Goal: Task Accomplishment & Management: Manage account settings

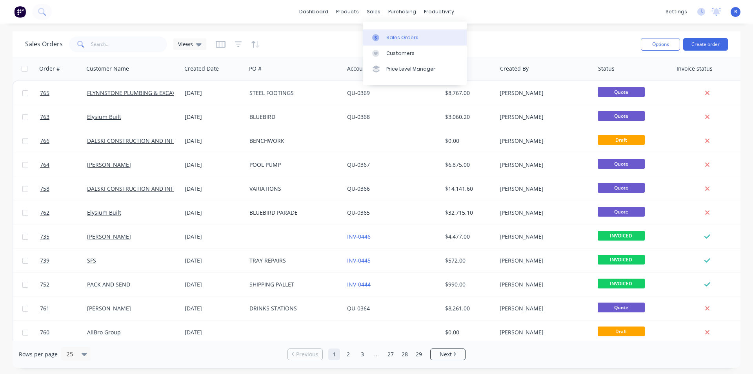
click at [385, 33] on link "Sales Orders" at bounding box center [415, 37] width 104 height 16
click at [133, 43] on input "text" at bounding box center [129, 44] width 76 height 16
type input "[PERSON_NAME]"
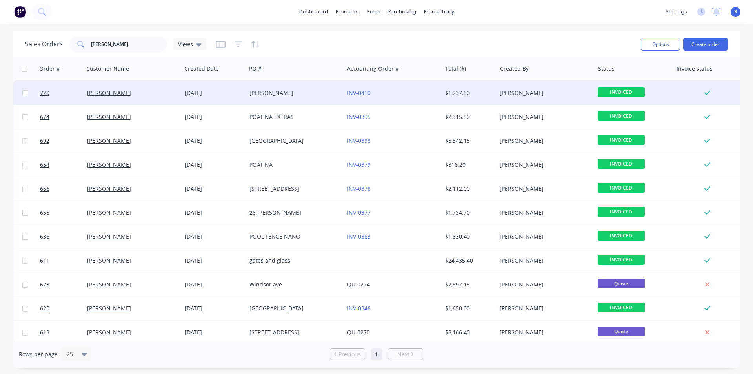
click at [307, 93] on div "[PERSON_NAME]" at bounding box center [292, 93] width 87 height 8
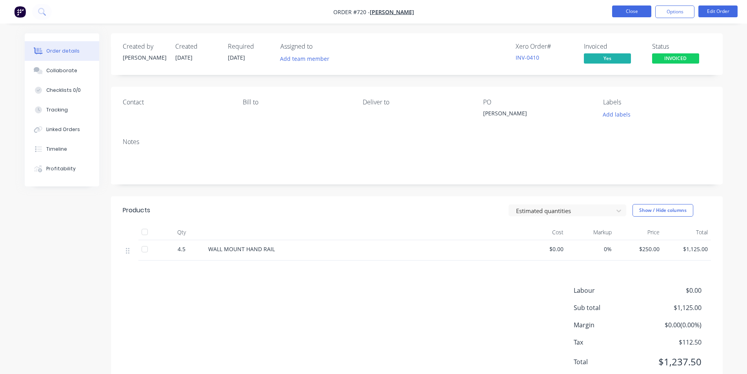
click at [627, 17] on button "Close" at bounding box center [631, 11] width 39 height 12
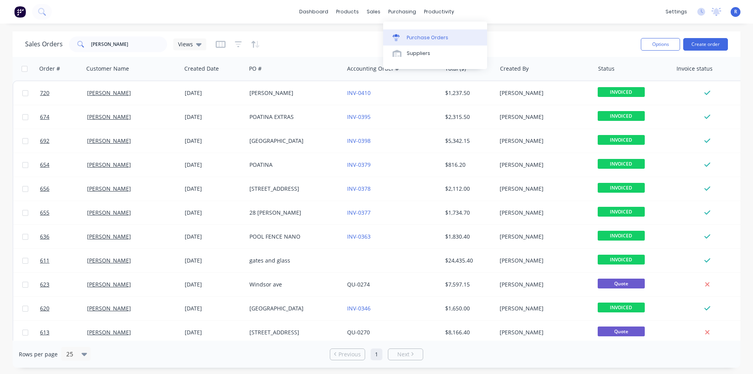
click at [409, 39] on div "Purchase Orders" at bounding box center [427, 37] width 42 height 7
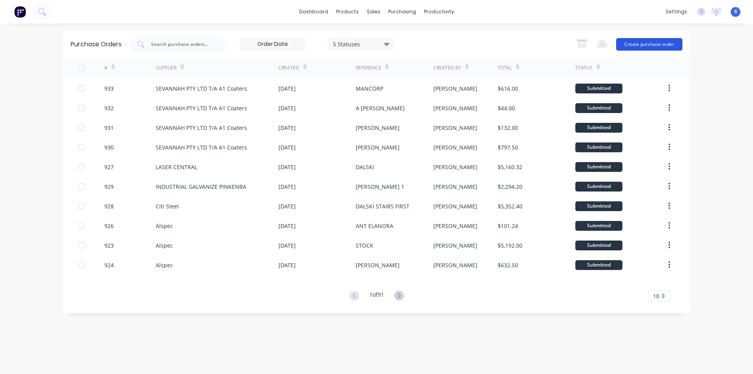
click at [649, 45] on button "Create purchase order" at bounding box center [649, 44] width 66 height 13
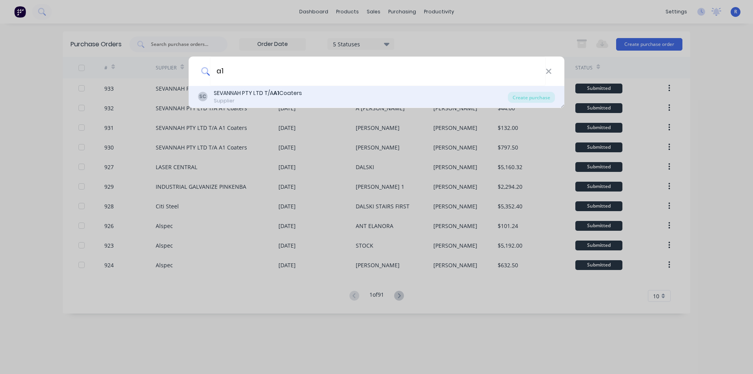
type input "a1"
click at [239, 94] on div "SEVANNAH PTY LTD T/A A1 Coaters" at bounding box center [258, 93] width 88 height 8
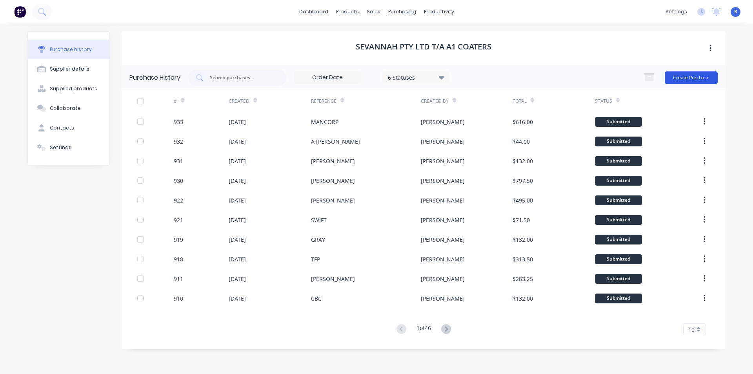
click at [697, 76] on button "Create Purchase" at bounding box center [690, 77] width 53 height 13
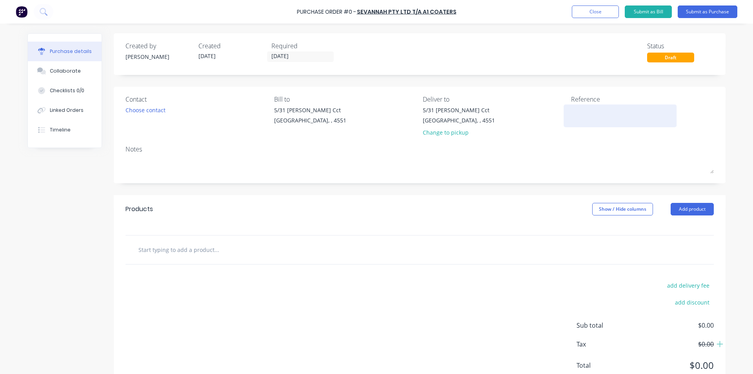
click at [582, 109] on textarea at bounding box center [620, 115] width 98 height 18
type textarea "ELANORA"
type textarea "x"
type textarea "ELANORA"
click at [690, 207] on button "Add product" at bounding box center [691, 209] width 43 height 13
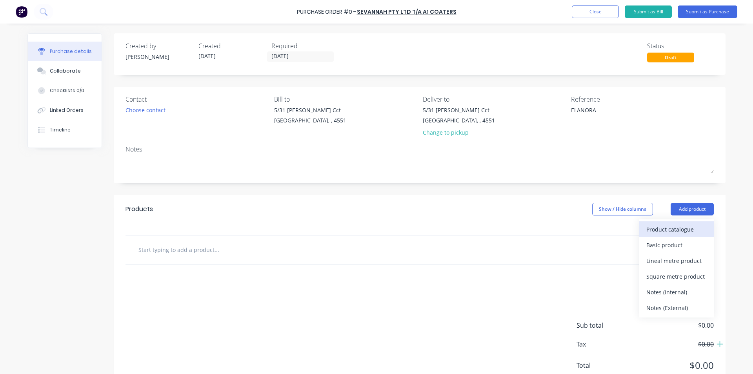
click at [676, 226] on div "Product catalogue" at bounding box center [676, 228] width 60 height 11
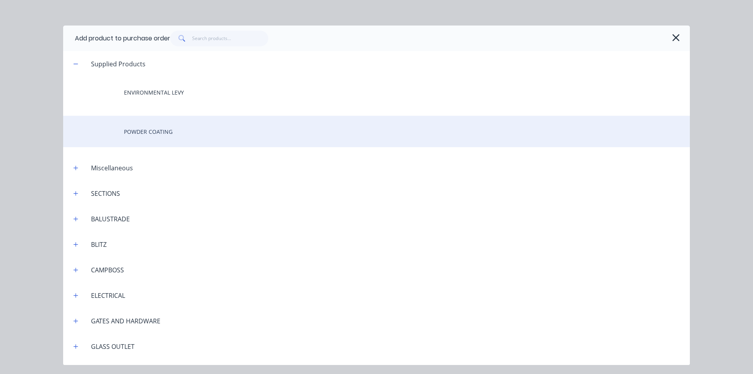
click at [136, 124] on div "POWDER COATING" at bounding box center [376, 131] width 626 height 31
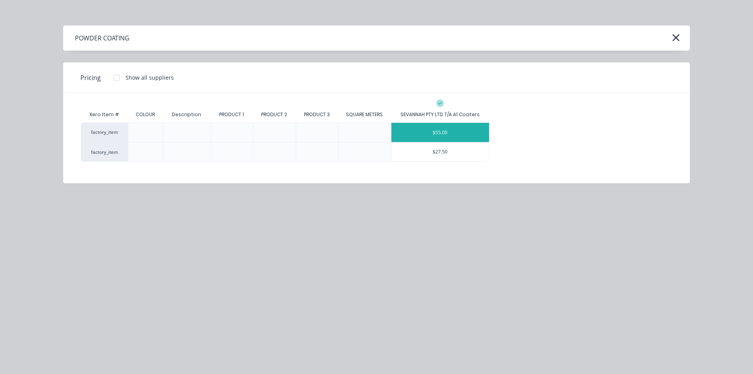
click at [415, 127] on div "$55.00" at bounding box center [440, 132] width 98 height 19
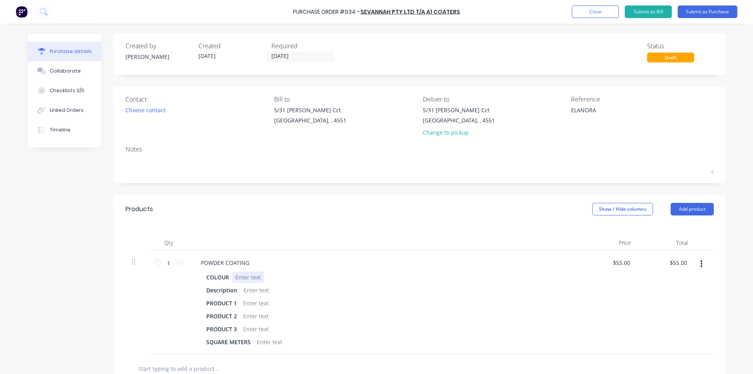
type textarea "x"
click at [241, 277] on div at bounding box center [248, 276] width 32 height 11
paste div
type textarea "x"
click at [250, 287] on div at bounding box center [256, 289] width 32 height 11
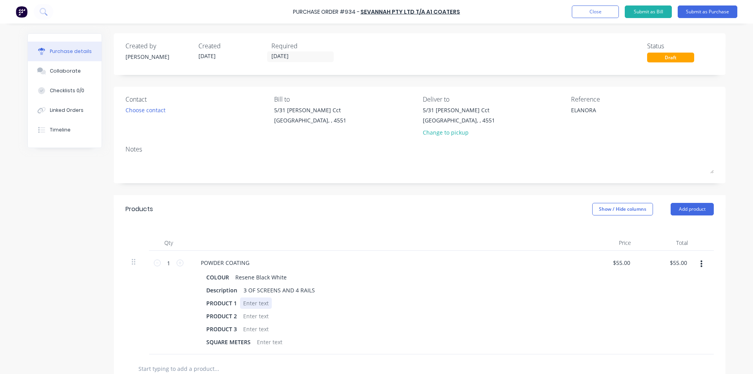
type textarea "x"
click at [251, 302] on div at bounding box center [256, 302] width 32 height 11
type textarea "x"
click at [254, 314] on div at bounding box center [256, 315] width 32 height 11
click at [308, 233] on div "Qty Price Total 1 1 POWDER COATING COLOUR Resene Black White Description 3 OF S…" at bounding box center [419, 288] width 611 height 131
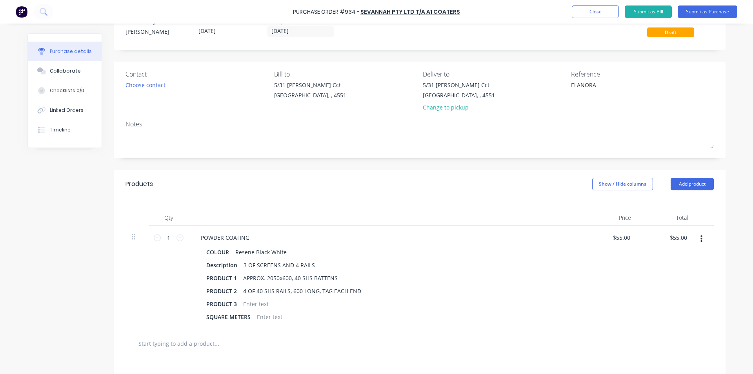
scroll to position [39, 0]
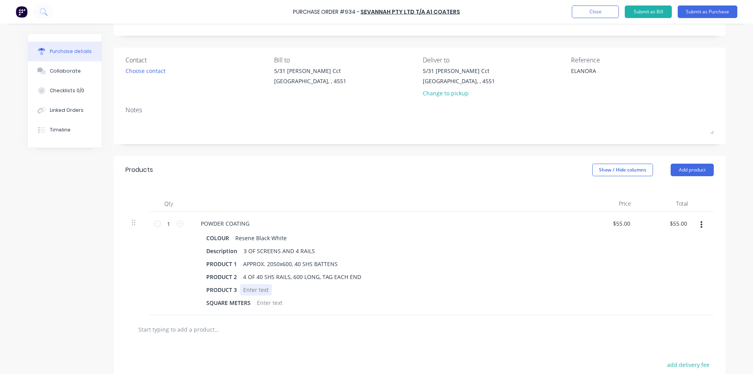
type textarea "x"
click at [249, 292] on div at bounding box center [256, 289] width 32 height 11
drag, startPoint x: 301, startPoint y: 289, endPoint x: 229, endPoint y: 289, distance: 72.1
click at [229, 289] on div "PRODUCT 3 11 CAPS (NOT SUPPLIED" at bounding box center [382, 289] width 359 height 11
click at [322, 338] on div at bounding box center [419, 329] width 588 height 29
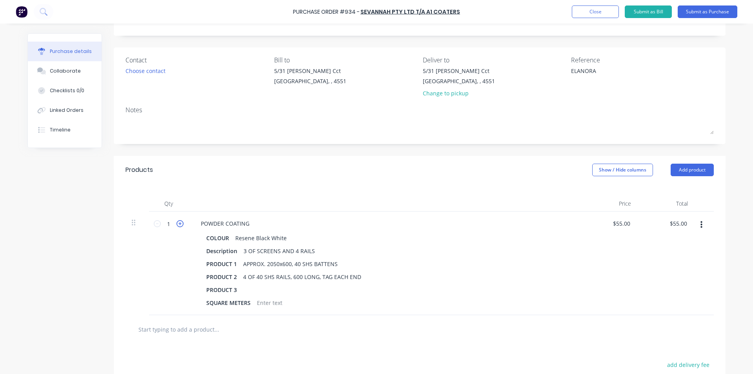
click at [178, 224] on icon at bounding box center [179, 223] width 7 height 7
type textarea "x"
type input "2"
type input "$110.00"
click at [178, 223] on icon at bounding box center [179, 223] width 7 height 7
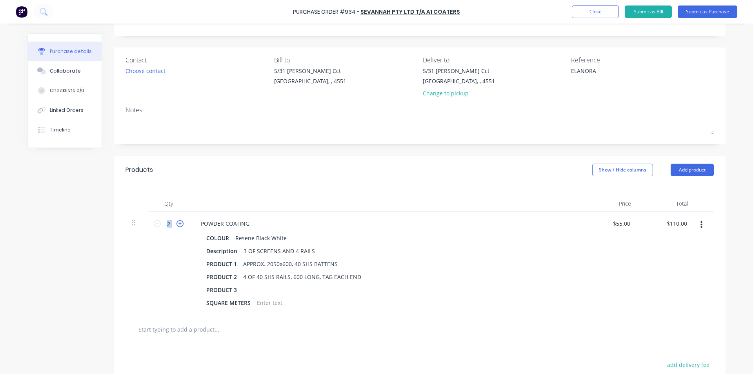
type textarea "x"
type input "3"
type input "$165.00"
click at [178, 223] on icon at bounding box center [179, 223] width 7 height 7
type textarea "x"
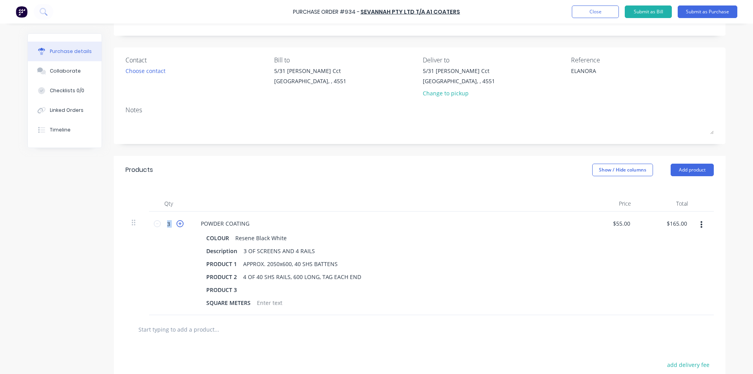
type input "4"
type input "$220.00"
drag, startPoint x: 224, startPoint y: 191, endPoint x: 217, endPoint y: 196, distance: 8.2
click at [224, 191] on div "Qty Price Total 4 4 POWDER COATING COLOUR Resene Black White Description 3 OF S…" at bounding box center [419, 249] width 611 height 131
click at [695, 169] on button "Add product" at bounding box center [691, 169] width 43 height 13
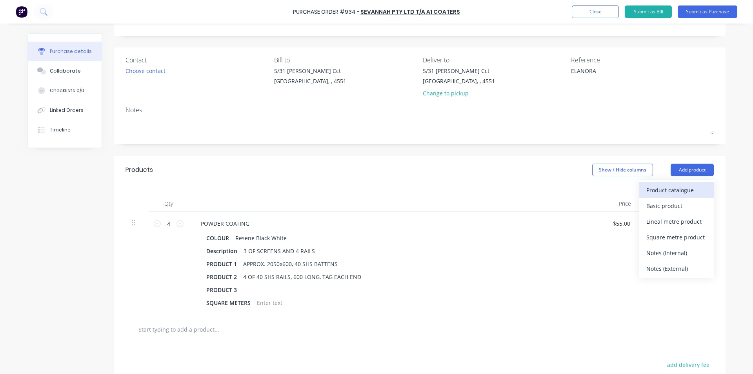
click at [684, 185] on div "Product catalogue" at bounding box center [676, 189] width 60 height 11
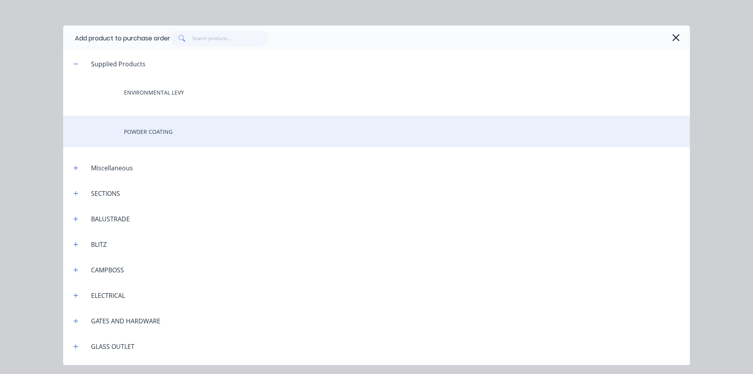
click at [151, 131] on div "POWDER COATING" at bounding box center [376, 131] width 626 height 31
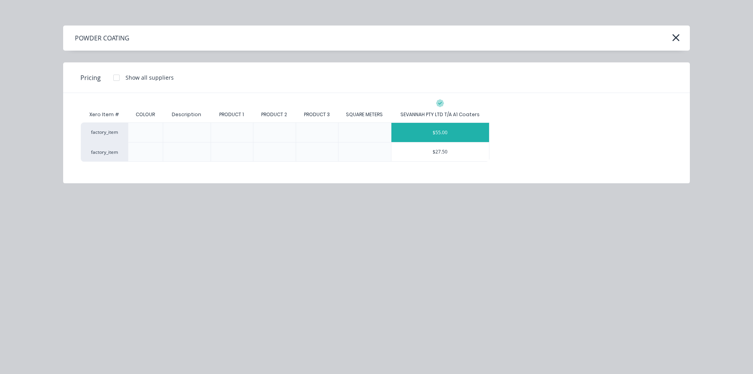
click at [422, 134] on div "$55.00" at bounding box center [440, 132] width 98 height 19
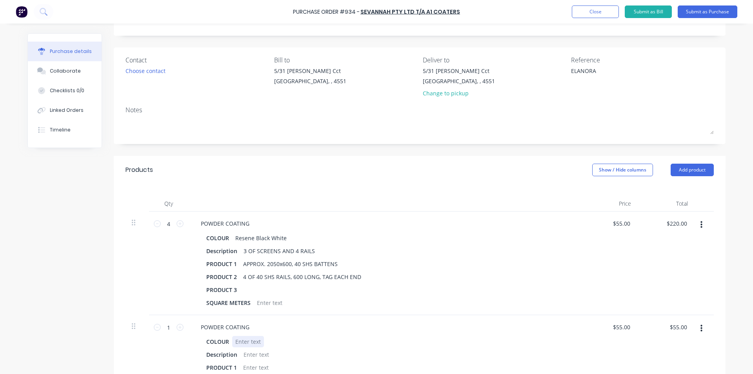
type textarea "x"
click at [244, 343] on div at bounding box center [248, 341] width 32 height 11
paste div
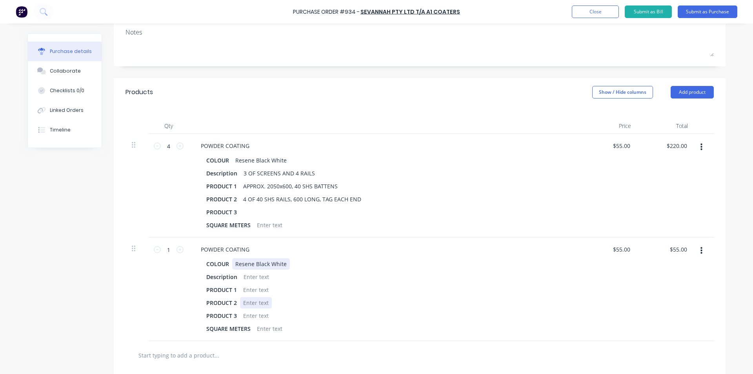
scroll to position [118, 0]
type textarea "x"
click at [246, 275] on div at bounding box center [256, 275] width 32 height 11
type textarea "x"
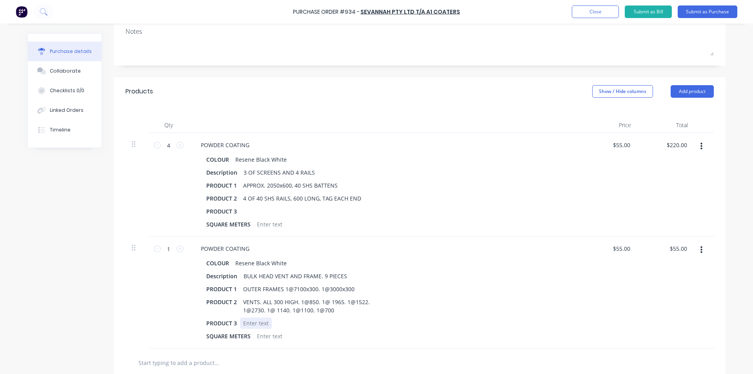
click at [458, 317] on div "PRODUCT 3" at bounding box center [382, 322] width 359 height 11
click at [700, 251] on button "button" at bounding box center [701, 250] width 18 height 14
click at [670, 89] on button "Add product" at bounding box center [691, 91] width 43 height 13
click at [659, 191] on div "Notes (External)" at bounding box center [676, 189] width 60 height 11
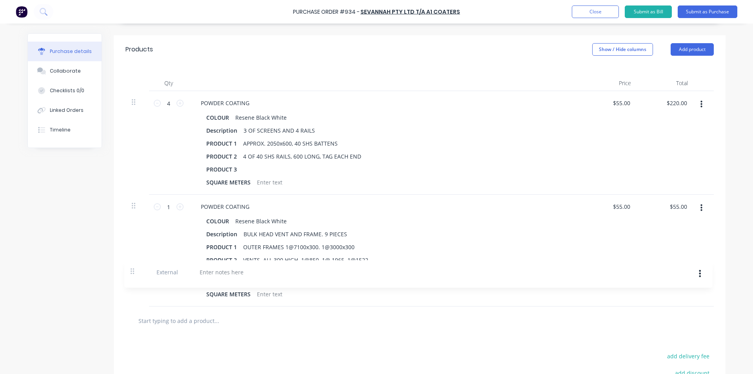
scroll to position [160, 0]
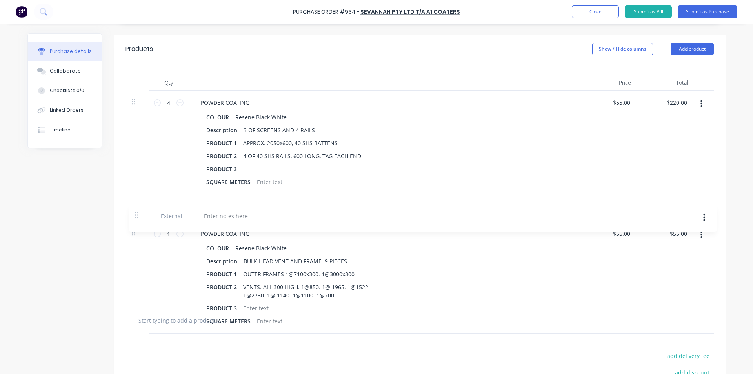
drag, startPoint x: 134, startPoint y: 321, endPoint x: 140, endPoint y: 213, distance: 108.0
click at [140, 213] on div "4 4 POWDER COATING COLOUR Resene Black White Description 3 OF SCREENS AND 4 RAI…" at bounding box center [419, 198] width 588 height 215
click at [696, 206] on button "button" at bounding box center [701, 207] width 18 height 14
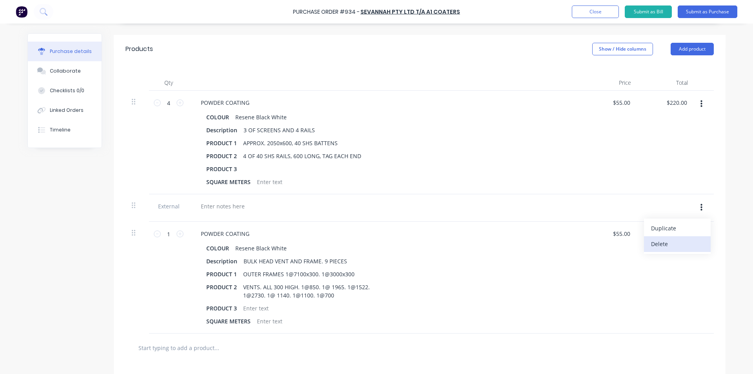
click at [653, 246] on button "Delete" at bounding box center [677, 244] width 67 height 16
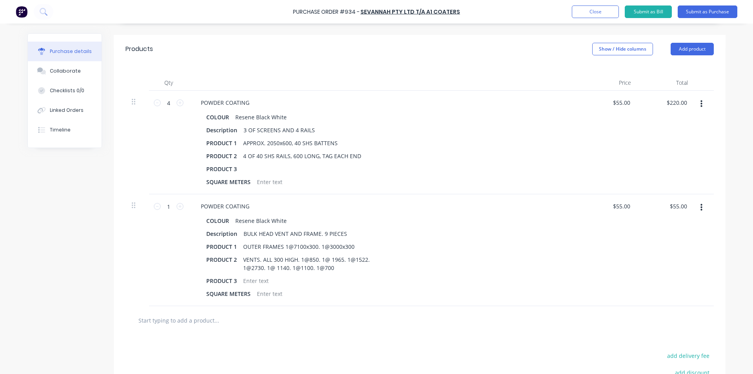
click at [419, 326] on div at bounding box center [419, 320] width 575 height 16
click at [178, 205] on icon at bounding box center [179, 206] width 7 height 7
type textarea "x"
type input "2"
type input "$110.00"
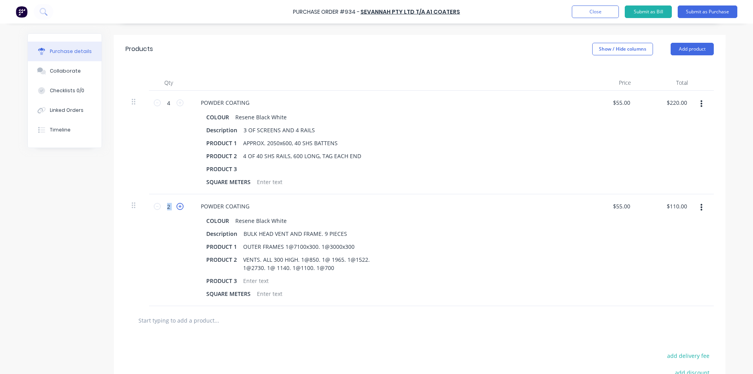
click at [178, 205] on icon at bounding box center [179, 206] width 7 height 7
type textarea "x"
type input "3"
type input "$165.00"
click at [178, 205] on icon at bounding box center [179, 206] width 7 height 7
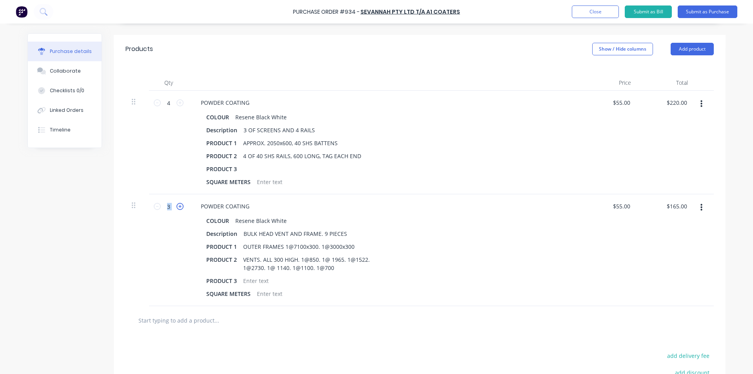
type textarea "x"
type input "4"
type input "$220.00"
click at [178, 205] on icon at bounding box center [179, 206] width 7 height 7
type textarea "x"
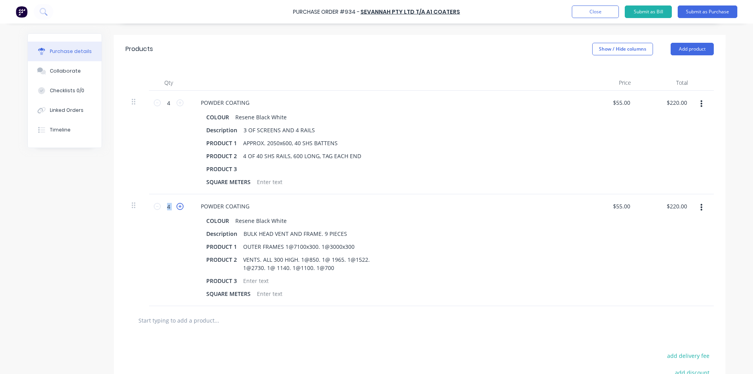
type input "5"
type input "$275.00"
click at [178, 205] on icon at bounding box center [179, 206] width 7 height 7
type textarea "x"
type input "6"
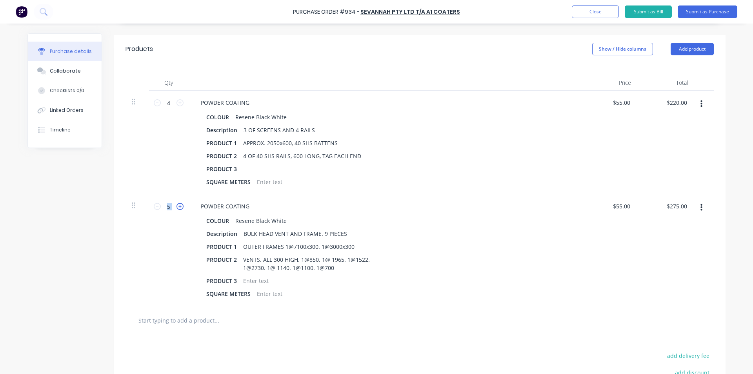
type input "$330.00"
click at [178, 205] on icon at bounding box center [179, 206] width 7 height 7
type textarea "x"
type input "7"
type input "$385.00"
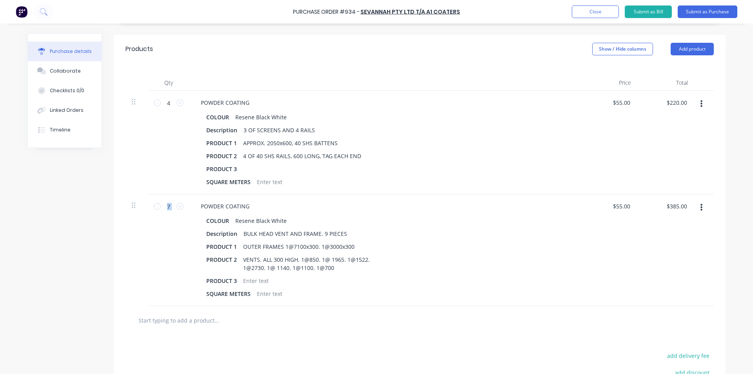
click at [160, 254] on div "7 7" at bounding box center [168, 250] width 39 height 112
click at [682, 45] on button "Add product" at bounding box center [691, 49] width 43 height 13
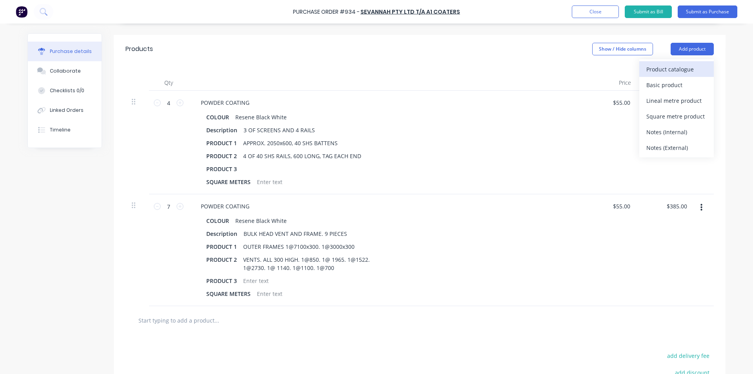
click at [673, 63] on div "Product catalogue" at bounding box center [676, 68] width 60 height 11
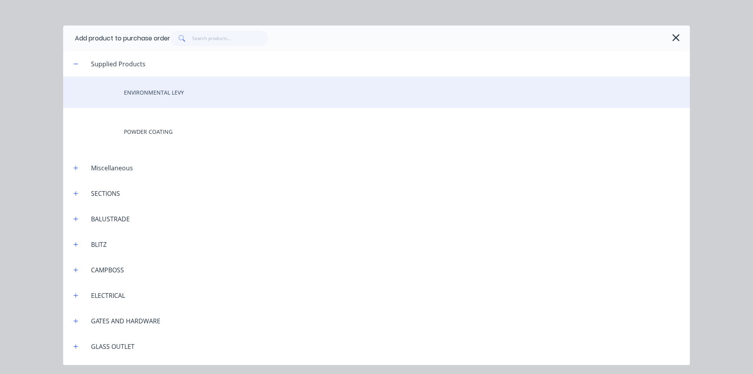
click at [152, 89] on div "ENVIRONMENTAL LEVY" at bounding box center [376, 91] width 626 height 31
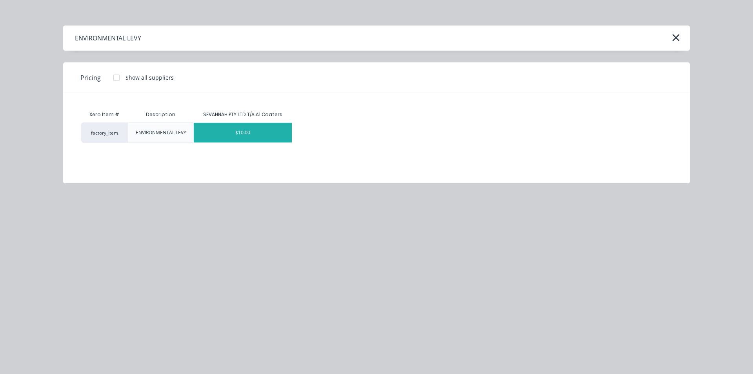
click at [254, 136] on div "$10.00" at bounding box center [243, 133] width 98 height 20
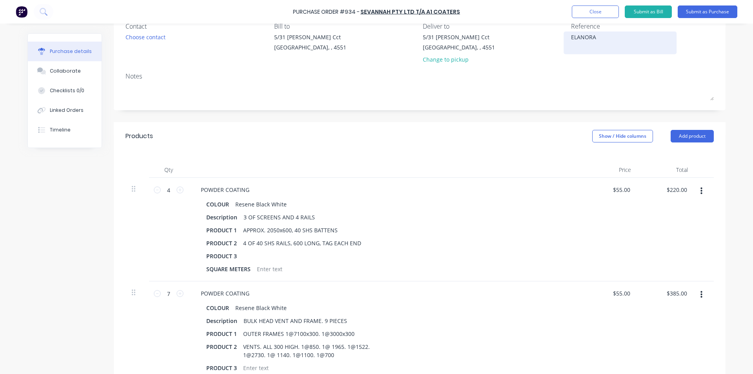
scroll to position [3, 0]
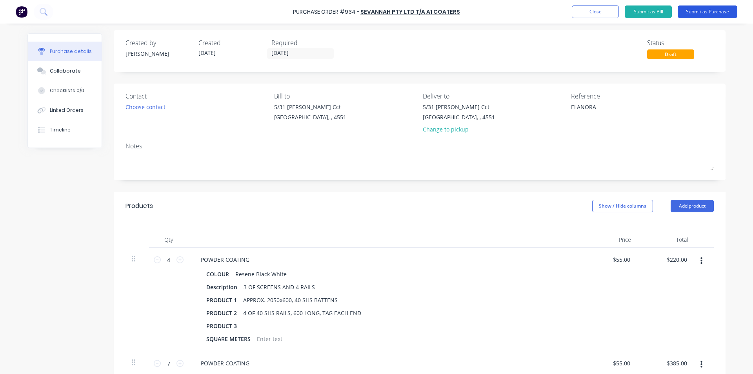
click at [685, 12] on button "Submit as Purchase" at bounding box center [707, 11] width 60 height 13
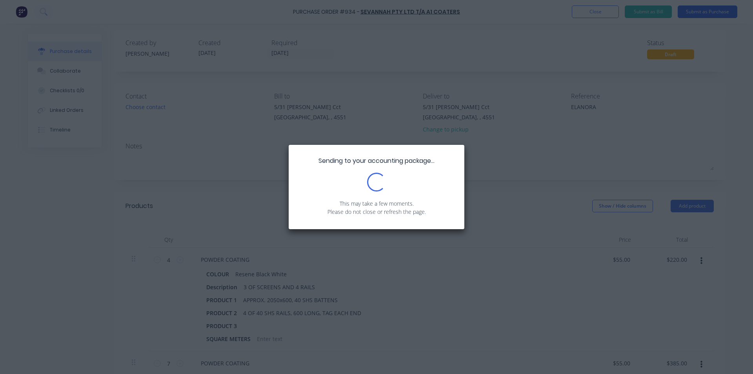
scroll to position [0, 0]
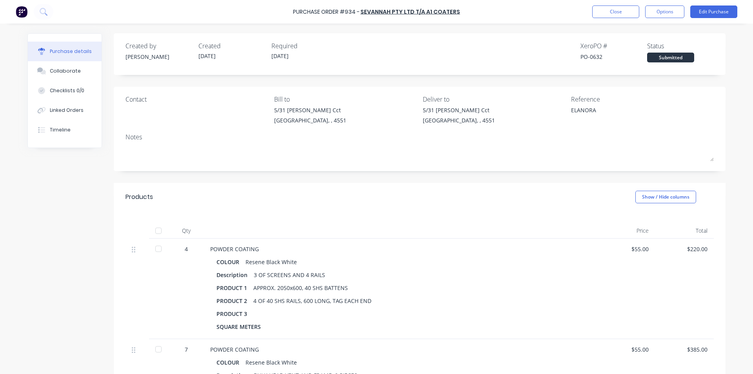
click at [643, 10] on div "Close Options Edit Purchase" at bounding box center [664, 11] width 145 height 13
click at [646, 9] on button "Options" at bounding box center [664, 11] width 39 height 13
click at [640, 34] on div "Print / Email" at bounding box center [647, 31] width 60 height 11
click at [635, 50] on div "With pricing" at bounding box center [647, 47] width 60 height 11
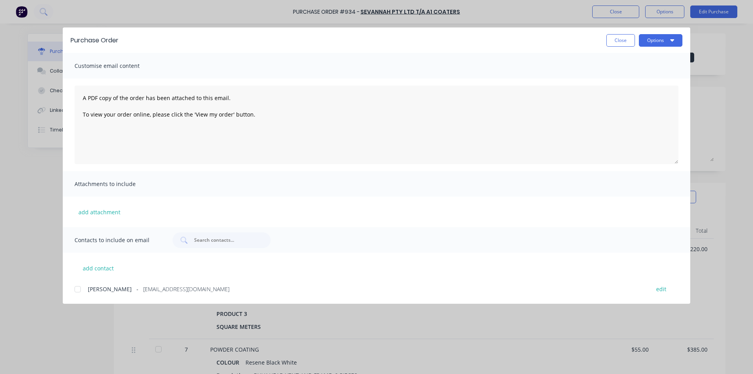
click at [77, 288] on div at bounding box center [78, 289] width 16 height 16
click at [653, 39] on button "Options" at bounding box center [661, 40] width 44 height 13
click at [630, 93] on div "Email" at bounding box center [645, 91] width 60 height 11
click at [612, 42] on button "Close" at bounding box center [620, 40] width 29 height 13
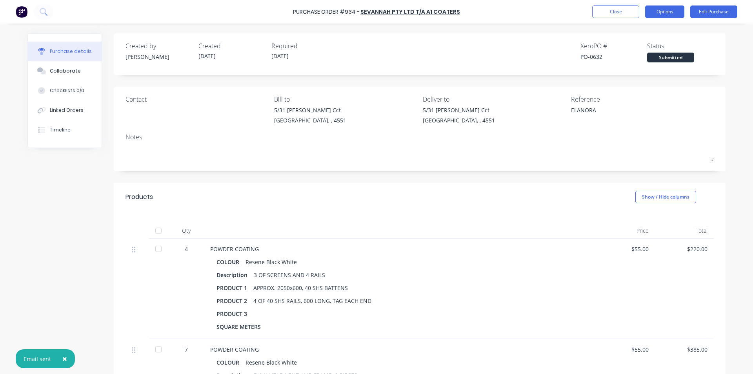
click at [660, 15] on button "Options" at bounding box center [664, 11] width 39 height 13
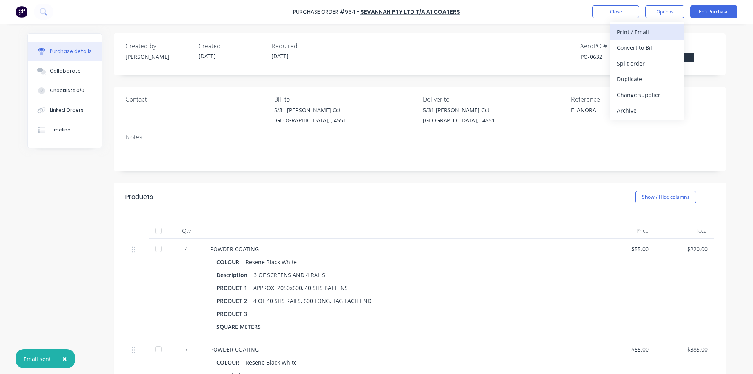
click at [634, 36] on div "Print / Email" at bounding box center [647, 31] width 60 height 11
click at [630, 45] on div "With pricing" at bounding box center [647, 47] width 60 height 11
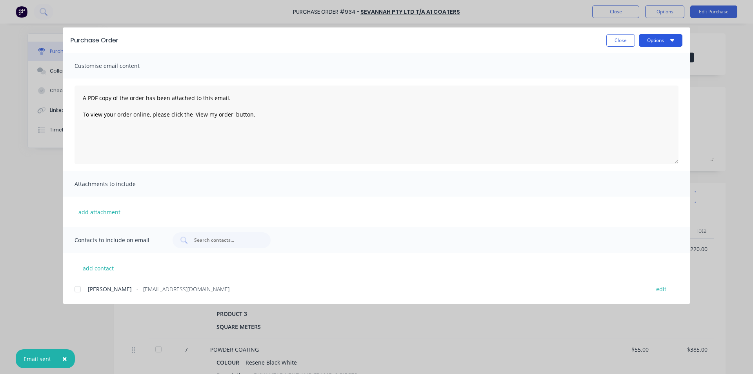
click at [640, 38] on button "Options" at bounding box center [661, 40] width 44 height 13
click at [621, 69] on button "Print" at bounding box center [645, 76] width 74 height 16
click at [616, 37] on button "Close" at bounding box center [620, 40] width 29 height 13
type textarea "x"
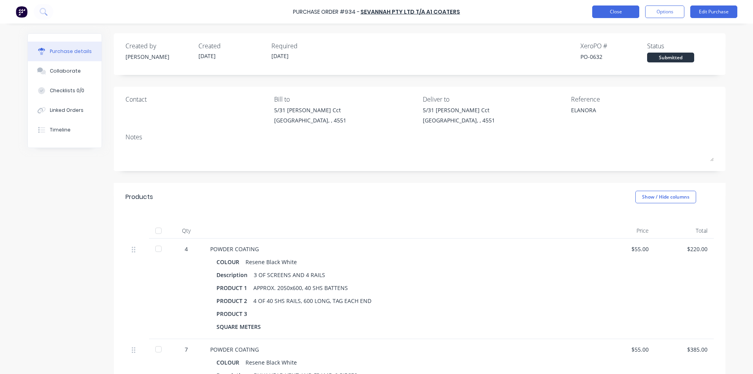
click at [613, 11] on button "Close" at bounding box center [615, 11] width 47 height 13
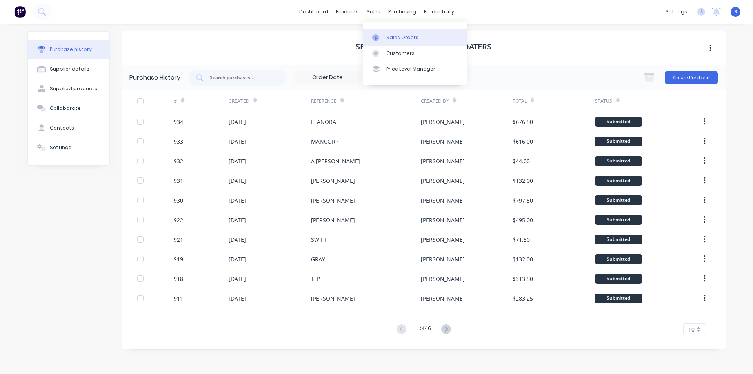
click at [395, 32] on link "Sales Orders" at bounding box center [415, 37] width 104 height 16
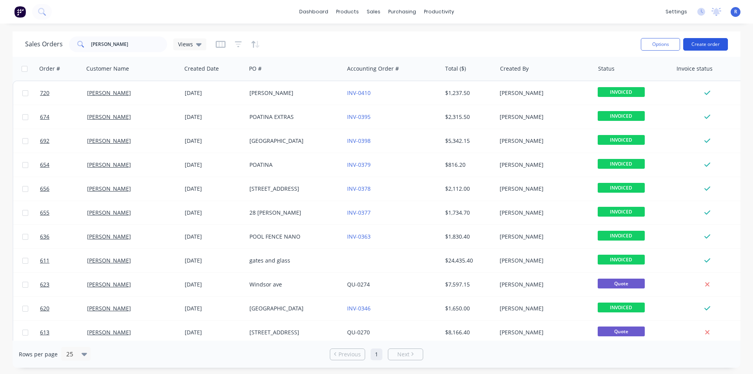
click at [711, 43] on button "Create order" at bounding box center [705, 44] width 45 height 13
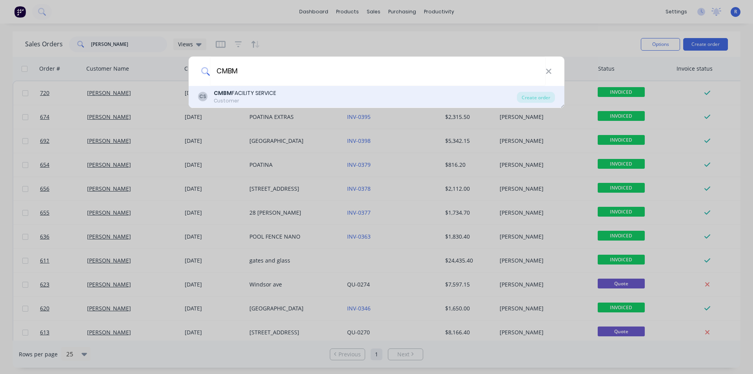
type input "CMBM"
click at [234, 95] on div "CMBM FACILITY SERVICE" at bounding box center [245, 93] width 62 height 8
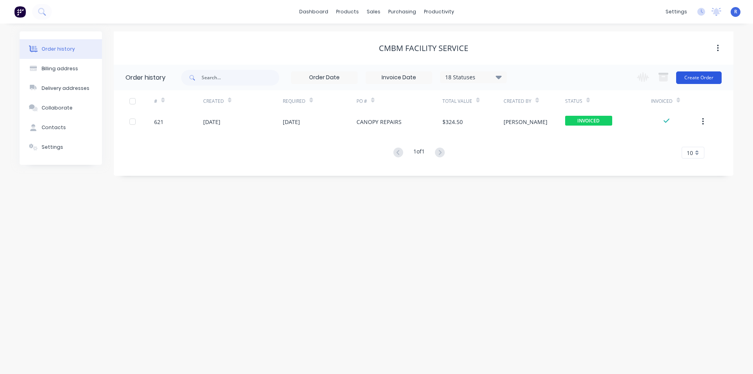
click at [695, 78] on button "Create Order" at bounding box center [698, 77] width 45 height 13
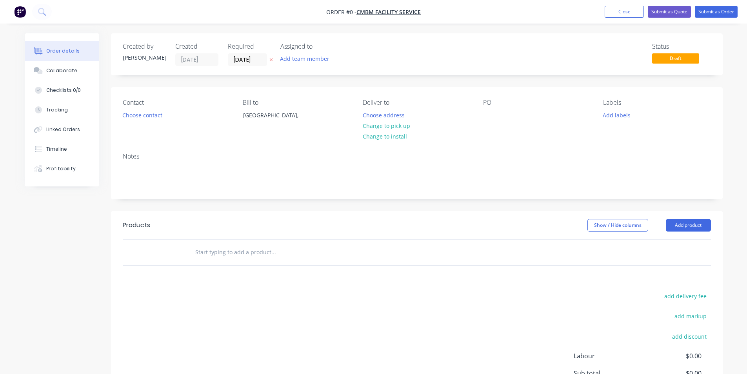
click at [482, 114] on div "Contact Choose contact [PERSON_NAME] to [GEOGRAPHIC_DATA], Deliver to Choose ad…" at bounding box center [416, 116] width 611 height 59
click at [484, 114] on div at bounding box center [489, 114] width 13 height 11
click at [679, 226] on div "Order details Collaborate Checklists 0/0 Tracking Linked Orders Timeline Profit…" at bounding box center [373, 249] width 713 height 432
click at [679, 226] on button "Add product" at bounding box center [688, 225] width 45 height 13
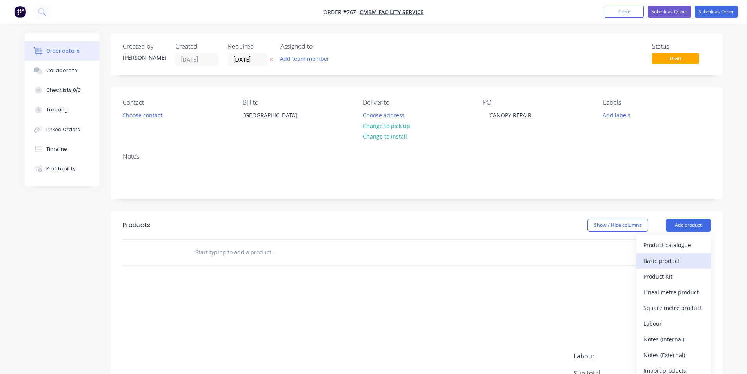
click at [658, 258] on div "Basic product" at bounding box center [673, 260] width 60 height 11
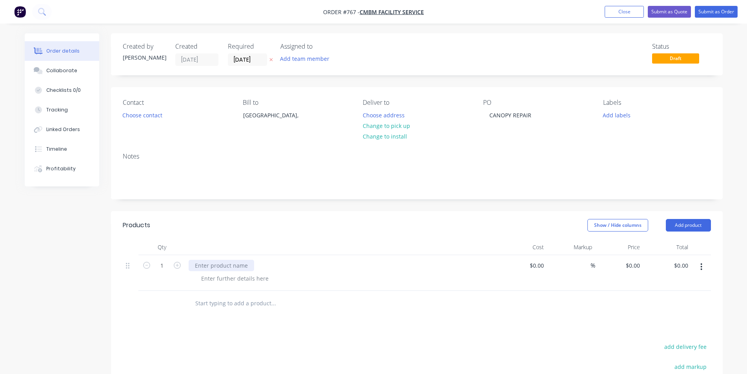
click at [209, 267] on div at bounding box center [221, 264] width 65 height 11
click at [227, 279] on div at bounding box center [235, 277] width 80 height 11
click at [227, 278] on div at bounding box center [235, 277] width 80 height 11
click at [276, 232] on header "Products Show / Hide columns Add product" at bounding box center [416, 225] width 611 height 28
click at [636, 264] on input "0" at bounding box center [634, 264] width 18 height 11
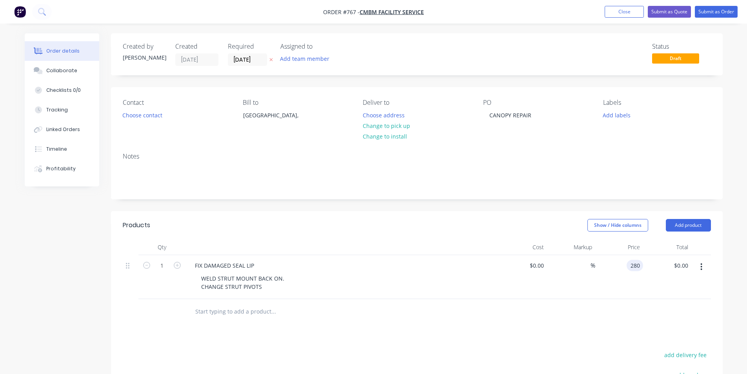
type input "$280.00"
click at [599, 313] on div at bounding box center [417, 311] width 588 height 25
click at [633, 15] on button "Close" at bounding box center [623, 12] width 39 height 12
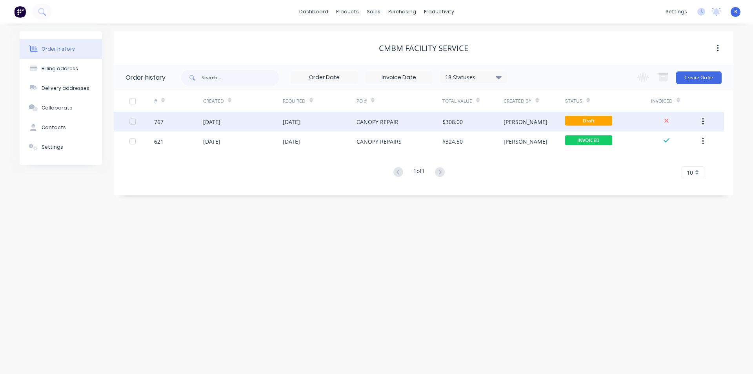
click at [405, 122] on div "CANOPY REPAIR" at bounding box center [399, 122] width 86 height 20
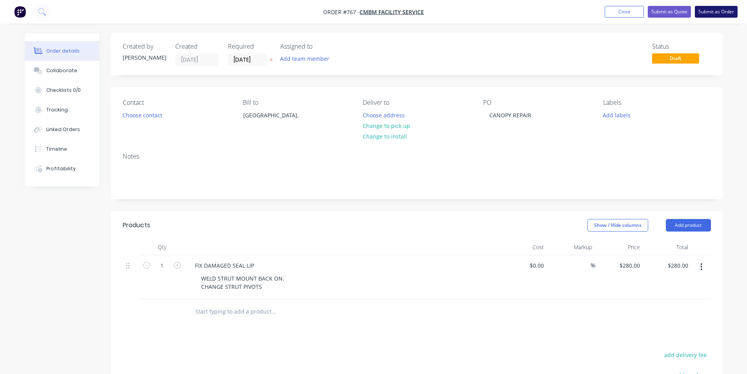
click at [712, 11] on button "Submit as Order" at bounding box center [716, 12] width 43 height 12
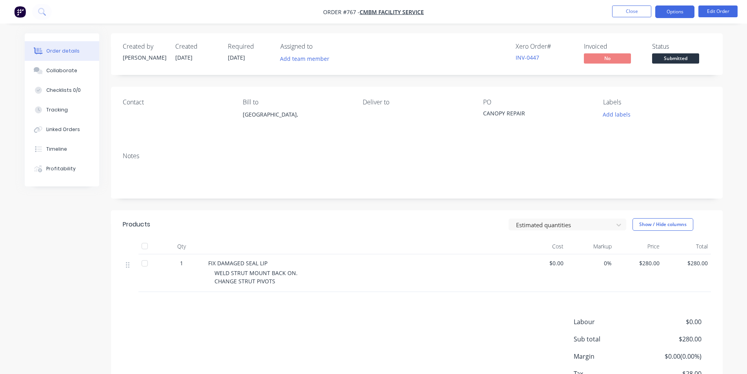
click at [680, 15] on button "Options" at bounding box center [674, 11] width 39 height 13
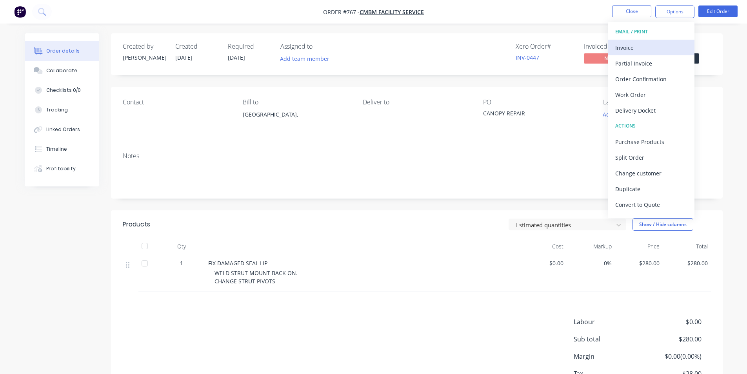
click at [651, 48] on div "Invoice" at bounding box center [651, 47] width 72 height 11
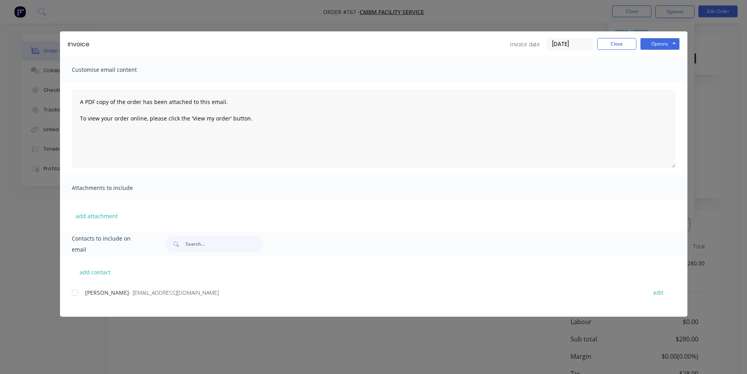
click at [77, 289] on div at bounding box center [75, 293] width 16 height 16
click at [651, 42] on button "Options" at bounding box center [659, 44] width 39 height 12
click at [656, 83] on button "Email" at bounding box center [665, 83] width 50 height 13
click at [613, 40] on button "Close" at bounding box center [616, 44] width 39 height 12
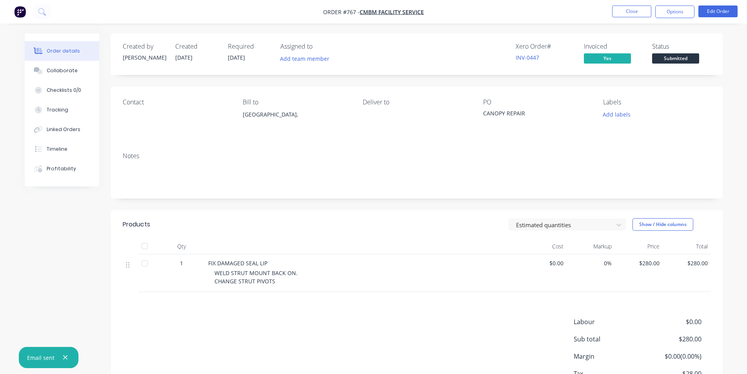
click at [659, 57] on span "Submitted" at bounding box center [675, 58] width 47 height 10
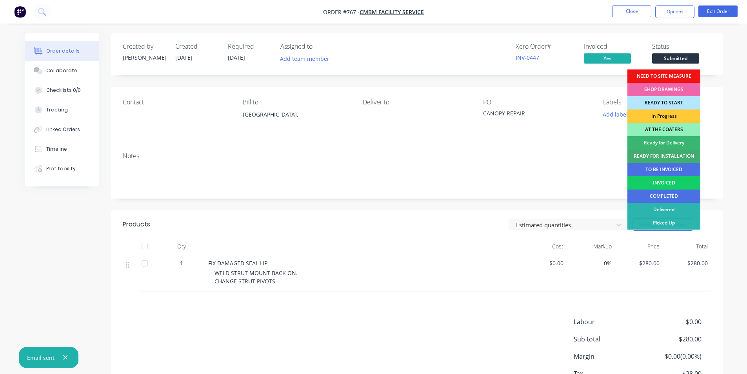
click at [648, 183] on div "INVOICED" at bounding box center [663, 182] width 73 height 13
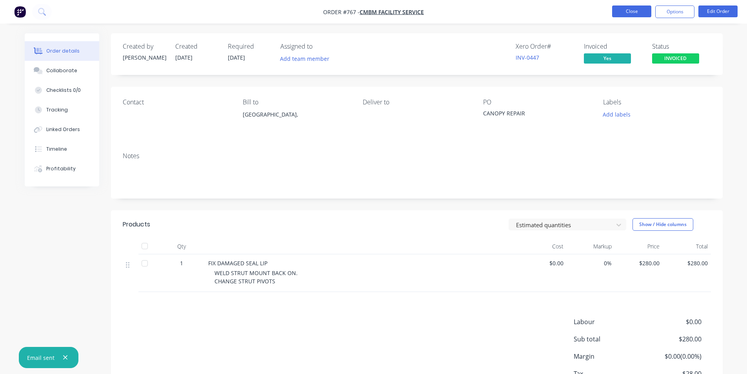
click at [630, 10] on button "Close" at bounding box center [631, 11] width 39 height 12
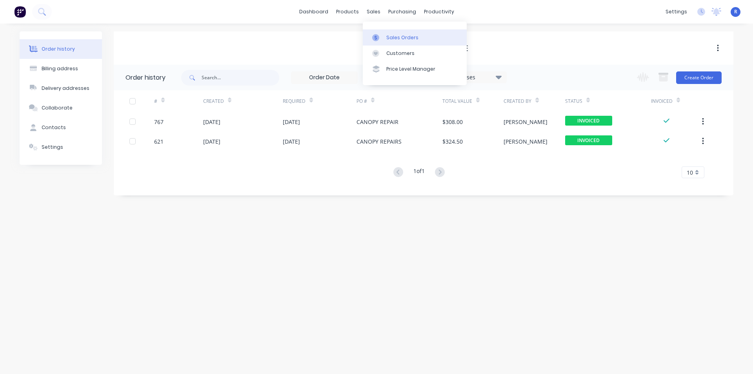
click at [385, 33] on link "Sales Orders" at bounding box center [415, 37] width 104 height 16
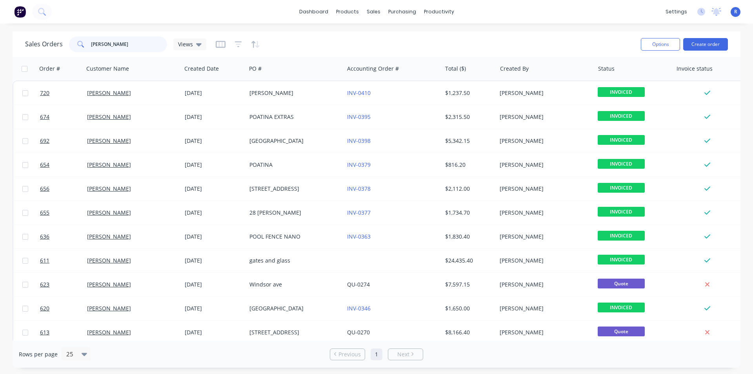
drag, startPoint x: 118, startPoint y: 44, endPoint x: 89, endPoint y: 46, distance: 28.7
click at [89, 46] on div "[PERSON_NAME]" at bounding box center [118, 44] width 98 height 16
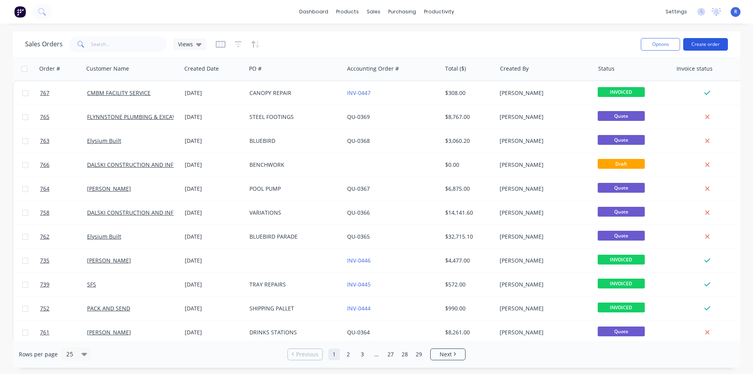
click at [696, 45] on button "Create order" at bounding box center [705, 44] width 45 height 13
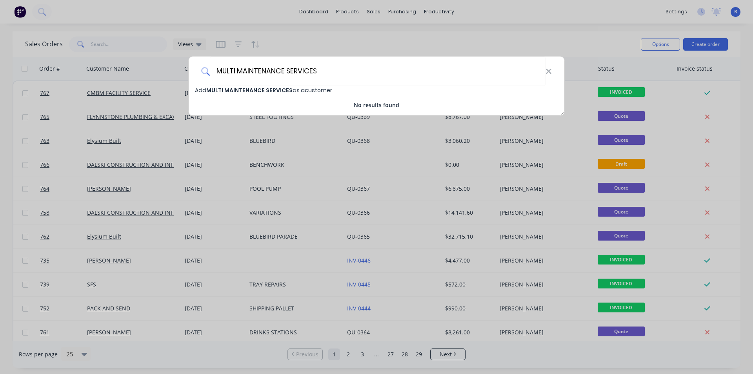
type input "MULTI MAINTENANCE SERVICES"
click at [271, 90] on span "MULTI MAINTENANCE SERVICES" at bounding box center [249, 90] width 86 height 8
select select "AU"
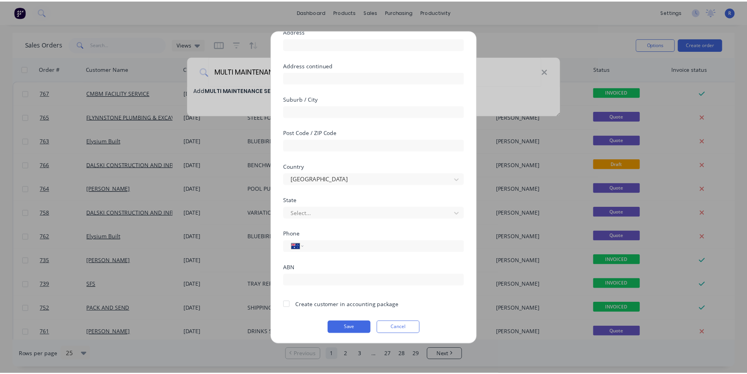
scroll to position [69, 0]
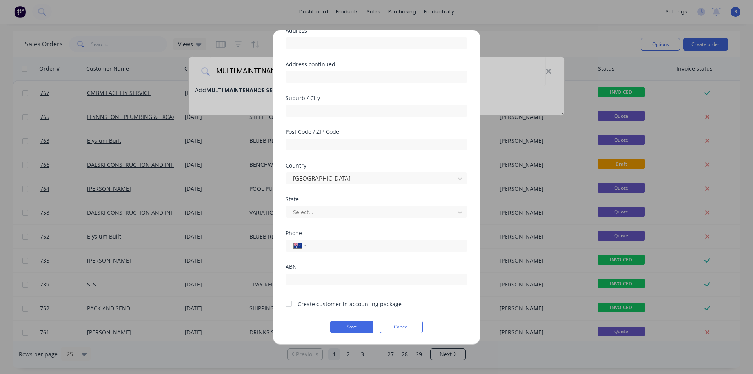
click at [290, 305] on div at bounding box center [289, 304] width 16 height 16
click at [337, 325] on button "Save" at bounding box center [351, 326] width 43 height 13
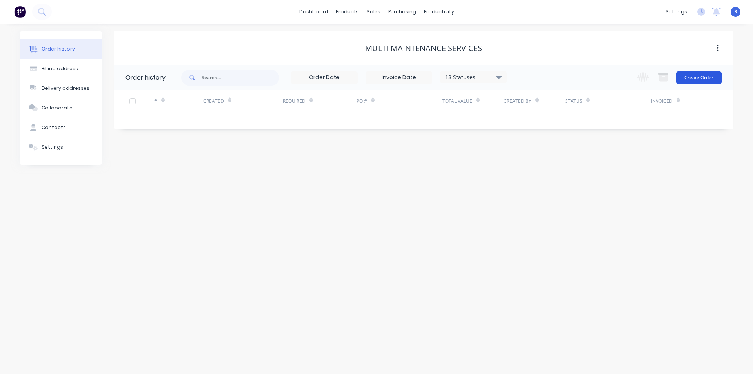
click at [689, 76] on button "Create Order" at bounding box center [698, 77] width 45 height 13
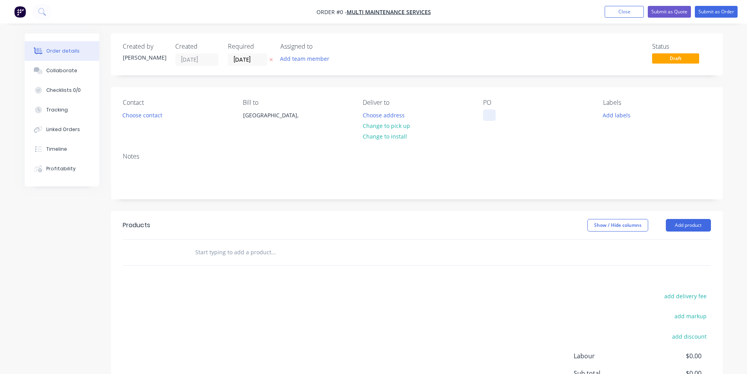
click at [487, 119] on div at bounding box center [489, 114] width 13 height 11
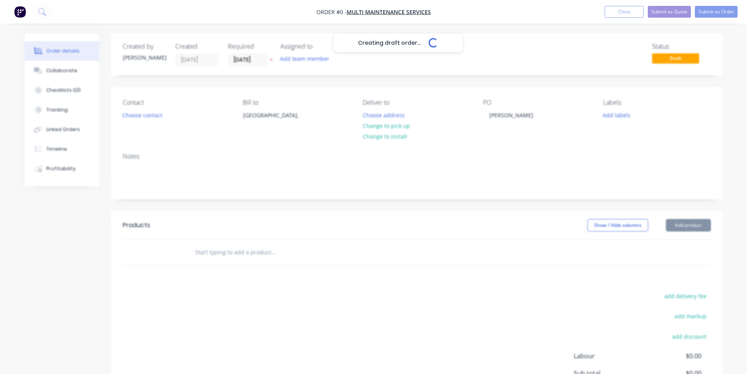
click at [689, 226] on div "Creating draft order... Loading... Order details Collaborate Checklists 0/0 Tra…" at bounding box center [373, 249] width 713 height 432
click at [687, 226] on button "Add product" at bounding box center [688, 225] width 45 height 13
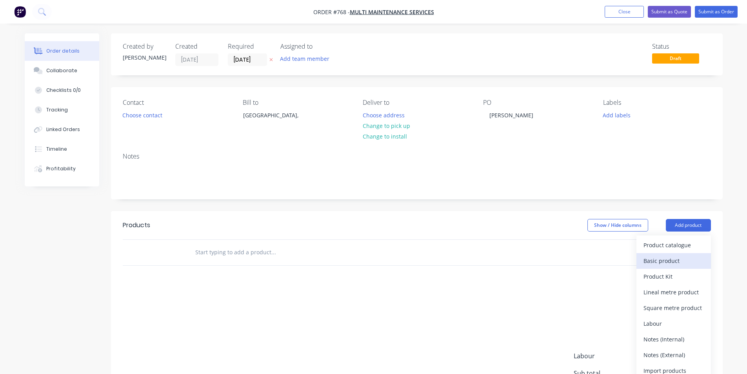
click at [657, 259] on div "Basic product" at bounding box center [673, 260] width 60 height 11
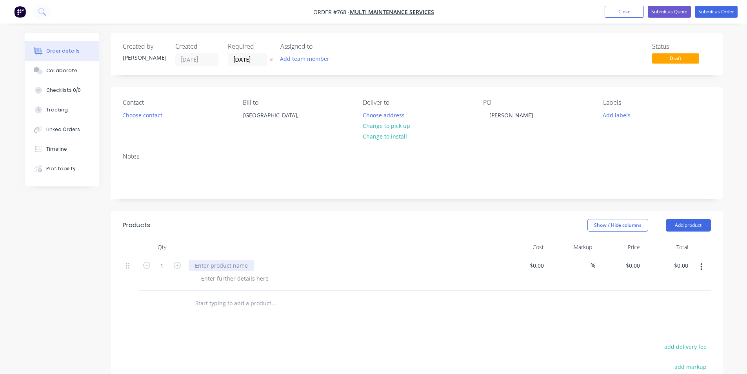
click at [206, 267] on div at bounding box center [221, 264] width 65 height 11
click at [193, 263] on div "HANDRAIL TO STAIRS" at bounding box center [223, 264] width 68 height 11
click at [234, 265] on div "3 OF HANDRAIL TO STAIRS" at bounding box center [230, 264] width 82 height 11
click at [233, 278] on div at bounding box center [235, 277] width 80 height 11
click at [210, 277] on div at bounding box center [235, 277] width 80 height 11
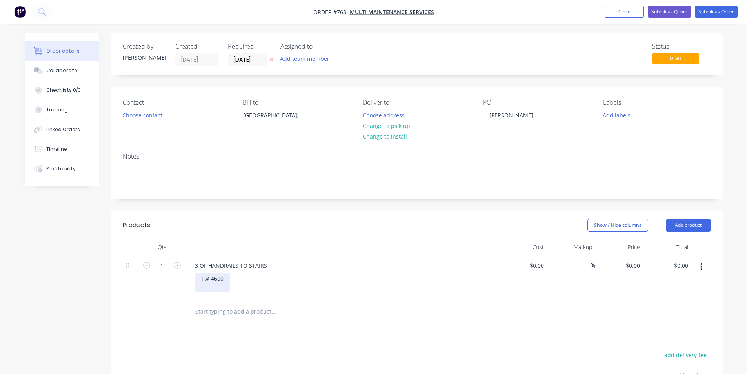
click at [225, 279] on div "1@ 4600" at bounding box center [212, 282] width 35 height 20
click at [348, 283] on div "1@ 4600 STRAIGHT WITH 180 END 1@1700 RETURNED TO WALL AND FLOOR 1@600 FLOOR TO …" at bounding box center [345, 286] width 301 height 28
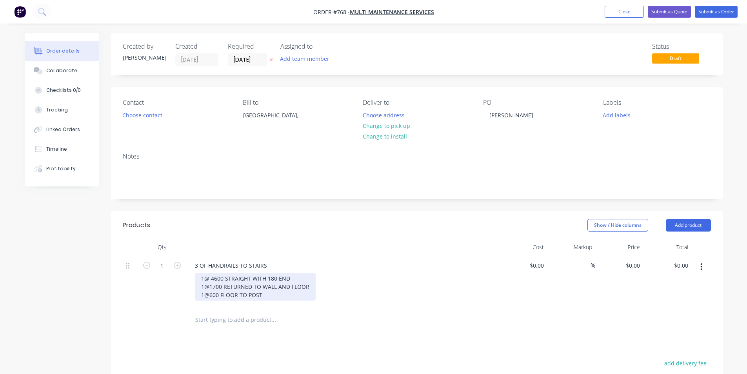
drag, startPoint x: 209, startPoint y: 285, endPoint x: 210, endPoint y: 290, distance: 5.2
click at [209, 285] on div "1@ 4600 STRAIGHT WITH 180 END 1@1700 RETURNED TO WALL AND FLOOR 1@600 FLOOR TO …" at bounding box center [255, 286] width 121 height 28
click at [209, 297] on div "1@ 4600 STRAIGHT WITH 180 END 1@ 1700 RETURNED TO WALL AND FLOOR 1@600 FLOOR TO…" at bounding box center [256, 286] width 122 height 28
click at [329, 299] on div "1@ 4600 STRAIGHT WITH 180 END 1@ 1700 RETURNED TO WALL AND FLOOR 1@ 600 FLOOR T…" at bounding box center [345, 286] width 301 height 28
click at [265, 237] on header "Products Show / Hide columns Add product" at bounding box center [416, 225] width 611 height 28
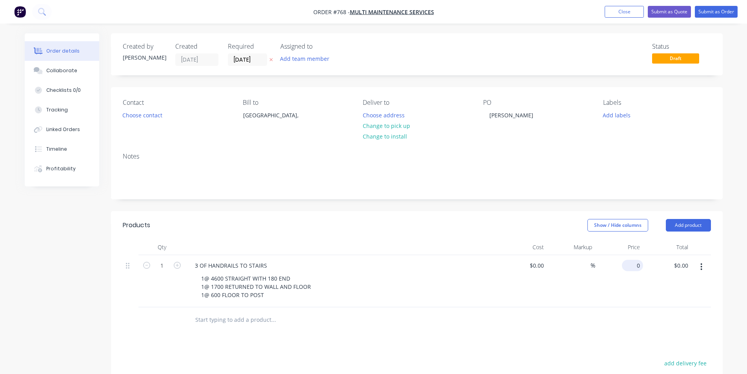
click at [637, 266] on input "0" at bounding box center [634, 264] width 18 height 11
type input "$2,760.00"
click at [584, 325] on div at bounding box center [417, 319] width 588 height 25
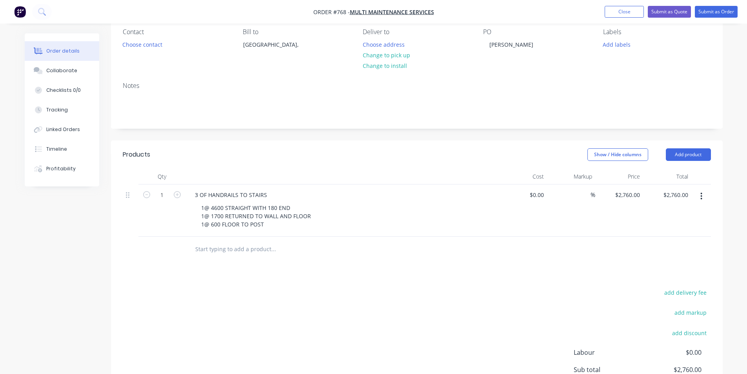
scroll to position [78, 0]
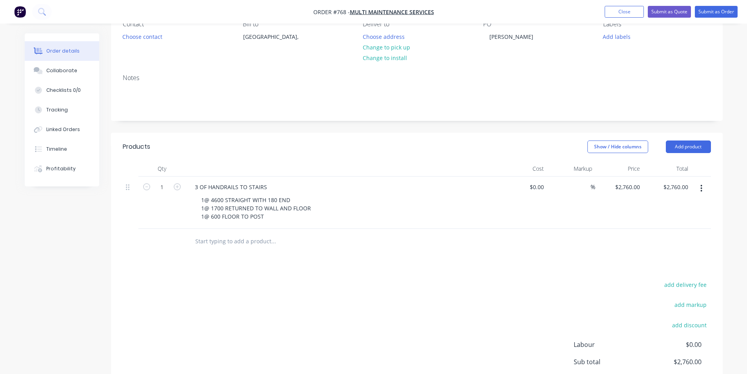
click at [432, 267] on div "Products Show / Hide columns Add product Qty Cost Markup Price Total 1 3 OF HAN…" at bounding box center [416, 287] width 611 height 310
click at [627, 188] on input "2760" at bounding box center [628, 186] width 29 height 11
click at [635, 186] on input "2760" at bounding box center [634, 186] width 16 height 11
type input "$2,760.00"
click at [545, 282] on div "add delivery fee add markup add discount Labour $0.00 Sub total $2,760.00 Margi…" at bounding box center [417, 354] width 588 height 151
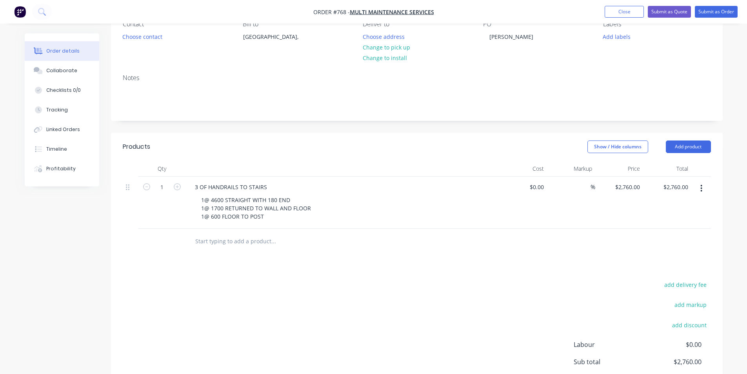
scroll to position [0, 0]
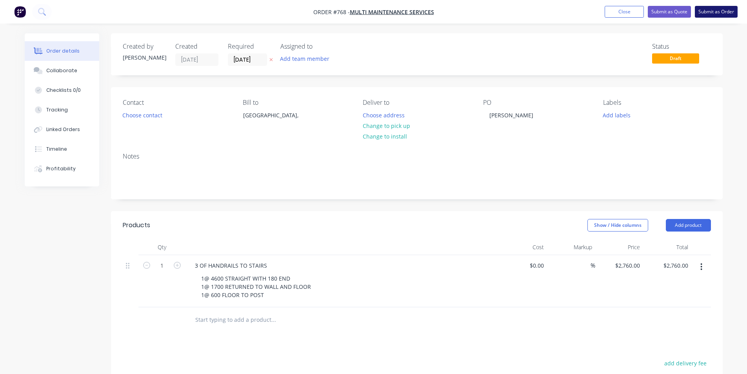
click at [713, 13] on button "Submit as Order" at bounding box center [716, 12] width 43 height 12
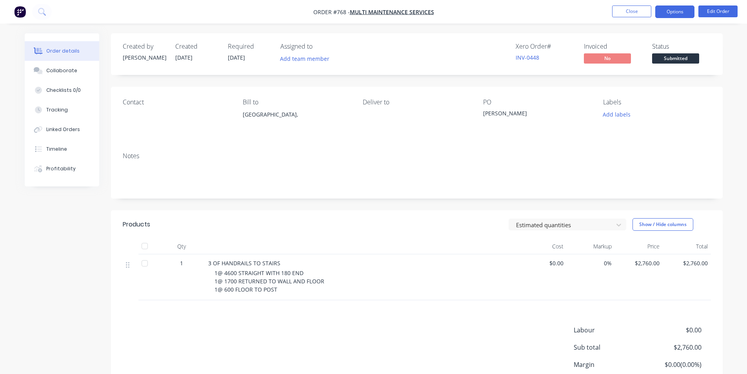
click at [672, 10] on button "Options" at bounding box center [674, 11] width 39 height 13
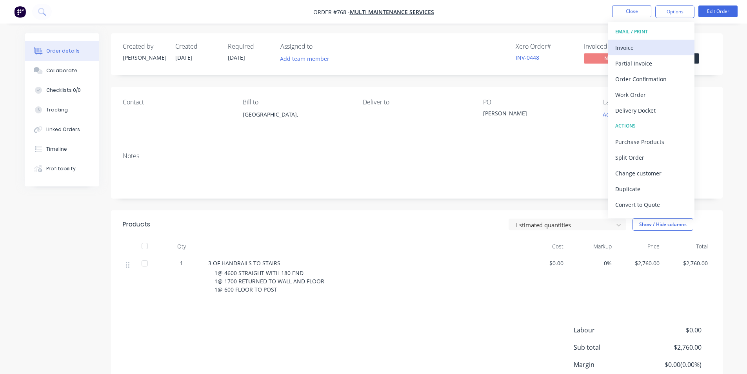
click at [637, 48] on div "Invoice" at bounding box center [651, 47] width 72 height 11
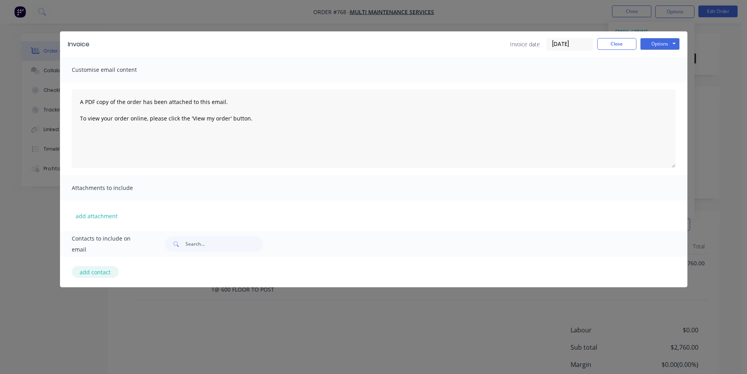
click at [93, 273] on button "add contact" at bounding box center [95, 272] width 47 height 12
select select "AU"
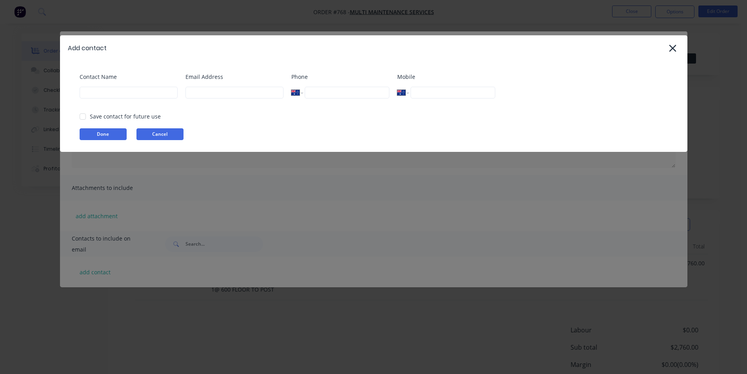
click at [156, 135] on button "Cancel" at bounding box center [159, 134] width 47 height 12
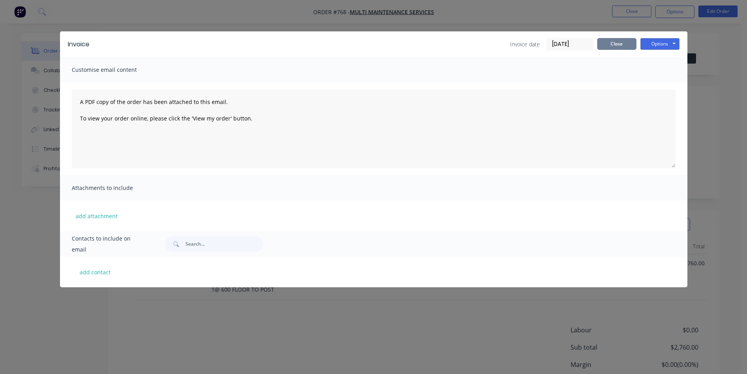
click at [615, 47] on button "Close" at bounding box center [616, 44] width 39 height 12
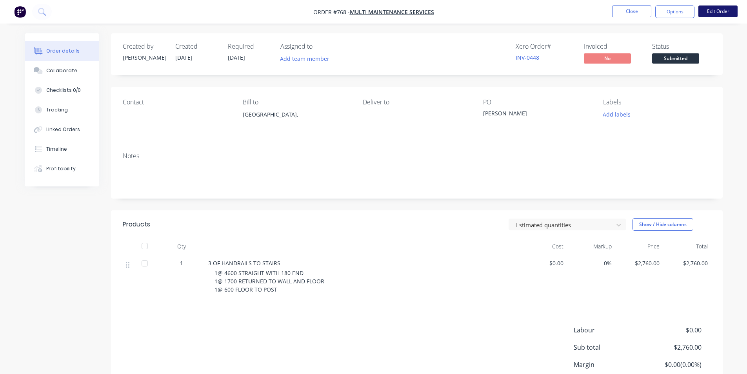
click at [712, 13] on button "Edit Order" at bounding box center [717, 11] width 39 height 12
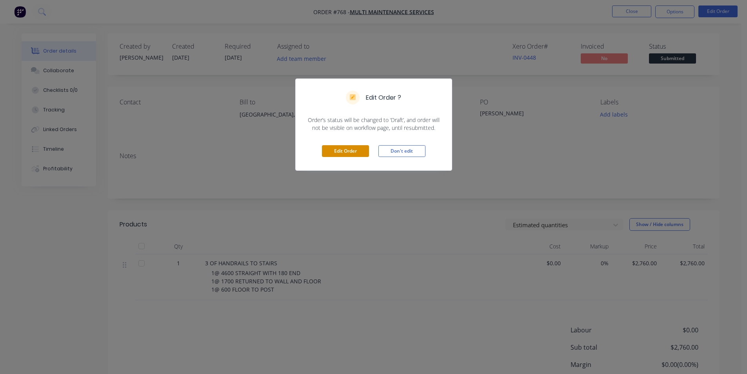
click at [354, 149] on button "Edit Order" at bounding box center [345, 151] width 47 height 12
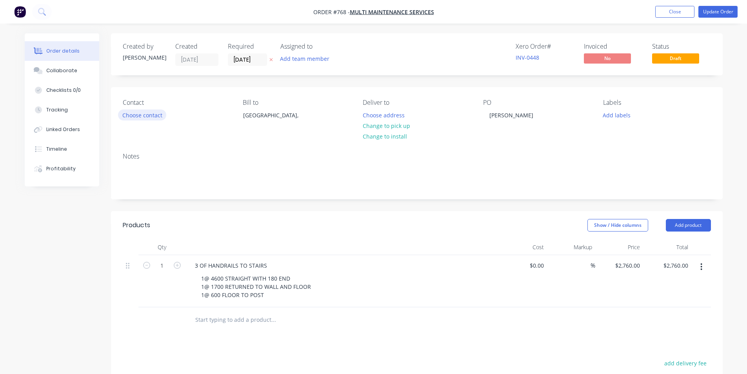
click at [140, 116] on button "Choose contact" at bounding box center [142, 114] width 48 height 11
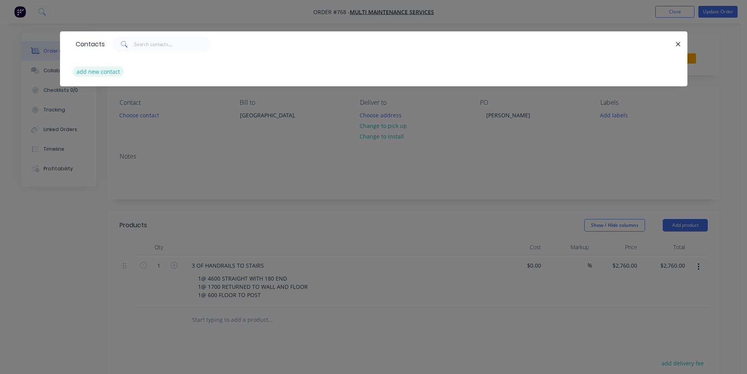
click at [97, 73] on button "add new contact" at bounding box center [99, 71] width 52 height 11
select select "AU"
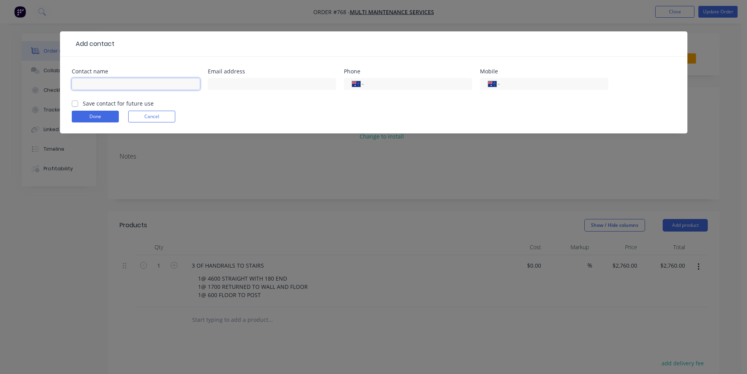
click at [130, 87] on input "text" at bounding box center [136, 84] width 128 height 12
type input "[PERSON_NAME]"
type input "[PERSON_NAME][EMAIL_ADDRESS][DOMAIN_NAME]"
click at [541, 85] on input "tel" at bounding box center [552, 84] width 94 height 9
type input "0421 810 545"
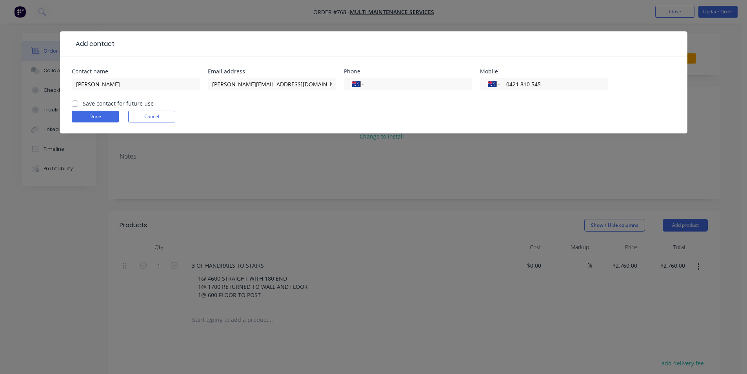
click at [83, 103] on label "Save contact for future use" at bounding box center [118, 103] width 71 height 8
click at [75, 103] on input "Save contact for future use" at bounding box center [75, 102] width 6 height 7
checkbox input "true"
click at [91, 114] on button "Done" at bounding box center [95, 117] width 47 height 12
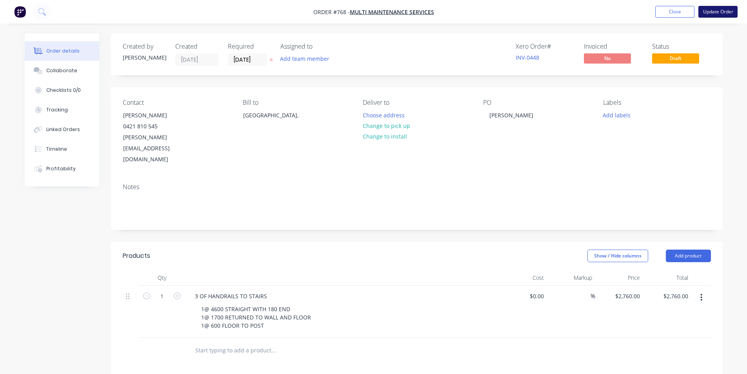
click at [718, 10] on button "Update Order" at bounding box center [717, 12] width 39 height 12
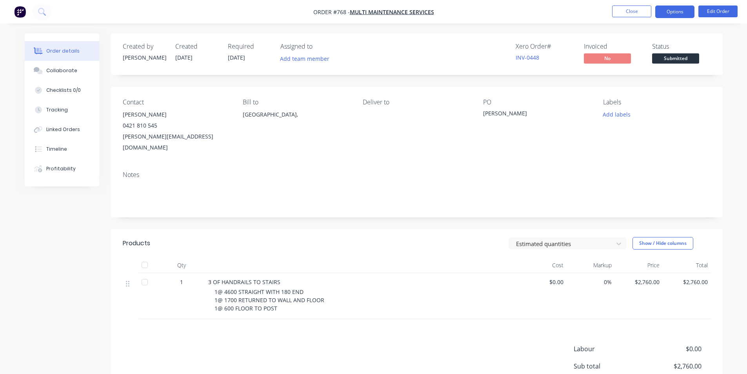
click at [670, 9] on button "Options" at bounding box center [674, 11] width 39 height 13
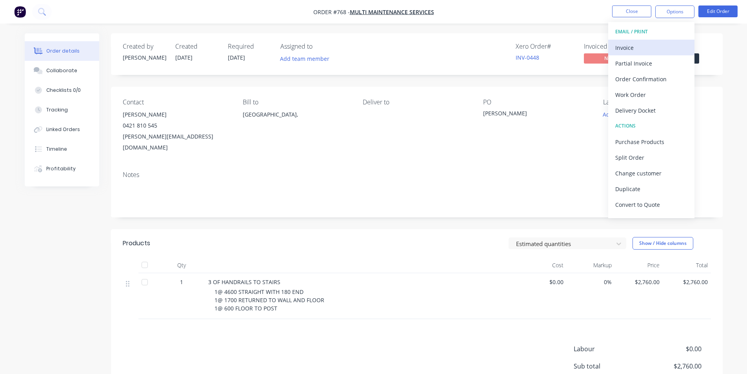
click at [628, 43] on div "Invoice" at bounding box center [651, 47] width 72 height 11
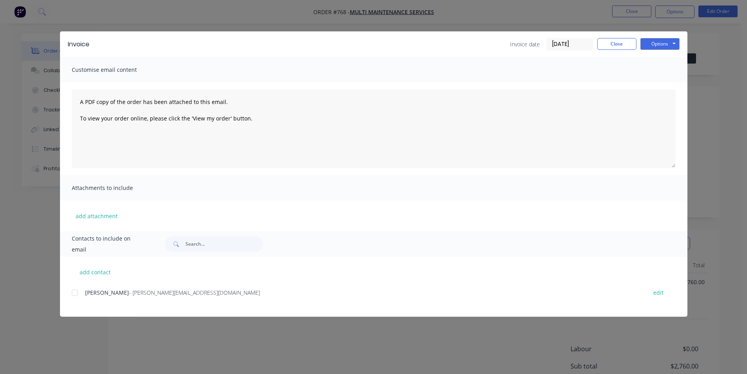
click at [73, 293] on div at bounding box center [75, 293] width 16 height 16
click at [654, 44] on button "Options" at bounding box center [659, 44] width 39 height 12
click at [648, 78] on button "Email" at bounding box center [665, 83] width 50 height 13
click at [611, 42] on button "Close" at bounding box center [616, 44] width 39 height 12
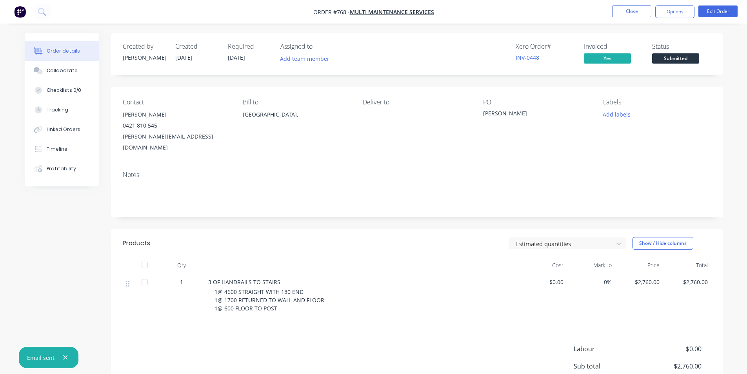
click at [671, 57] on span "Submitted" at bounding box center [675, 58] width 47 height 10
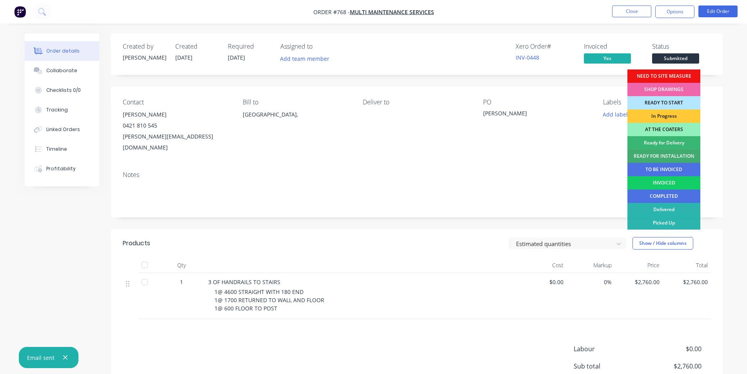
click at [661, 177] on div "INVOICED" at bounding box center [663, 182] width 73 height 13
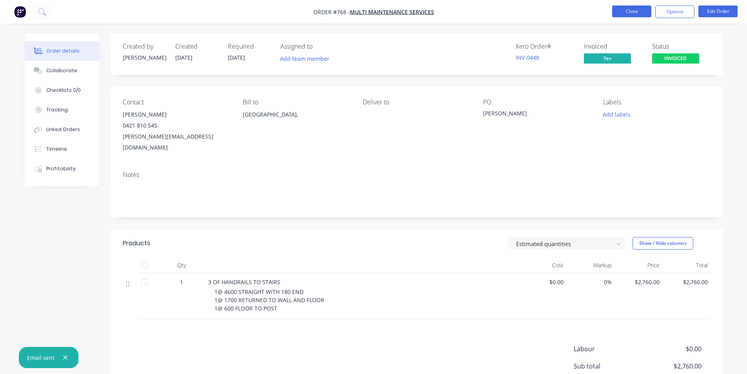
click at [633, 10] on button "Close" at bounding box center [631, 11] width 39 height 12
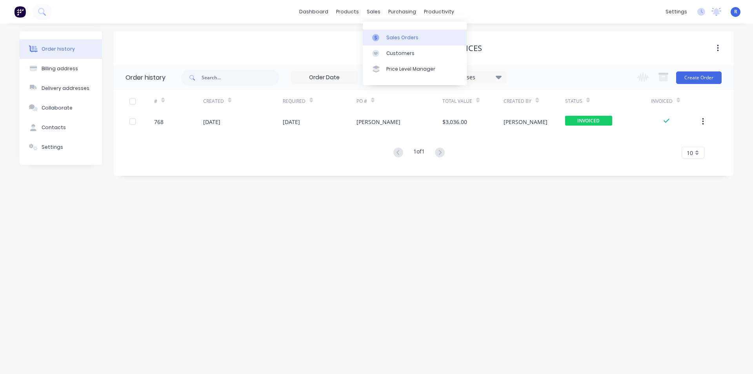
click at [390, 33] on link "Sales Orders" at bounding box center [415, 37] width 104 height 16
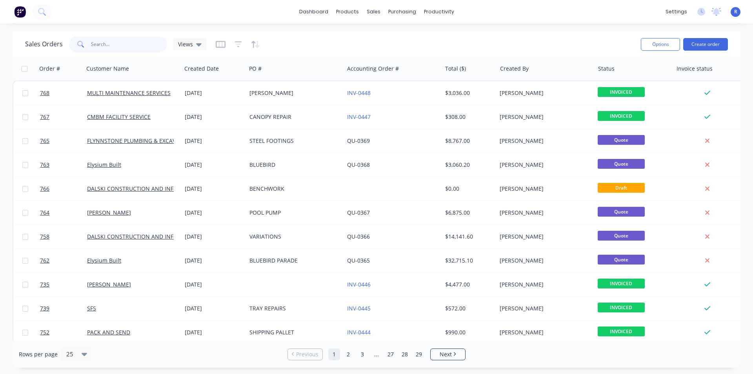
click at [131, 44] on input "text" at bounding box center [129, 44] width 76 height 16
type input "[PERSON_NAME]"
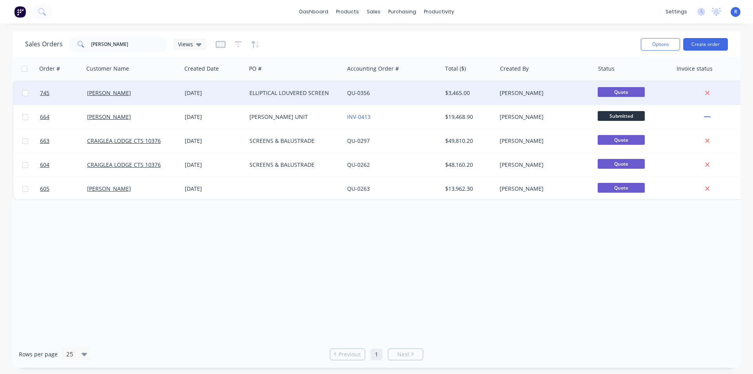
click at [293, 94] on div "ELLIPTICAL LOUVERED SCREEN" at bounding box center [292, 93] width 87 height 8
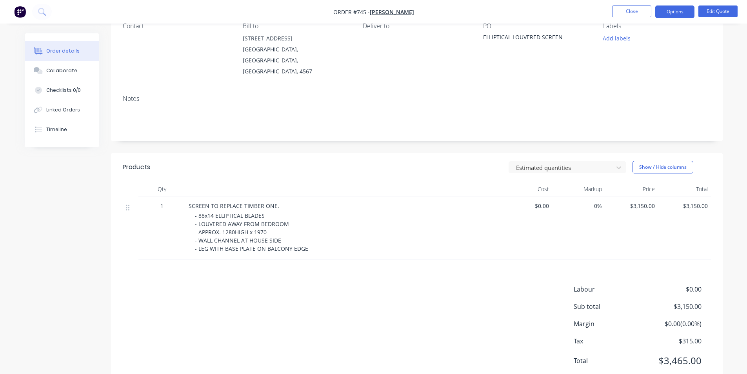
scroll to position [90, 0]
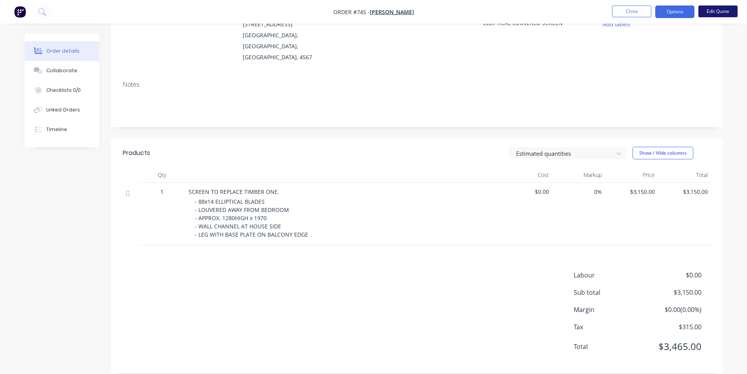
click at [710, 9] on button "Edit Quote" at bounding box center [717, 11] width 39 height 12
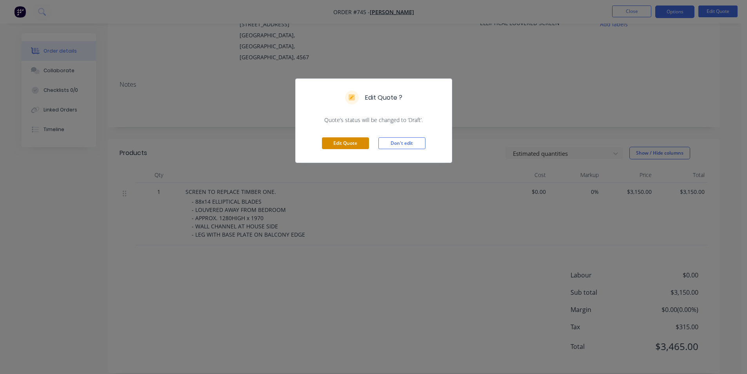
click at [337, 143] on button "Edit Quote" at bounding box center [345, 143] width 47 height 12
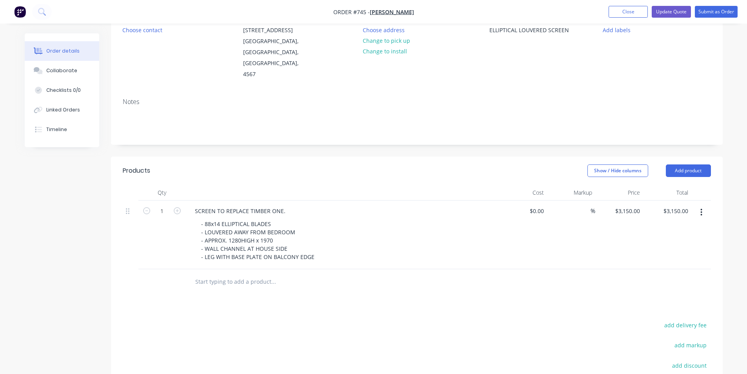
scroll to position [118, 0]
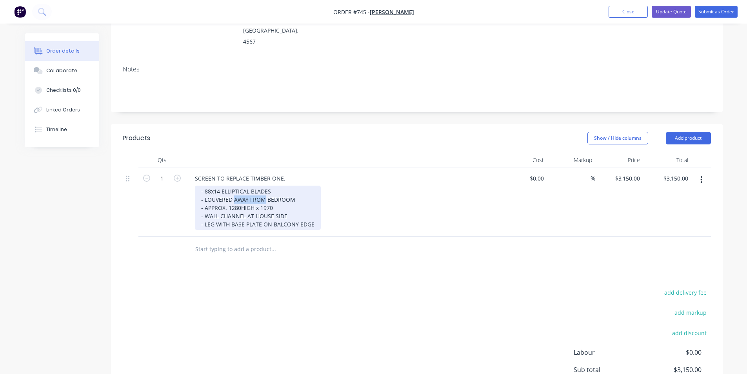
drag, startPoint x: 263, startPoint y: 188, endPoint x: 235, endPoint y: 190, distance: 28.7
click at [235, 190] on div "- 88x14 ELLIPTICAL BLADES - LOUVERED AWAY FROM BEDROOM - APPROX. 1280HIGH x 197…" at bounding box center [258, 207] width 126 height 44
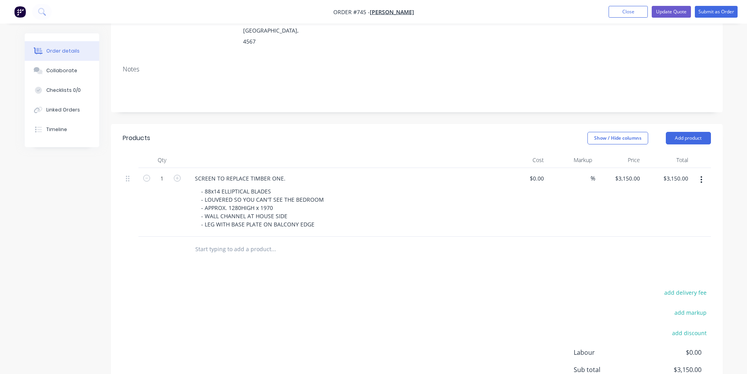
click at [430, 298] on div "add delivery fee add markup add discount Labour $0.00 Sub total $3,150.00 Margi…" at bounding box center [417, 362] width 588 height 151
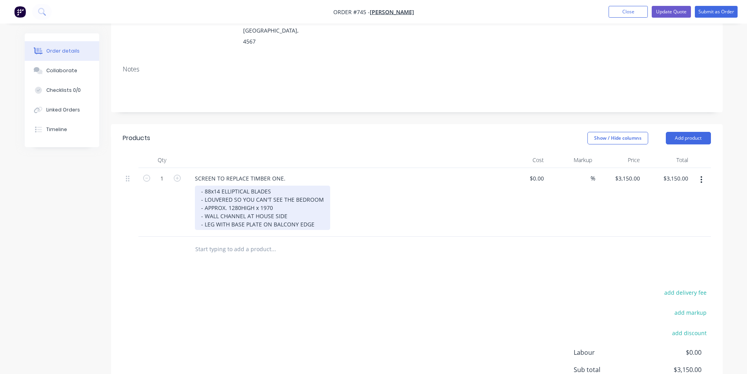
click at [241, 196] on div "- 88x14 ELLIPTICAL BLADES - LOUVERED SO YOU CAN'T SEE THE BEDROOM - APPROX. 128…" at bounding box center [262, 207] width 135 height 44
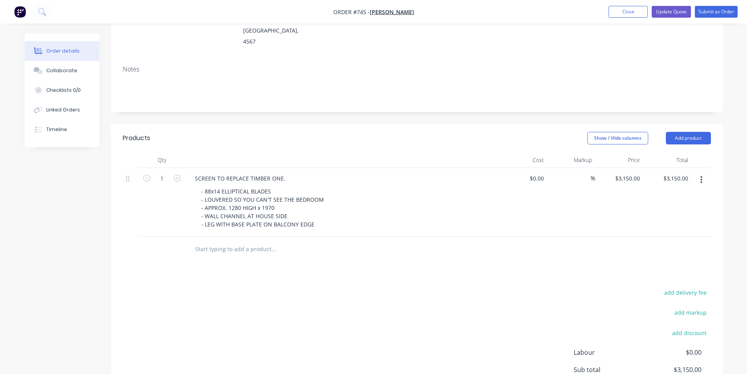
click at [345, 287] on div "add delivery fee add markup add discount Labour $0.00 Sub total $3,150.00 Margi…" at bounding box center [417, 362] width 588 height 151
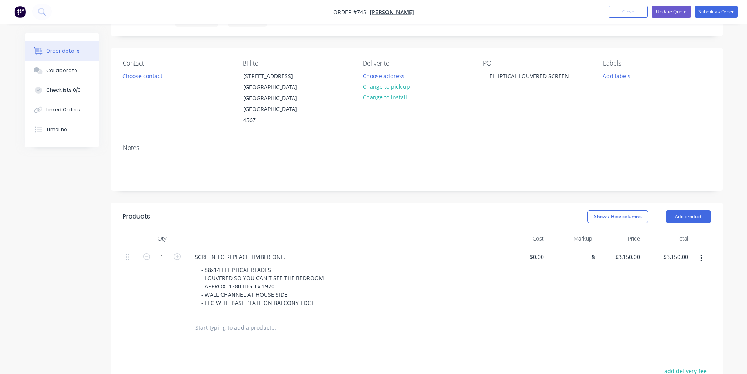
scroll to position [0, 0]
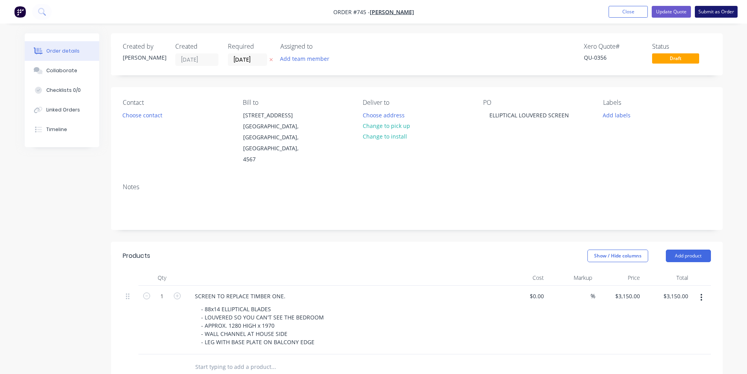
click at [705, 11] on button "Submit as Order" at bounding box center [716, 12] width 43 height 12
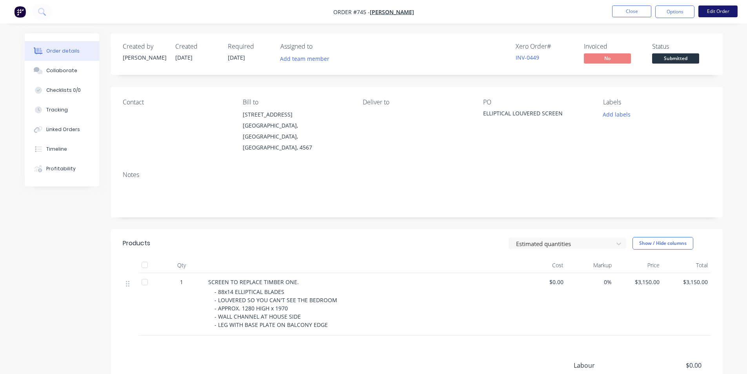
click at [728, 8] on button "Edit Order" at bounding box center [717, 11] width 39 height 12
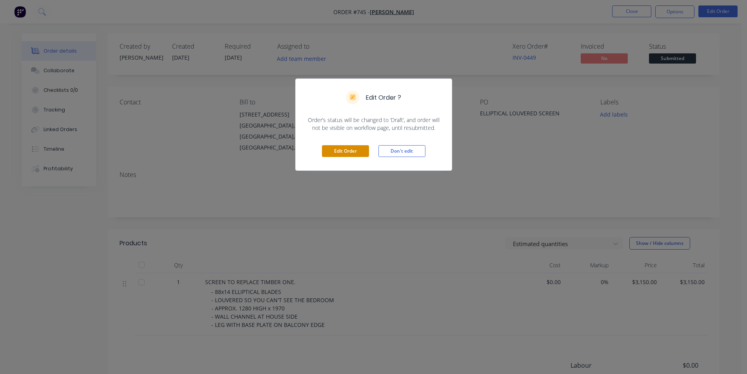
click at [352, 151] on button "Edit Order" at bounding box center [345, 151] width 47 height 12
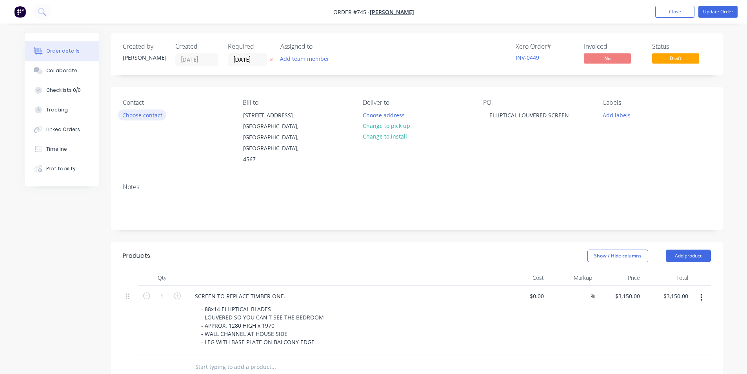
click at [135, 116] on button "Choose contact" at bounding box center [142, 114] width 48 height 11
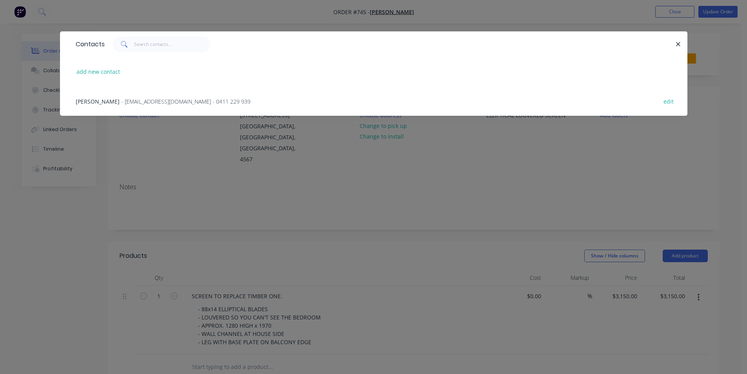
click at [83, 100] on span "[PERSON_NAME]" at bounding box center [98, 101] width 44 height 7
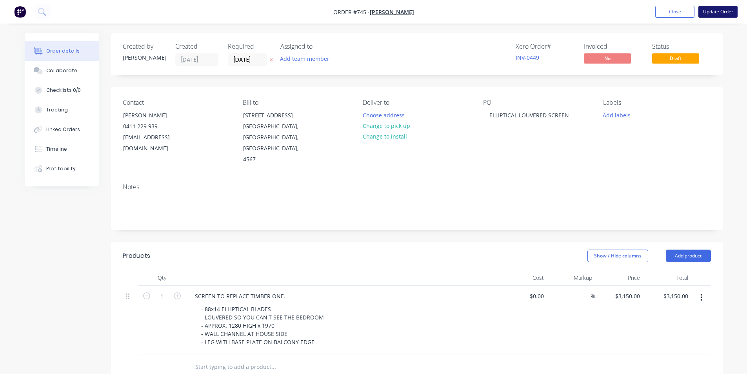
click at [713, 9] on button "Update Order" at bounding box center [717, 12] width 39 height 12
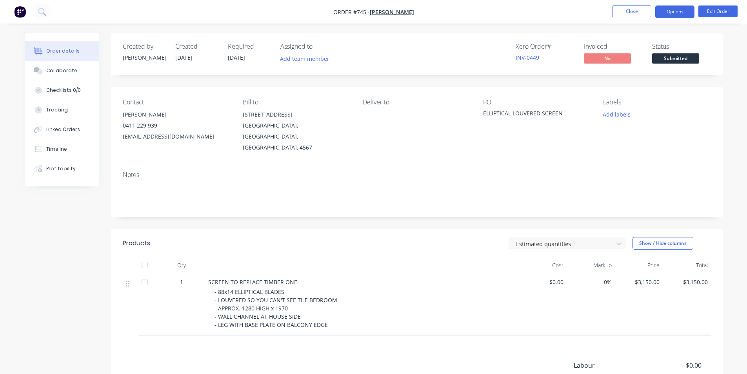
click at [678, 11] on button "Options" at bounding box center [674, 11] width 39 height 13
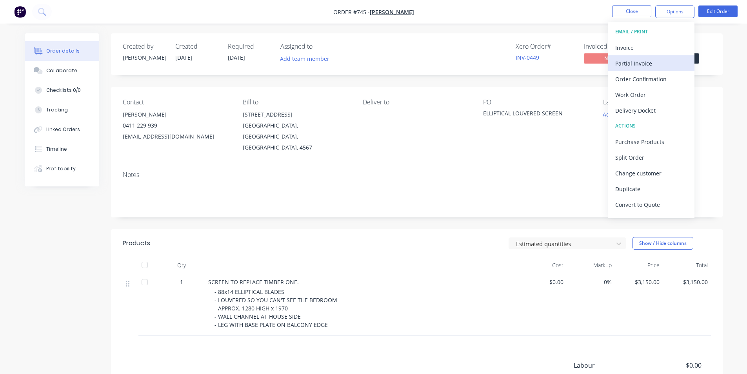
click at [634, 62] on div "Partial Invoice" at bounding box center [651, 63] width 72 height 11
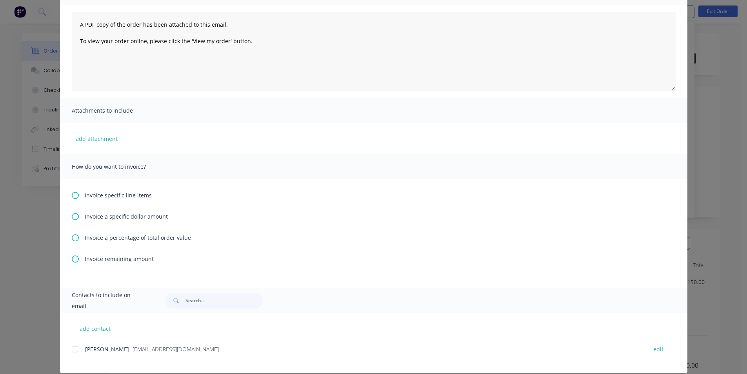
scroll to position [87, 0]
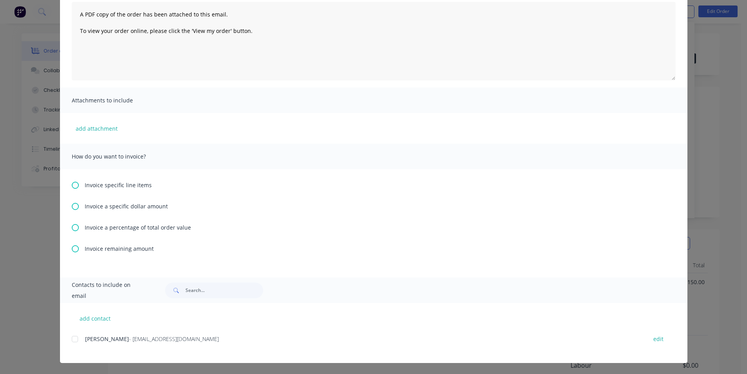
click at [72, 207] on icon at bounding box center [75, 206] width 7 height 7
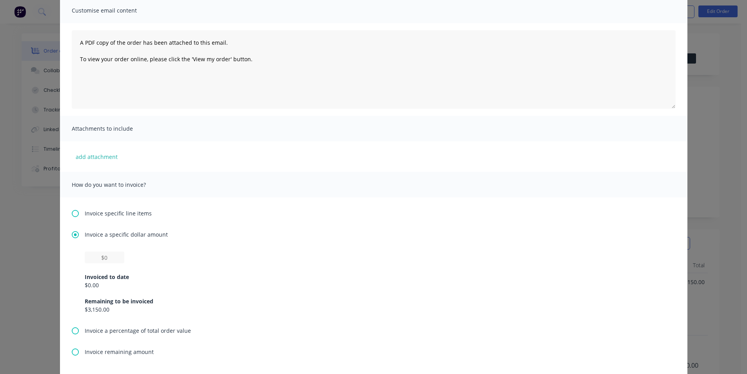
scroll to position [157, 0]
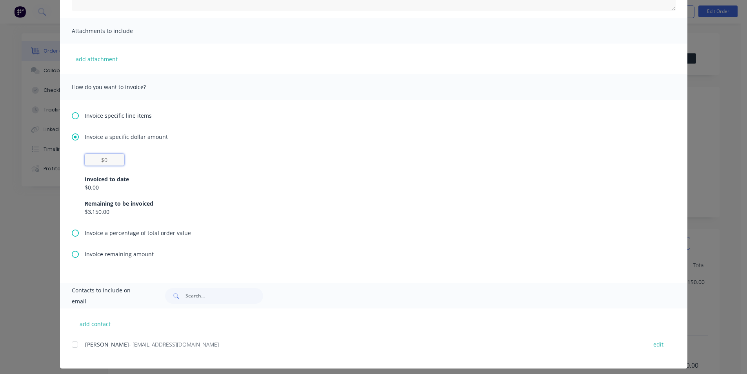
drag, startPoint x: 105, startPoint y: 159, endPoint x: 101, endPoint y: 159, distance: 4.3
click at [101, 159] on input "text" at bounding box center [105, 160] width 40 height 12
type input "$0"
click at [72, 112] on icon at bounding box center [75, 115] width 7 height 7
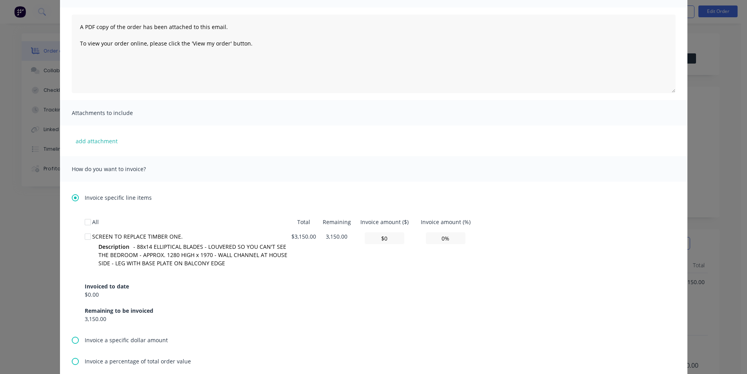
scroll to position [78, 0]
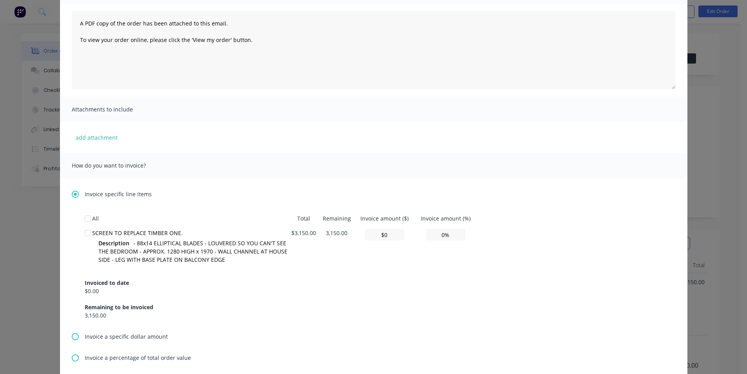
click at [83, 234] on div at bounding box center [88, 233] width 16 height 16
click at [442, 234] on input "0%" at bounding box center [446, 235] width 40 height 12
type input "$126.00"
type input "4%"
type input "$1,260.00"
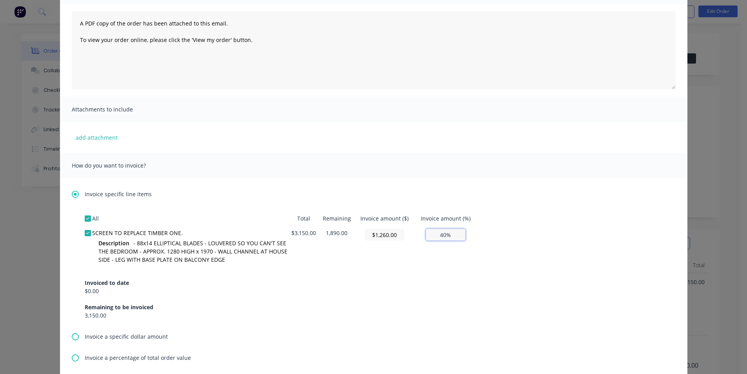
type input "40%"
click at [429, 278] on div "Invoiced to date $0.00 Remaining to be invoiced 3,150.00" at bounding box center [374, 294] width 578 height 50
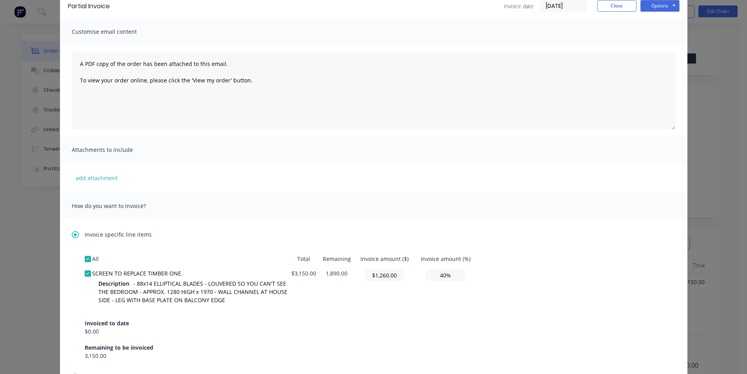
scroll to position [0, 0]
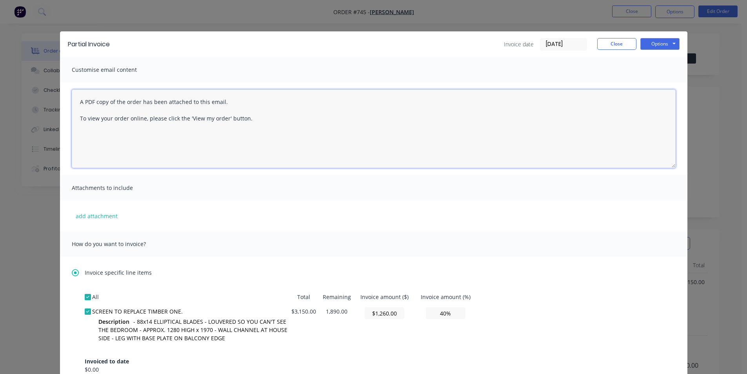
click at [77, 102] on textarea "A PDF copy of the order has been attached to this email. To view your order onl…" at bounding box center [374, 128] width 604 height 78
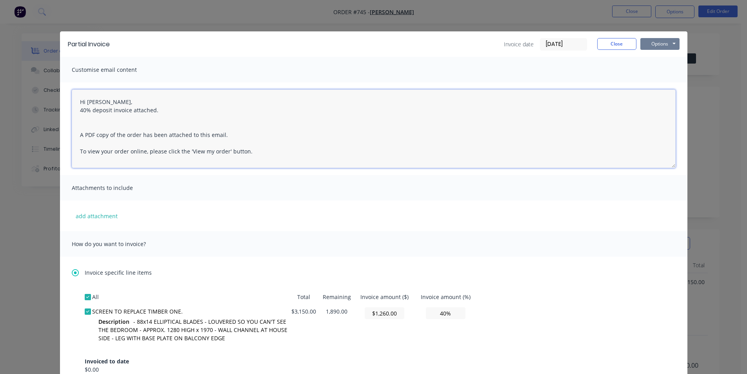
type textarea "Hi [PERSON_NAME], 40% deposit invoice attached. A PDF copy of the order has bee…"
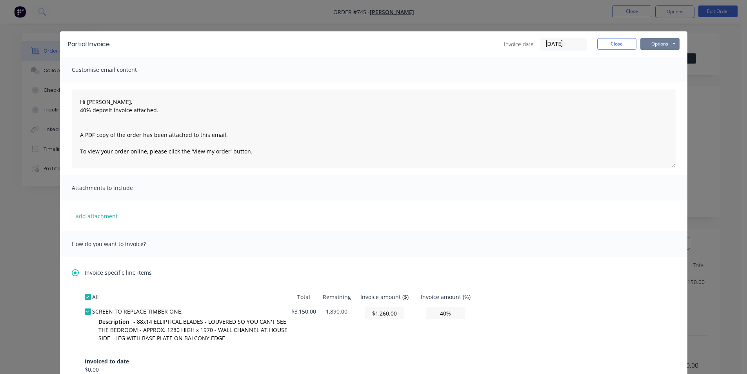
click at [662, 45] on button "Options" at bounding box center [659, 44] width 39 height 12
click at [650, 83] on button "Email" at bounding box center [665, 83] width 50 height 13
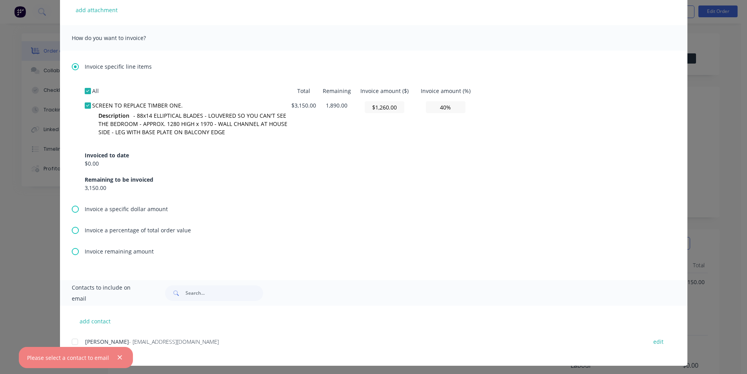
scroll to position [209, 0]
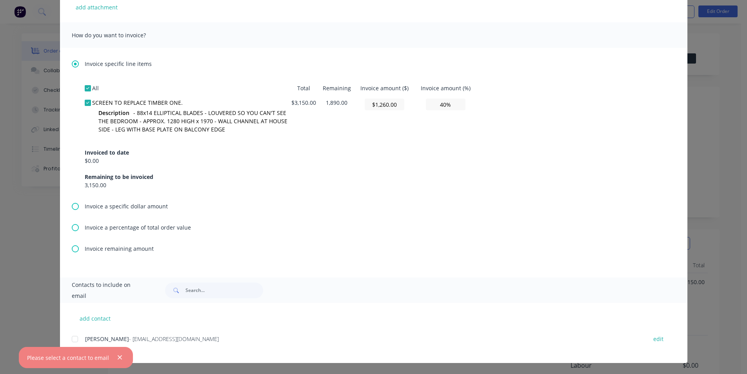
click at [73, 338] on div at bounding box center [75, 339] width 16 height 16
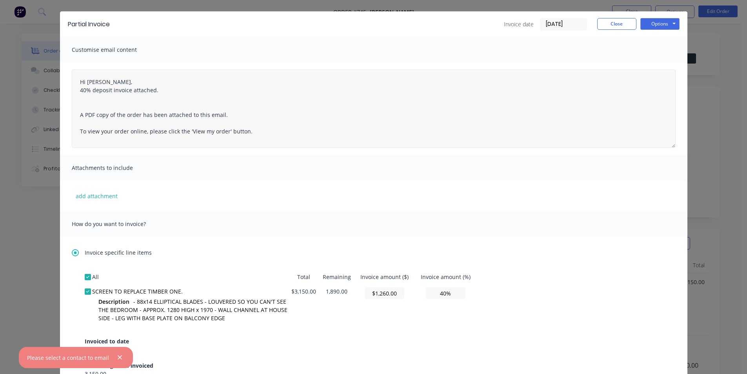
scroll to position [13, 0]
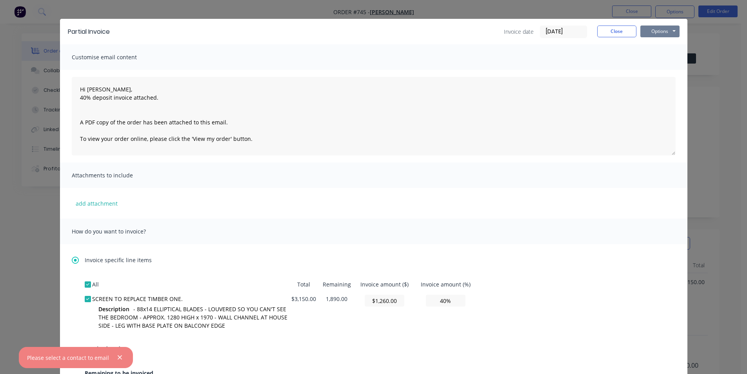
click at [651, 33] on button "Options" at bounding box center [659, 31] width 39 height 12
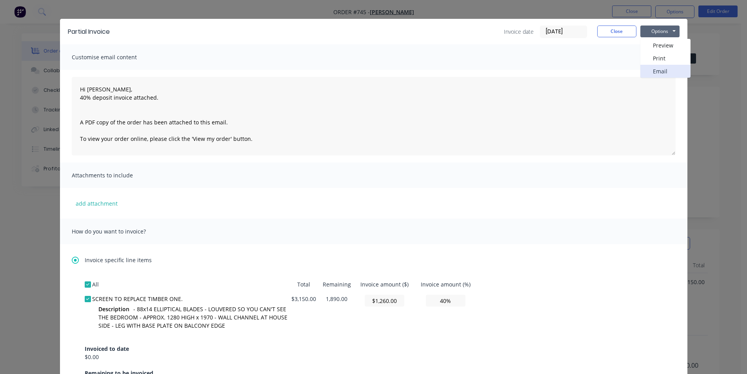
click at [657, 69] on button "Email" at bounding box center [665, 71] width 50 height 13
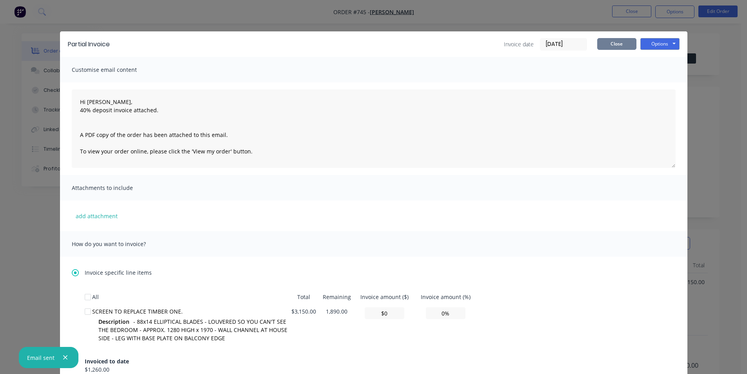
click at [622, 44] on button "Close" at bounding box center [616, 44] width 39 height 12
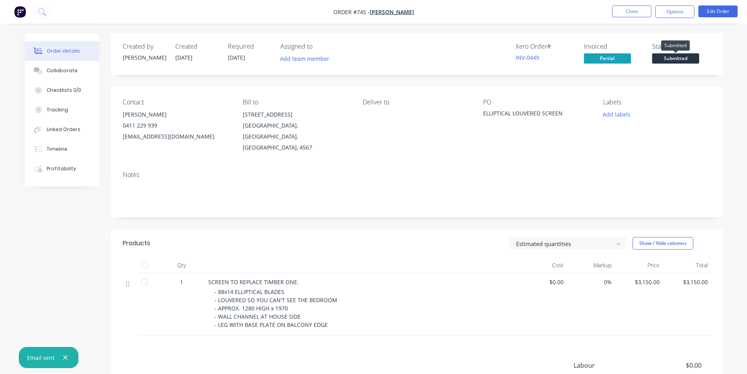
click at [685, 58] on span "Submitted" at bounding box center [675, 58] width 47 height 10
click at [595, 171] on div "Notes" at bounding box center [417, 174] width 588 height 7
click at [630, 11] on button "Close" at bounding box center [631, 11] width 39 height 12
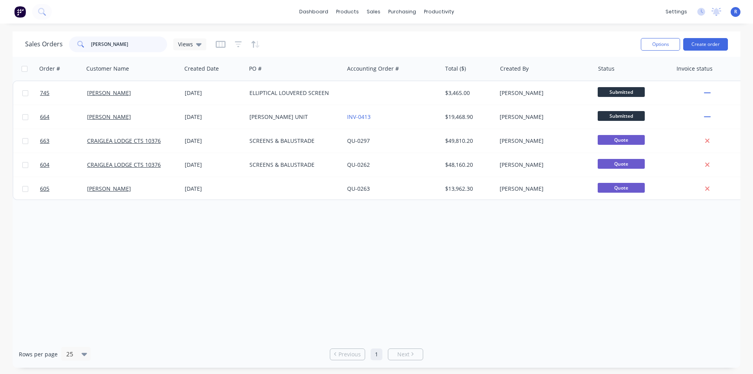
drag, startPoint x: 127, startPoint y: 46, endPoint x: 70, endPoint y: 47, distance: 57.6
click at [70, 47] on div "[PERSON_NAME]" at bounding box center [118, 44] width 98 height 16
type input "[PERSON_NAME]"
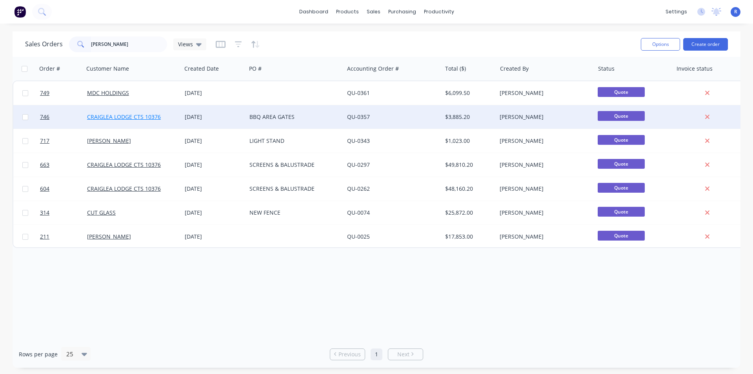
click at [134, 115] on link "CRAIGLEA LODGE CTS 10376" at bounding box center [124, 116] width 74 height 7
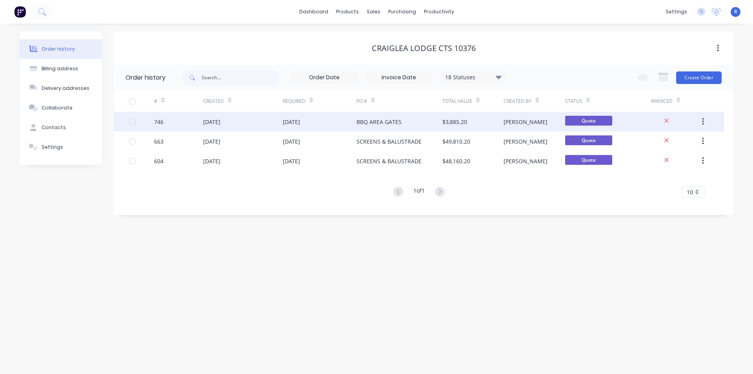
click at [423, 119] on div "BBQ AREA GATES" at bounding box center [399, 122] width 86 height 20
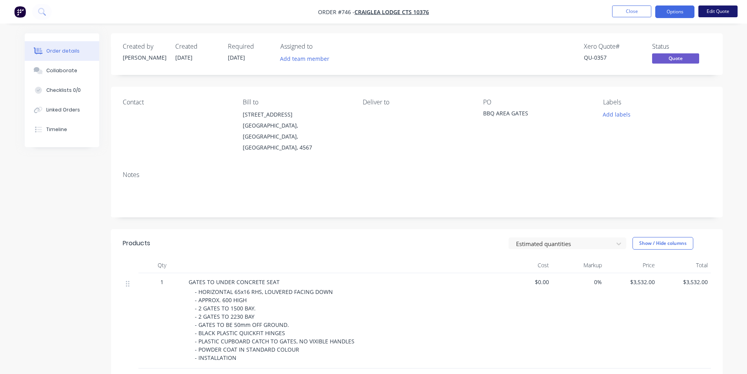
click at [710, 13] on button "Edit Quote" at bounding box center [717, 11] width 39 height 12
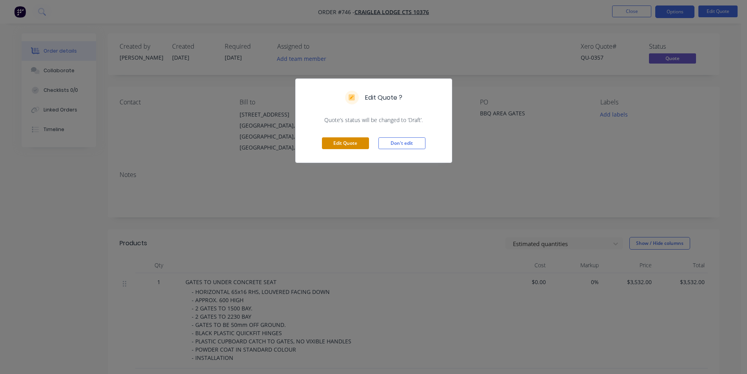
click at [355, 145] on button "Edit Quote" at bounding box center [345, 143] width 47 height 12
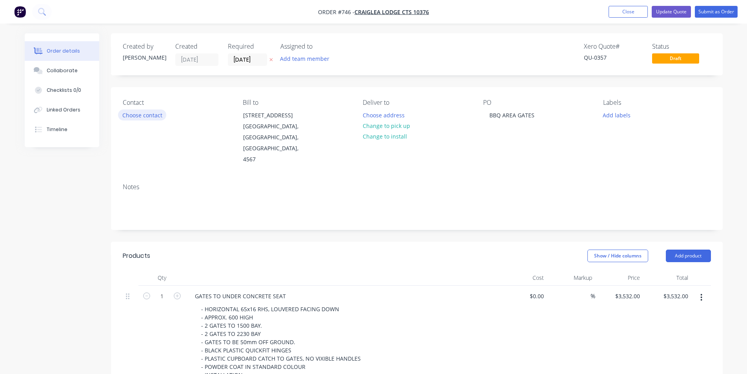
click at [143, 116] on button "Choose contact" at bounding box center [142, 114] width 48 height 11
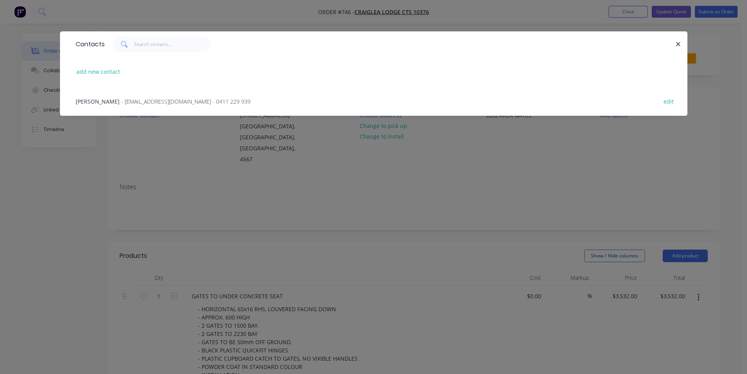
click at [92, 101] on span "[PERSON_NAME]" at bounding box center [98, 101] width 44 height 7
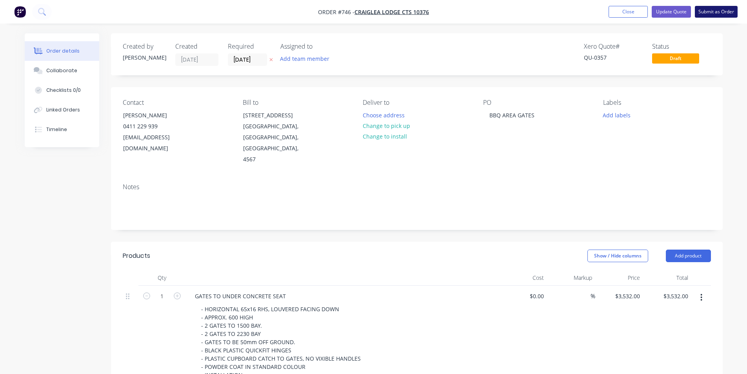
click at [718, 13] on button "Submit as Order" at bounding box center [716, 12] width 43 height 12
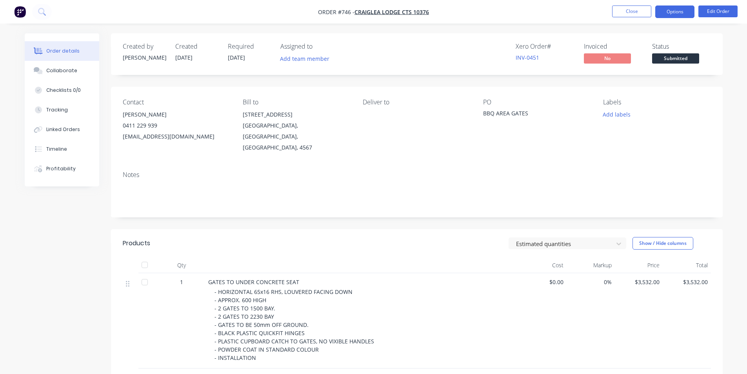
click at [673, 8] on button "Options" at bounding box center [674, 11] width 39 height 13
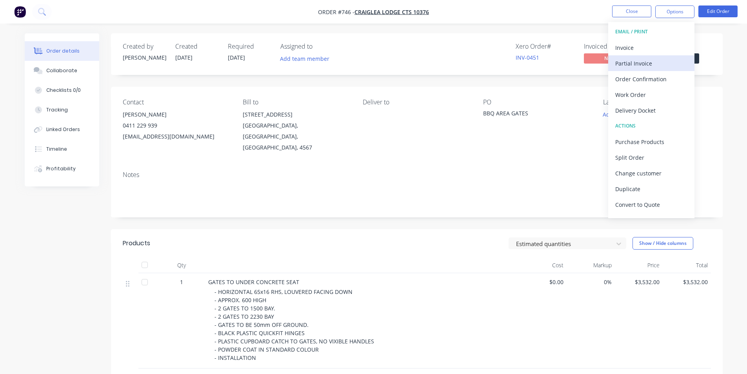
click at [635, 63] on div "Partial Invoice" at bounding box center [651, 63] width 72 height 11
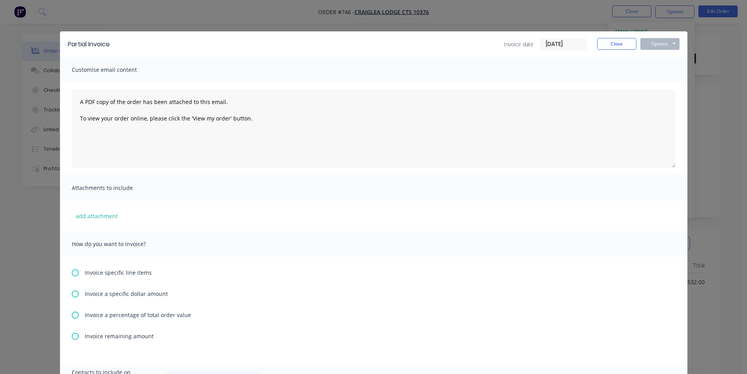
click at [72, 275] on icon at bounding box center [75, 272] width 7 height 7
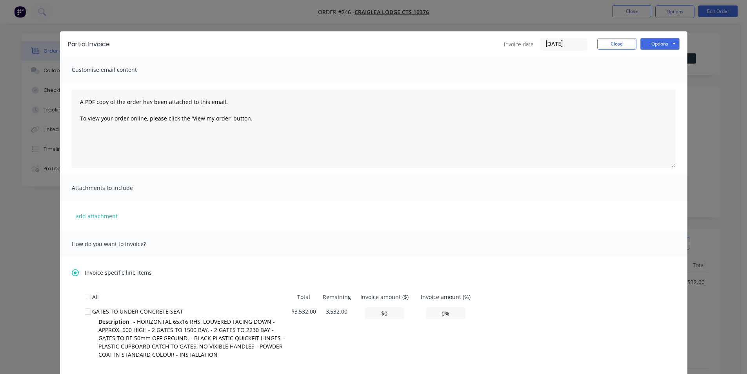
click at [83, 308] on div at bounding box center [88, 311] width 16 height 16
click at [442, 315] on input "0%" at bounding box center [446, 313] width 40 height 12
type input "$141.28"
type input "4%"
type input "$1,412.80"
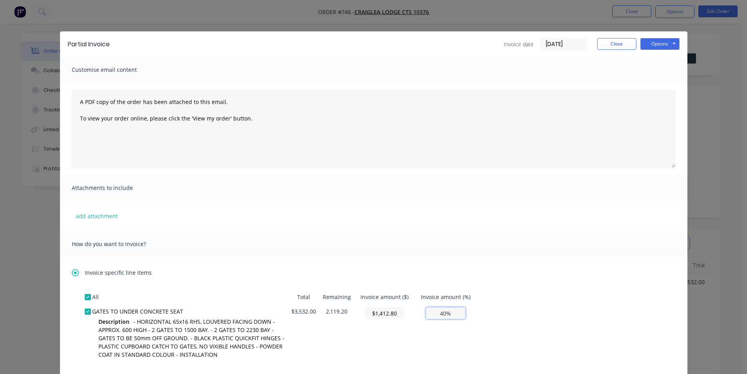
type input "40%"
click at [497, 329] on div "All Total Remaining Invoice amount ($) Invoice amount (%) GATES TO UNDER CONCRE…" at bounding box center [374, 351] width 578 height 125
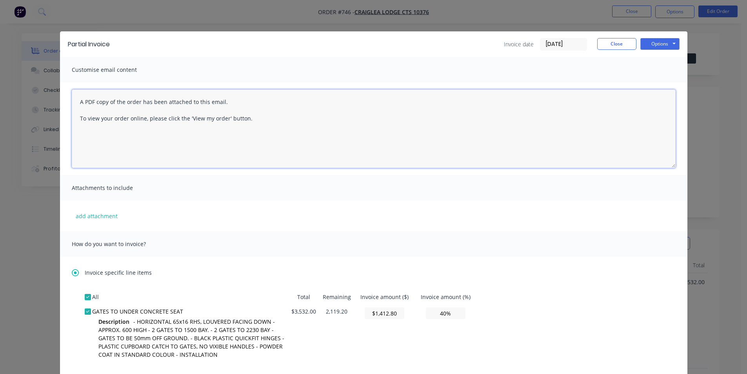
click at [74, 100] on textarea "A PDF copy of the order has been attached to this email. To view your order onl…" at bounding box center [374, 128] width 604 height 78
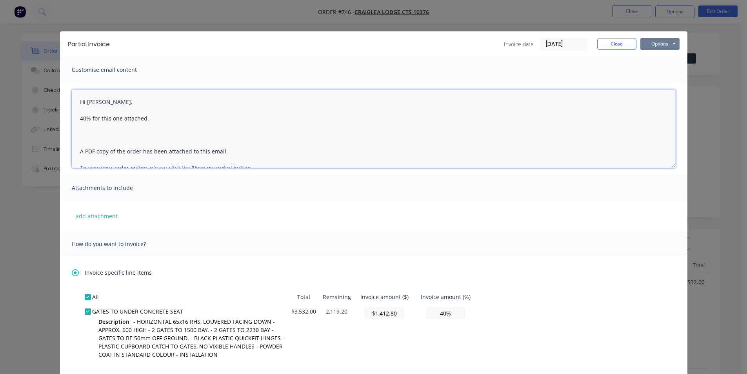
type textarea "Hi [PERSON_NAME], 40% for this one attached. A PDF copy of the order has been a…"
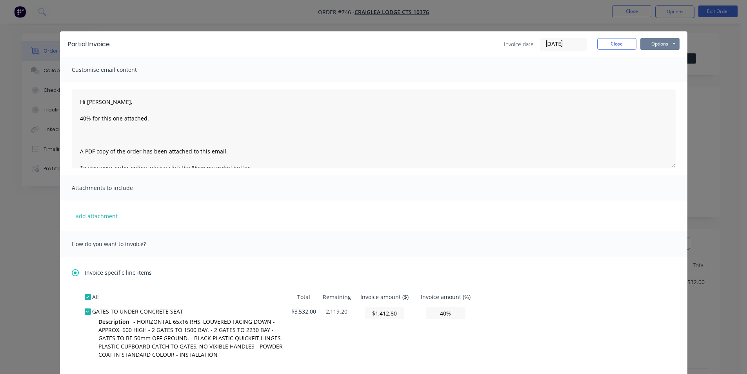
click at [657, 44] on button "Options" at bounding box center [659, 44] width 39 height 12
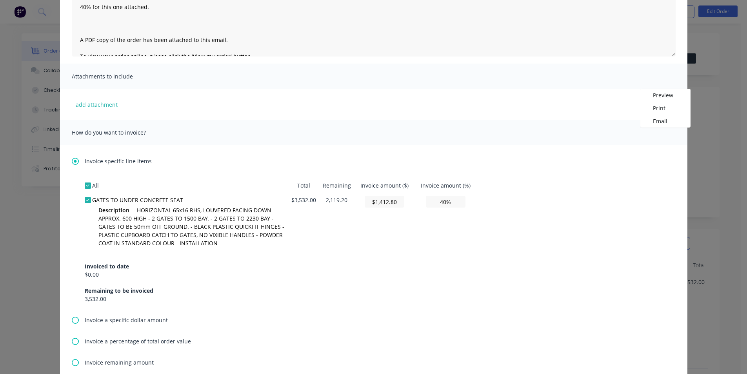
scroll to position [196, 0]
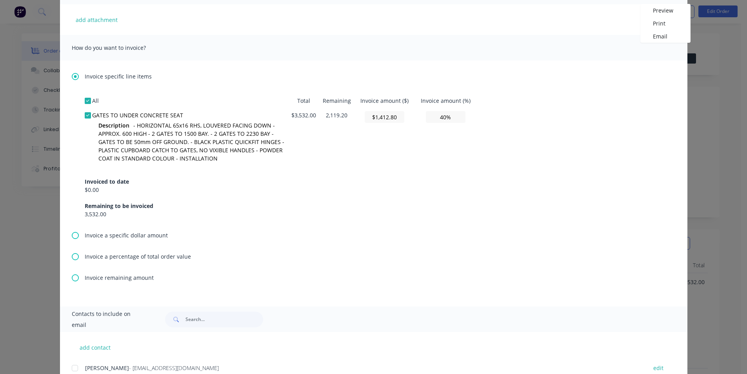
click at [73, 365] on div at bounding box center [75, 368] width 16 height 16
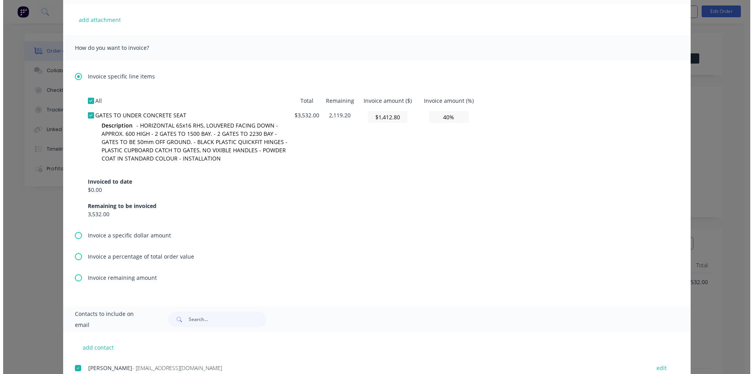
scroll to position [0, 0]
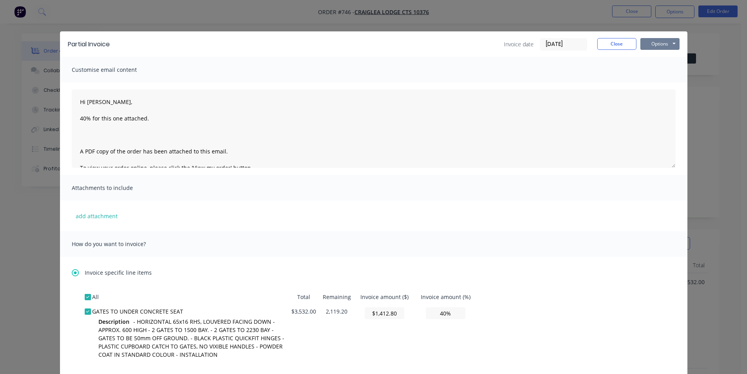
click at [650, 42] on button "Options" at bounding box center [659, 44] width 39 height 12
click at [653, 83] on button "Email" at bounding box center [665, 83] width 50 height 13
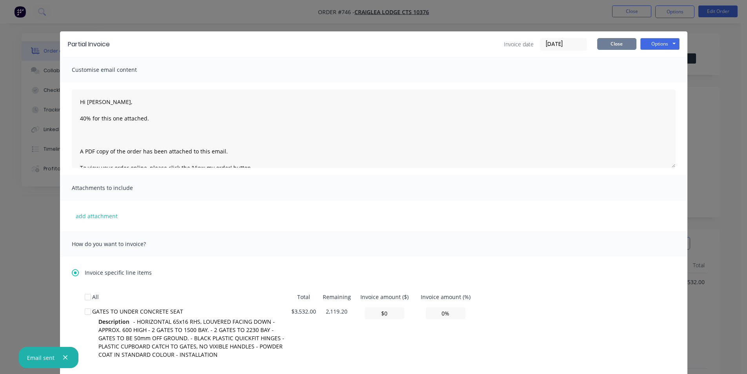
click at [617, 44] on button "Close" at bounding box center [616, 44] width 39 height 12
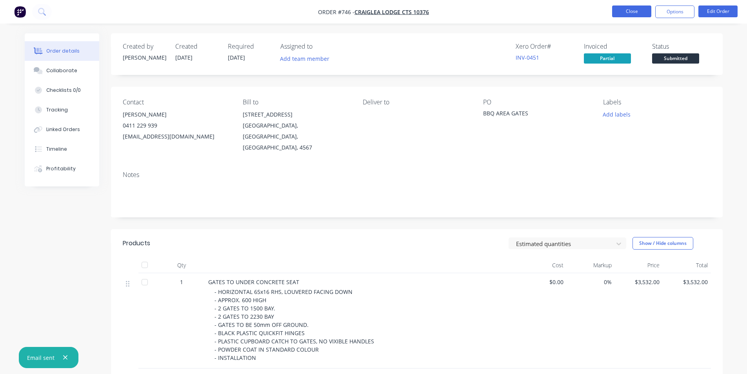
click at [629, 11] on button "Close" at bounding box center [631, 11] width 39 height 12
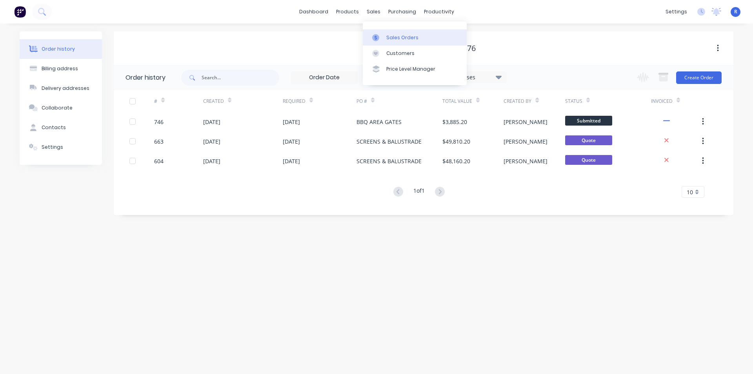
click at [395, 38] on div "Sales Orders" at bounding box center [402, 37] width 32 height 7
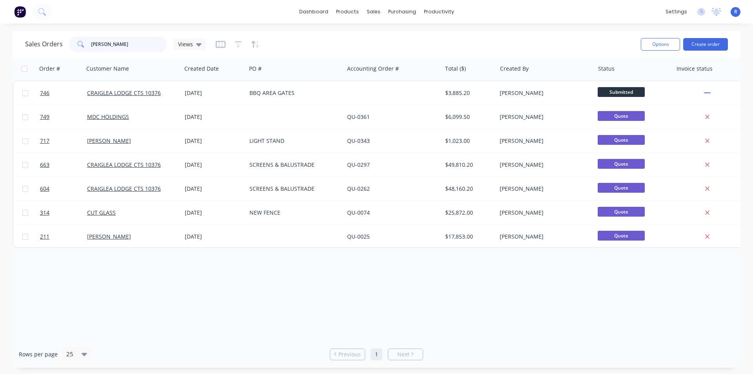
drag, startPoint x: 107, startPoint y: 45, endPoint x: 80, endPoint y: 45, distance: 26.7
click at [80, 45] on div "[PERSON_NAME]" at bounding box center [118, 44] width 98 height 16
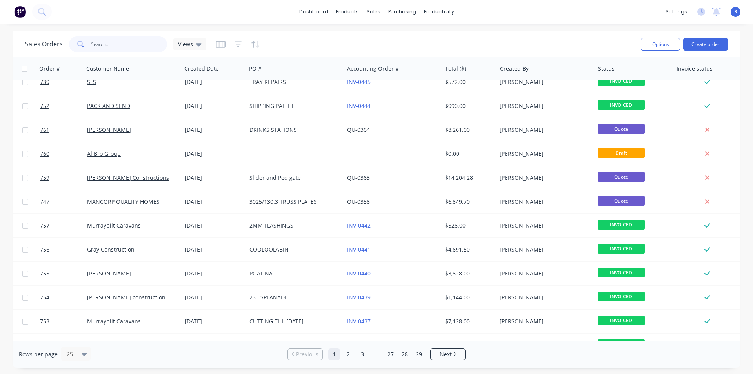
scroll to position [274, 0]
type input "[PERSON_NAME]"
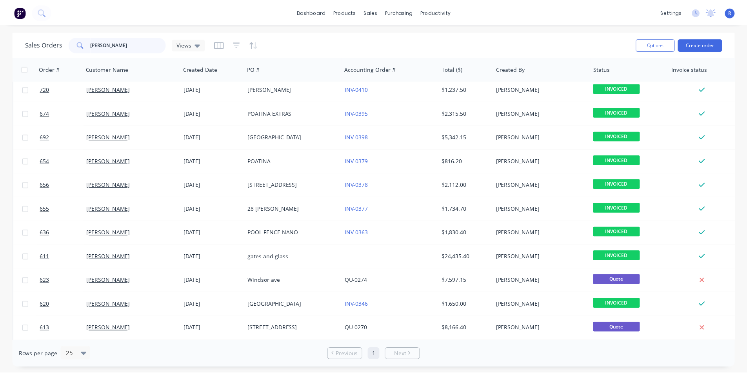
scroll to position [0, 0]
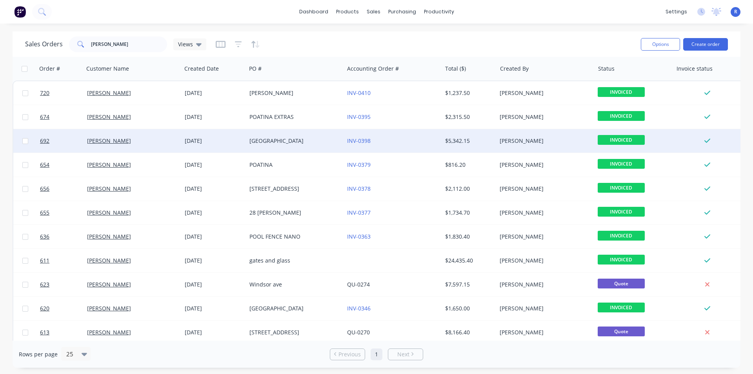
click at [137, 133] on div "[PERSON_NAME]" at bounding box center [133, 141] width 98 height 24
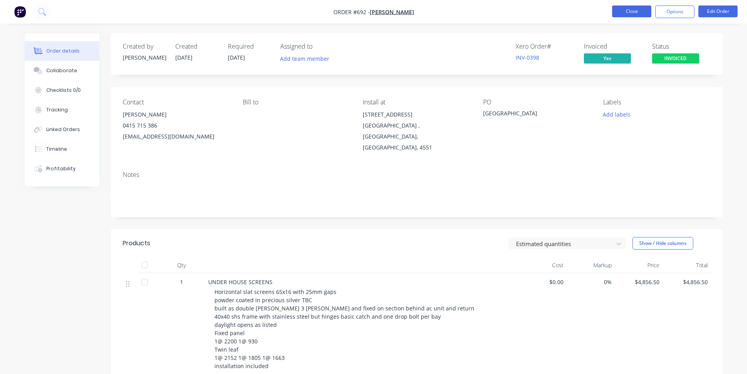
click at [625, 13] on button "Close" at bounding box center [631, 11] width 39 height 12
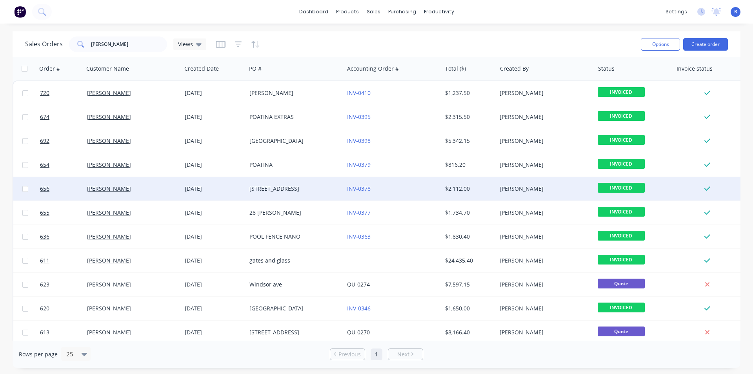
click at [309, 185] on div "[STREET_ADDRESS]" at bounding box center [292, 189] width 87 height 8
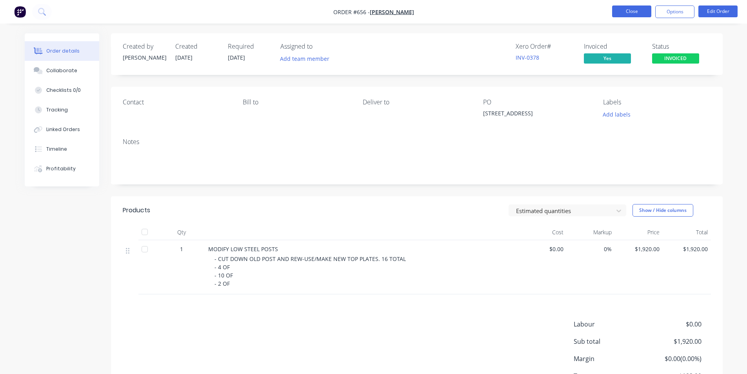
click at [638, 8] on button "Close" at bounding box center [631, 11] width 39 height 12
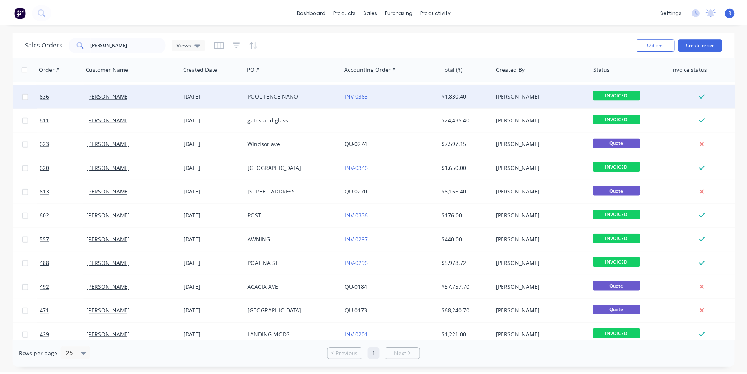
scroll to position [157, 0]
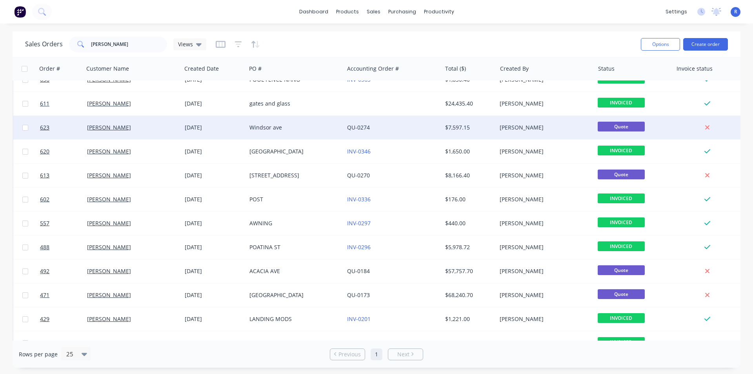
click at [422, 124] on div "QU-0274" at bounding box center [390, 127] width 87 height 8
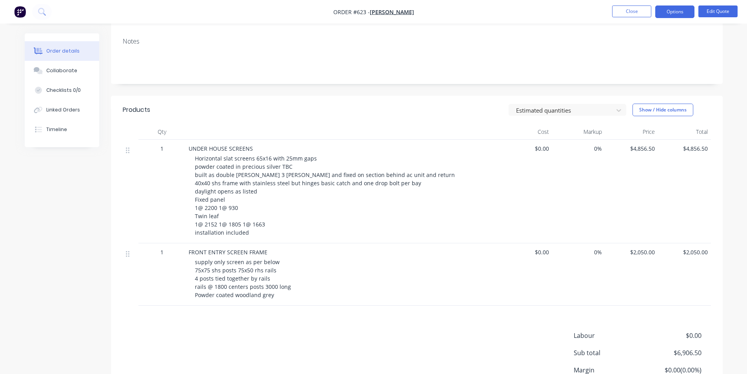
scroll to position [76, 0]
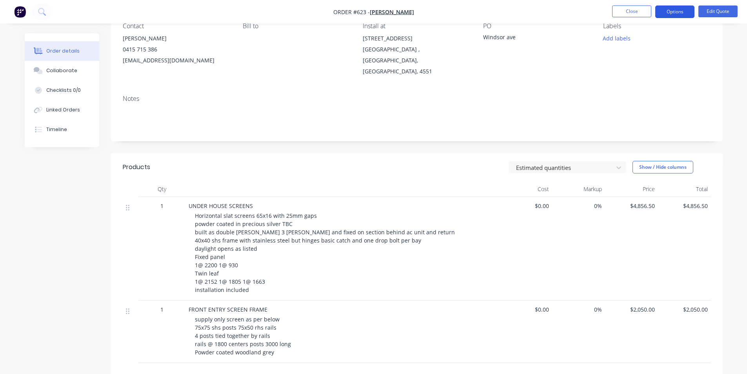
click at [672, 11] on button "Options" at bounding box center [674, 11] width 39 height 13
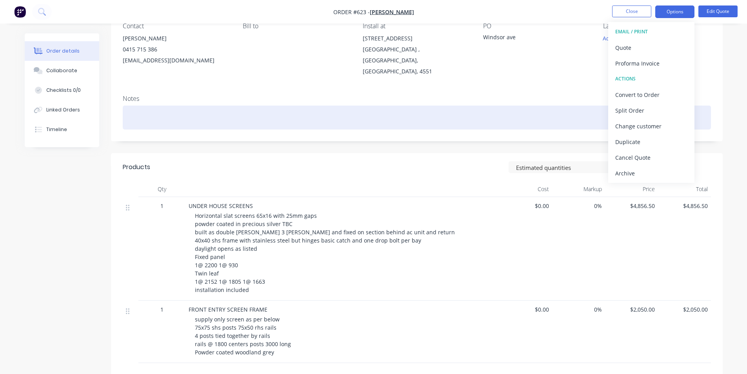
click at [538, 105] on div at bounding box center [417, 117] width 588 height 24
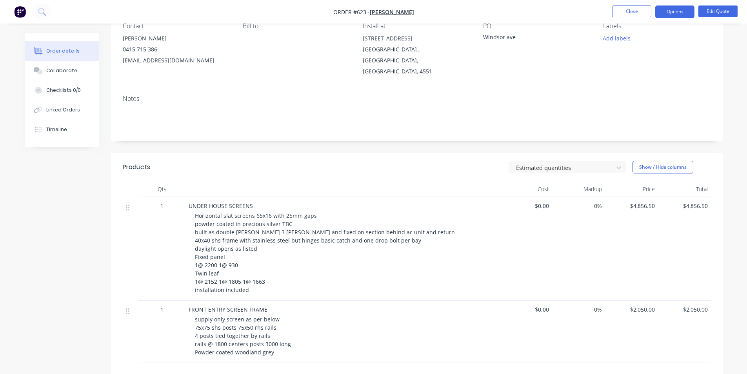
click at [403, 153] on header "Products Estimated quantities Show / Hide columns" at bounding box center [416, 167] width 611 height 28
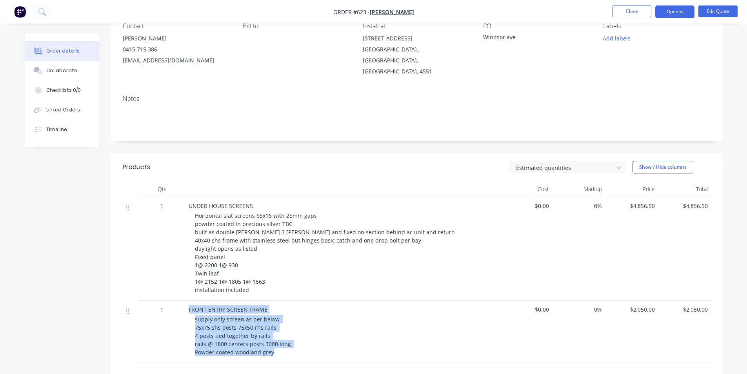
drag, startPoint x: 279, startPoint y: 341, endPoint x: 188, endPoint y: 301, distance: 99.7
click at [188, 301] on div "FRONT ENTRY SCREEN FRAME supply only screen as per below 75x75 shs posts 75x50 …" at bounding box center [342, 331] width 314 height 62
copy div "FRONT ENTRY SCREEN FRAME supply only screen as per below 75x75 shs posts 75x50 …"
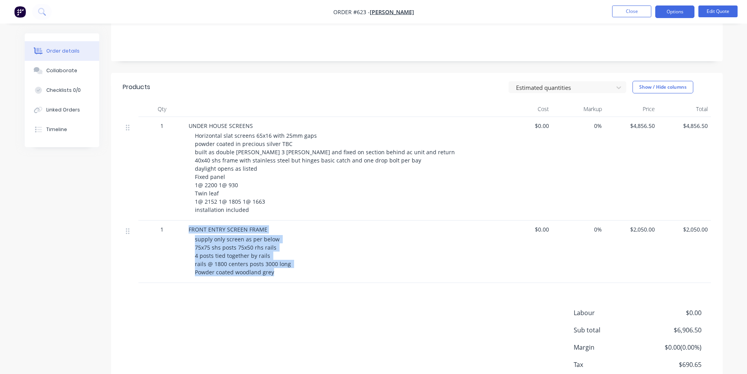
scroll to position [157, 0]
click at [630, 14] on button "Close" at bounding box center [631, 11] width 39 height 12
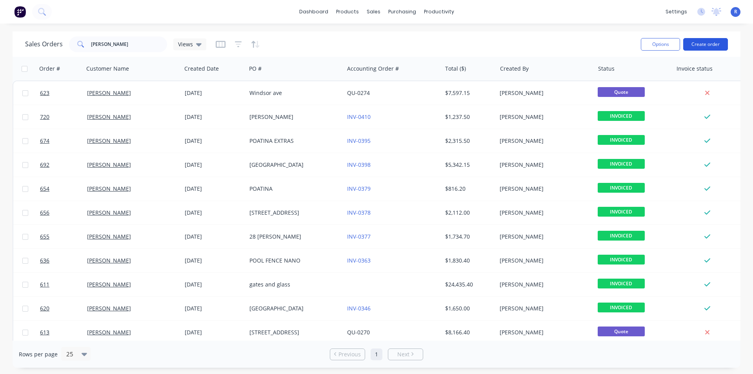
click at [693, 45] on button "Create order" at bounding box center [705, 44] width 45 height 13
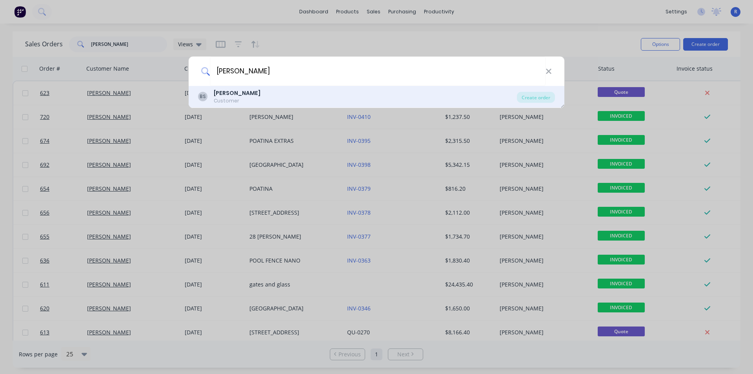
type input "[PERSON_NAME]"
click at [258, 94] on div "BS [PERSON_NAME] Customer" at bounding box center [357, 96] width 319 height 15
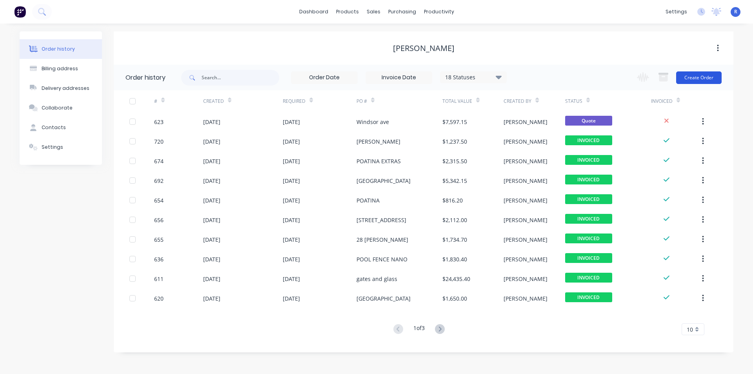
click at [688, 78] on button "Create Order" at bounding box center [698, 77] width 45 height 13
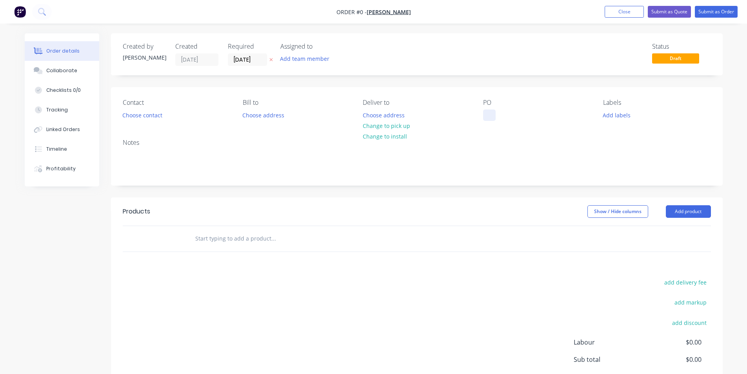
click at [490, 115] on div at bounding box center [489, 114] width 13 height 11
click at [681, 209] on div "Order details Collaborate Checklists 0/0 Tracking Linked Orders Timeline Profit…" at bounding box center [373, 242] width 713 height 418
click at [681, 209] on button "Add product" at bounding box center [688, 211] width 45 height 13
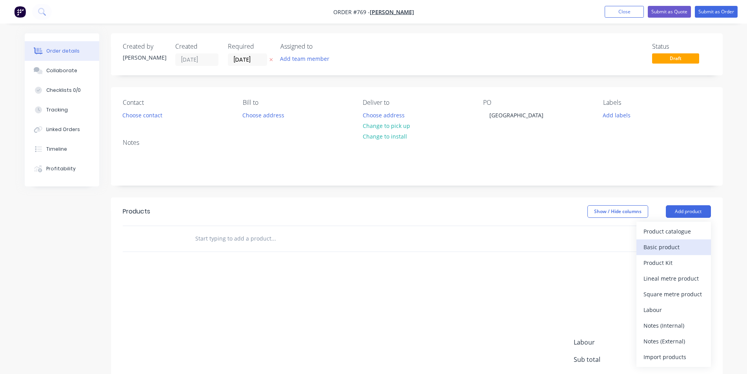
click at [669, 246] on div "Basic product" at bounding box center [673, 246] width 60 height 11
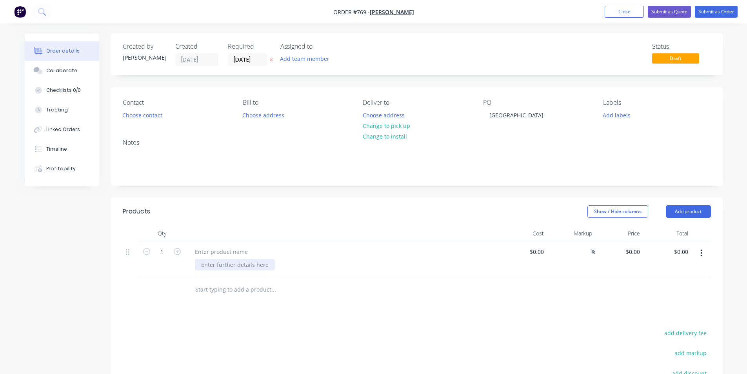
click at [231, 263] on div at bounding box center [235, 264] width 80 height 11
paste div
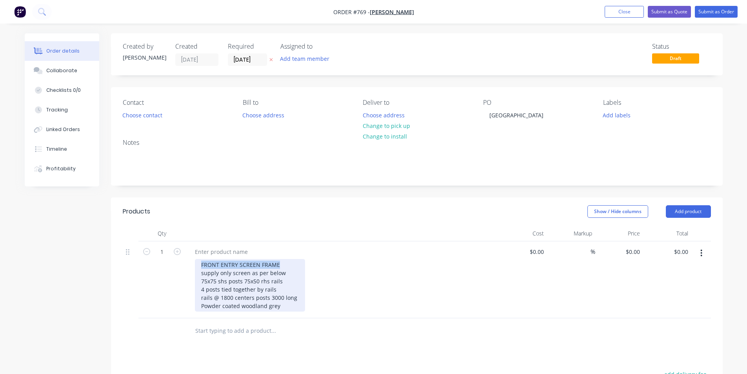
drag, startPoint x: 283, startPoint y: 263, endPoint x: 179, endPoint y: 266, distance: 103.5
click at [179, 266] on div "1 FRONT ENTRY SCREEN FRAME supply only screen as per below 75x75 shs posts 75x5…" at bounding box center [417, 279] width 588 height 77
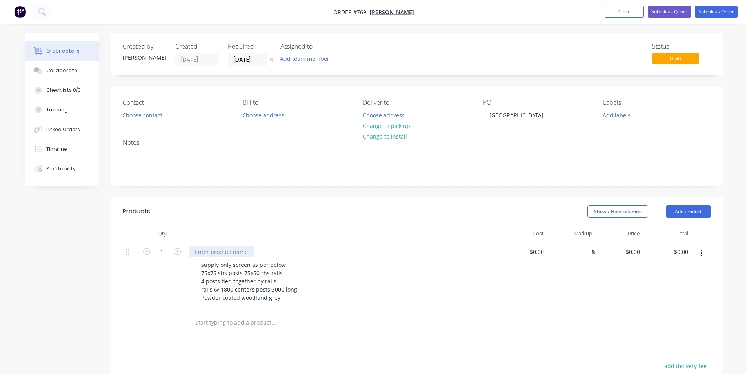
click at [198, 252] on div at bounding box center [221, 251] width 65 height 11
paste div
drag, startPoint x: 355, startPoint y: 340, endPoint x: 474, endPoint y: 288, distance: 130.1
click at [355, 340] on div "Products Show / Hide columns Add product Qty Cost Markup Price Total 1 FRONT EN…" at bounding box center [416, 360] width 611 height 326
click at [536, 252] on div "$0.00" at bounding box center [536, 251] width 21 height 11
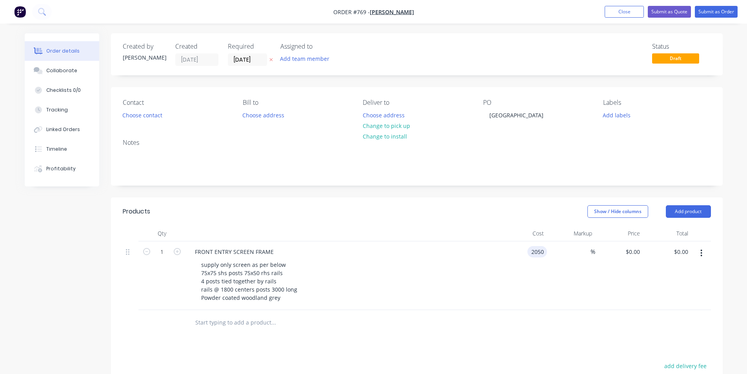
type input "$2,050.00"
click at [497, 223] on header "Products Show / Hide columns Add product" at bounding box center [416, 211] width 611 height 28
click at [686, 208] on button "Add product" at bounding box center [688, 211] width 45 height 13
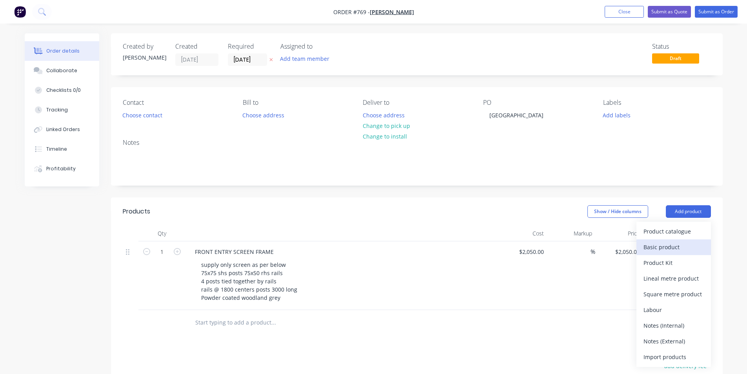
click at [668, 246] on div "Basic product" at bounding box center [673, 246] width 60 height 11
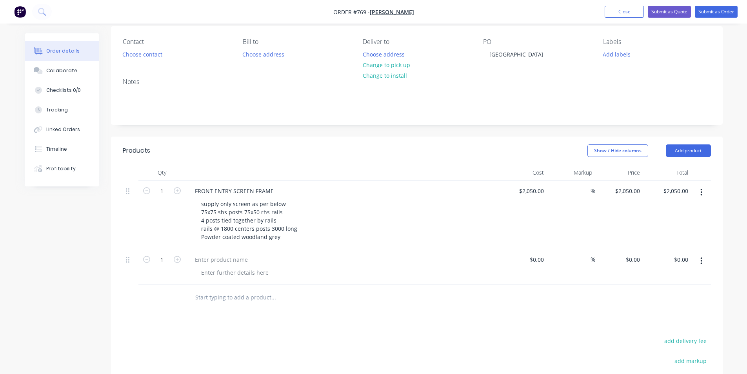
scroll to position [118, 0]
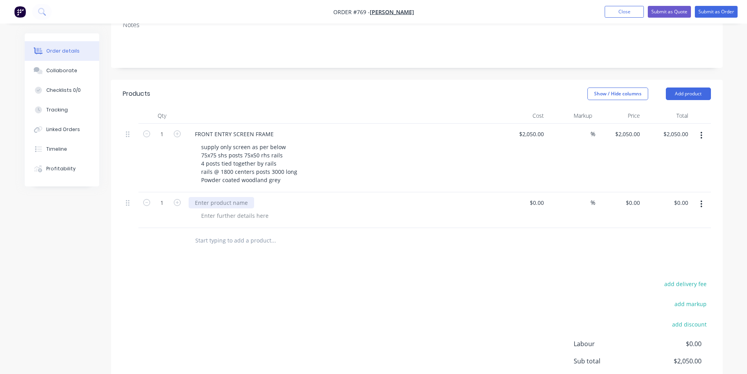
click at [221, 202] on div at bounding box center [221, 202] width 65 height 11
click at [221, 218] on div at bounding box center [235, 215] width 80 height 11
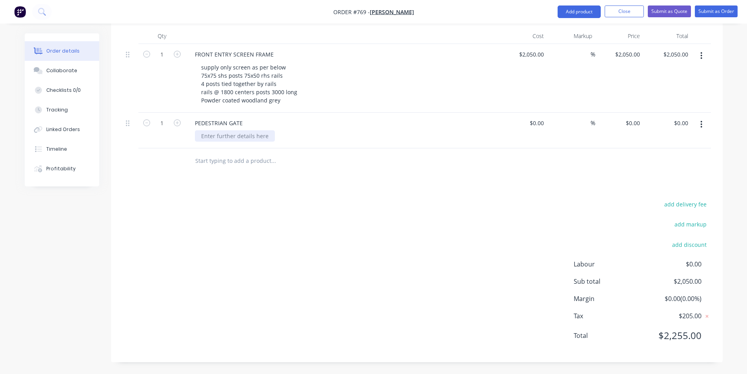
click at [227, 134] on div at bounding box center [235, 135] width 80 height 11
click at [227, 134] on div "- PA GATE" at bounding box center [214, 135] width 38 height 11
click at [241, 125] on div "PEDESTRIAN GATE" at bounding box center [219, 122] width 60 height 11
drag, startPoint x: 227, startPoint y: 135, endPoint x: 203, endPoint y: 137, distance: 24.4
click at [203, 137] on div "- PA GATE" at bounding box center [214, 135] width 38 height 11
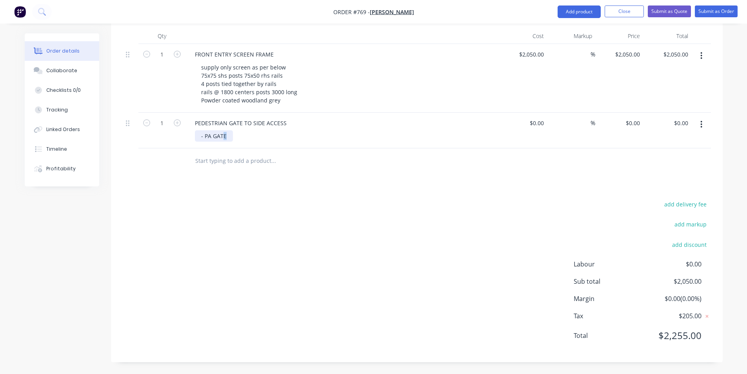
click at [229, 134] on div "- PA GATE" at bounding box center [214, 135] width 38 height 11
drag, startPoint x: 228, startPoint y: 135, endPoint x: 204, endPoint y: 136, distance: 23.5
click at [204, 136] on div "- PA GATE" at bounding box center [214, 135] width 38 height 11
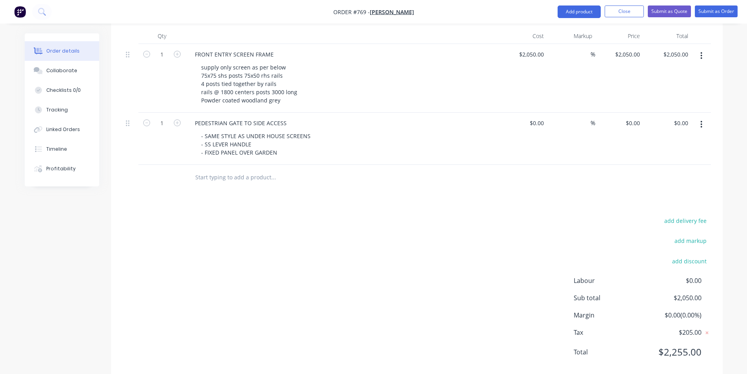
click at [378, 223] on div "add delivery fee add markup add discount Labour $0.00 Sub total $2,050.00 Margi…" at bounding box center [417, 290] width 588 height 151
click at [634, 123] on input "0" at bounding box center [638, 122] width 9 height 11
type input "$1,700.00"
click at [553, 177] on div at bounding box center [417, 177] width 588 height 25
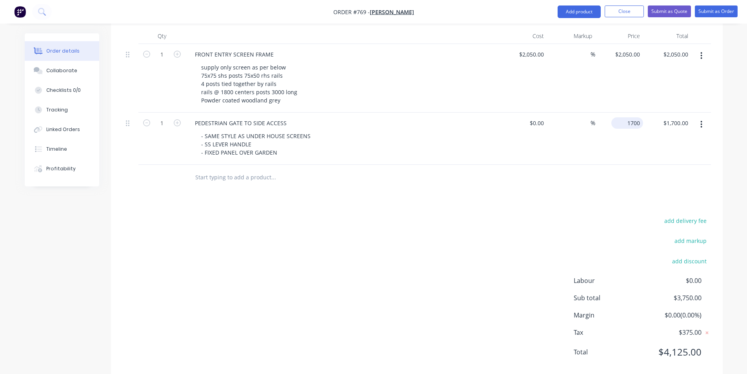
click at [626, 123] on div "1700 $1,700.00" at bounding box center [627, 122] width 32 height 11
type input "$1,900.00"
click at [431, 235] on div "add delivery fee add markup add discount Labour $0.00 Sub total $3,950.00 Margi…" at bounding box center [417, 290] width 588 height 151
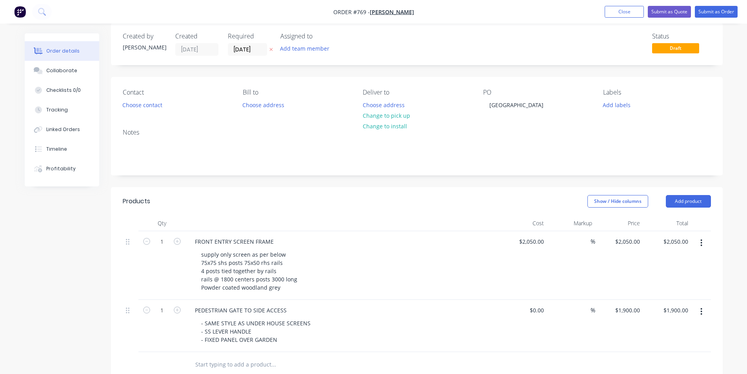
scroll to position [0, 0]
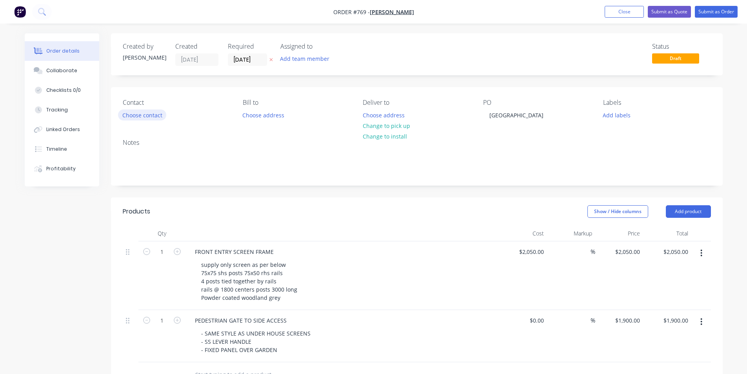
click at [126, 111] on button "Choose contact" at bounding box center [142, 114] width 48 height 11
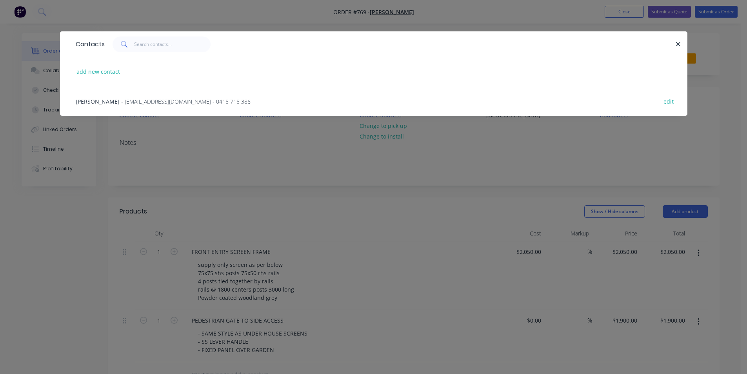
click at [129, 101] on span "- [EMAIL_ADDRESS][DOMAIN_NAME] - 0415 715 386" at bounding box center [185, 101] width 129 height 7
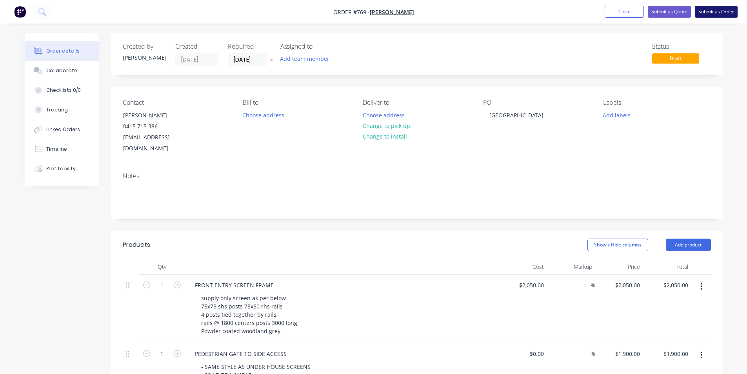
click at [709, 12] on button "Submit as Order" at bounding box center [716, 12] width 43 height 12
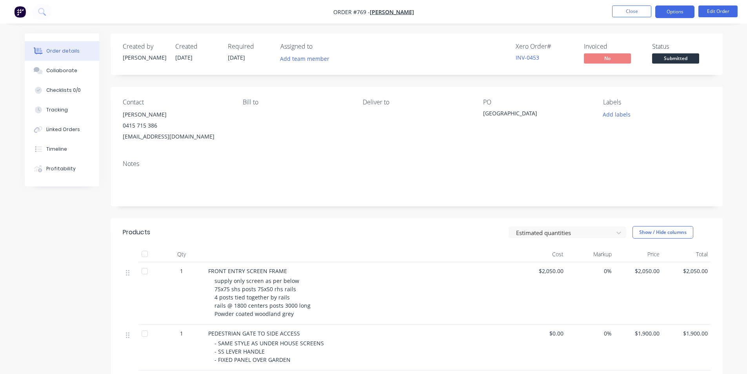
click at [680, 12] on button "Options" at bounding box center [674, 11] width 39 height 13
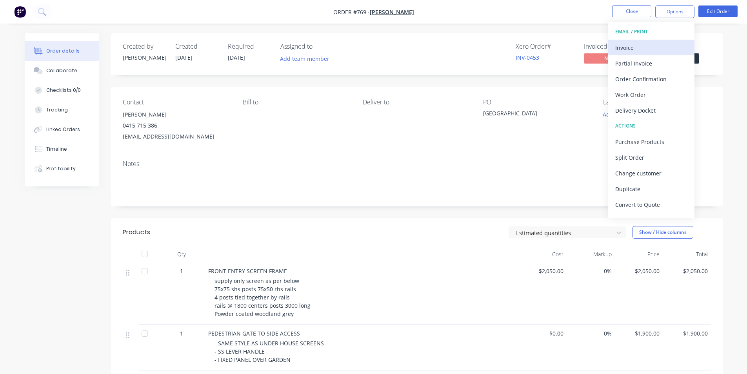
click at [640, 46] on div "Invoice" at bounding box center [651, 47] width 72 height 11
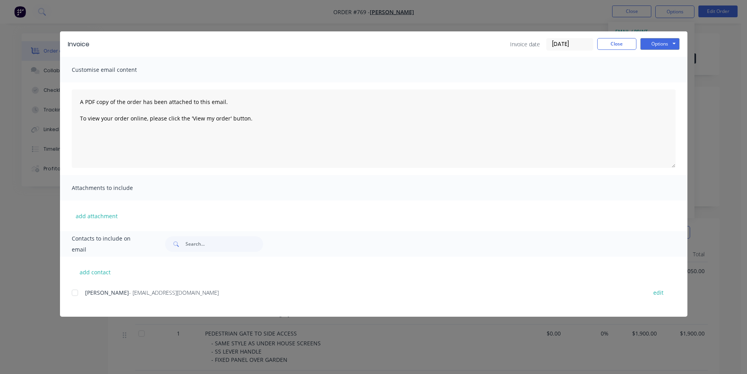
click at [73, 293] on div at bounding box center [75, 293] width 16 height 16
click at [654, 43] on button "Options" at bounding box center [659, 44] width 39 height 12
click at [650, 82] on button "Email" at bounding box center [665, 83] width 50 height 13
click at [621, 44] on button "Close" at bounding box center [616, 44] width 39 height 12
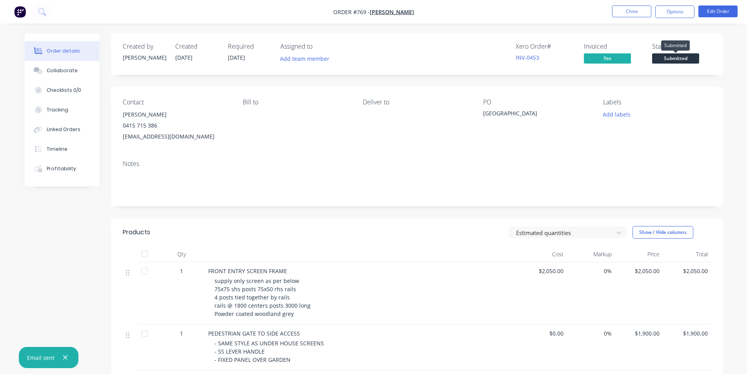
click at [664, 56] on span "Submitted" at bounding box center [675, 58] width 47 height 10
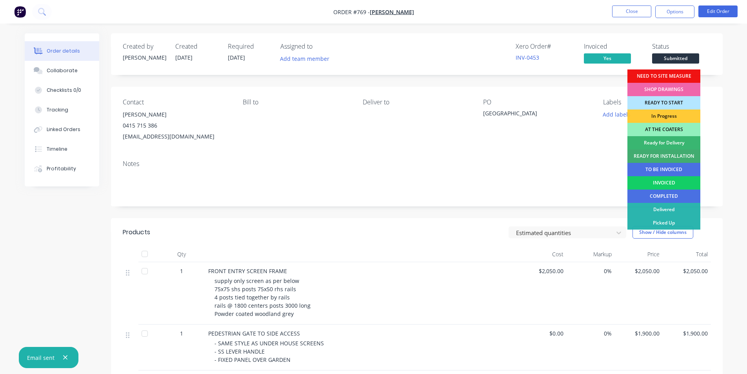
click at [663, 180] on div "INVOICED" at bounding box center [663, 182] width 73 height 13
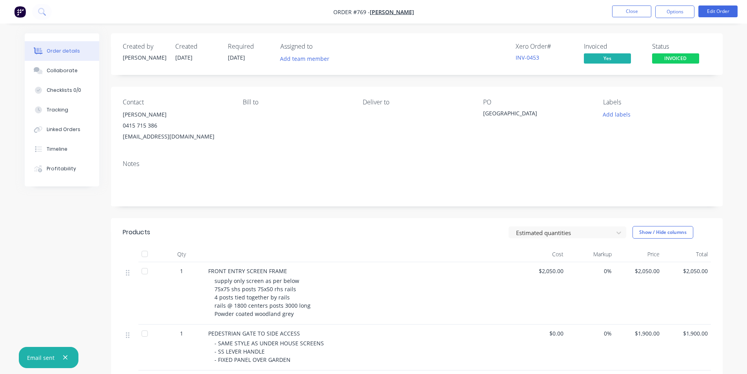
click at [733, 123] on div "Order details Collaborate Checklists 0/0 Tracking Linked Orders Timeline Profit…" at bounding box center [373, 255] width 747 height 510
click at [638, 15] on button "Close" at bounding box center [631, 11] width 39 height 12
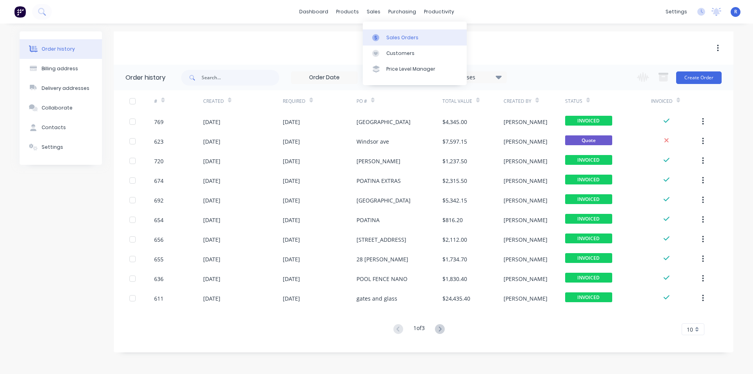
click at [394, 42] on link "Sales Orders" at bounding box center [415, 37] width 104 height 16
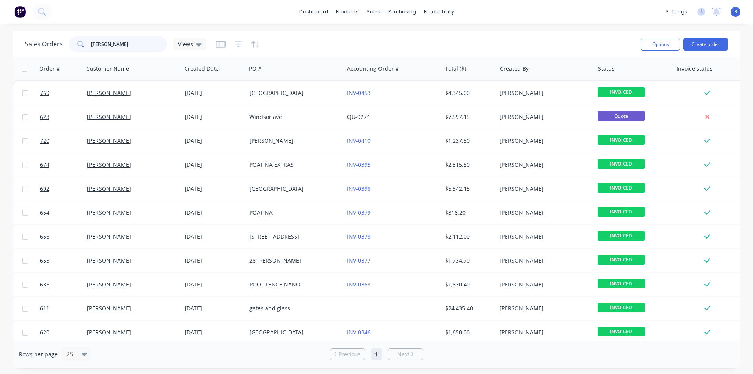
drag, startPoint x: 121, startPoint y: 45, endPoint x: 66, endPoint y: 45, distance: 54.5
click at [66, 45] on div "Sales Orders [PERSON_NAME] Views" at bounding box center [115, 44] width 181 height 16
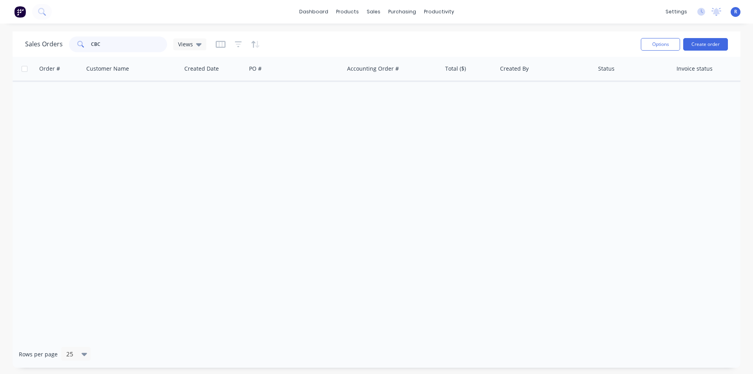
drag, startPoint x: 106, startPoint y: 44, endPoint x: 81, endPoint y: 43, distance: 25.5
click at [81, 43] on div "CBC" at bounding box center [118, 44] width 98 height 16
type input "CUSTOM"
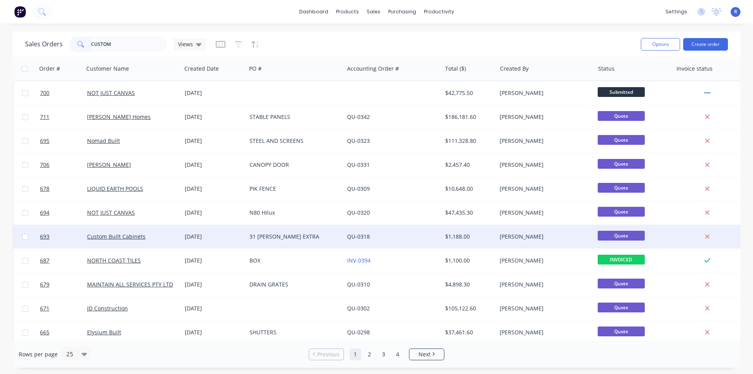
click at [165, 233] on div "Custom Built Cabinets" at bounding box center [130, 236] width 87 height 8
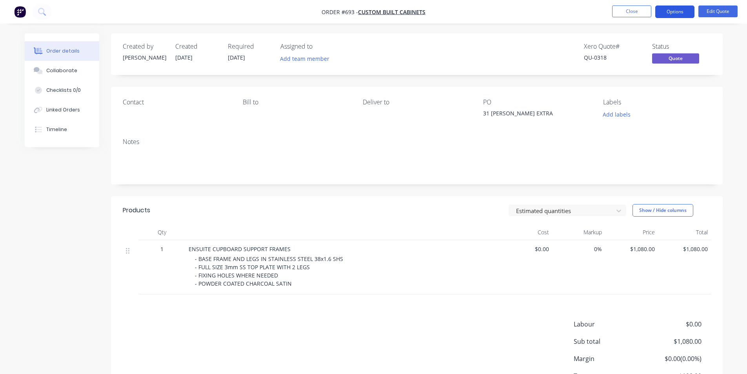
click at [666, 13] on button "Options" at bounding box center [674, 11] width 39 height 13
click at [555, 42] on div "Created by [PERSON_NAME] Created [DATE] Required [DATE] Assigned to Add team me…" at bounding box center [416, 54] width 611 height 42
click at [716, 12] on button "Edit Quote" at bounding box center [717, 11] width 39 height 12
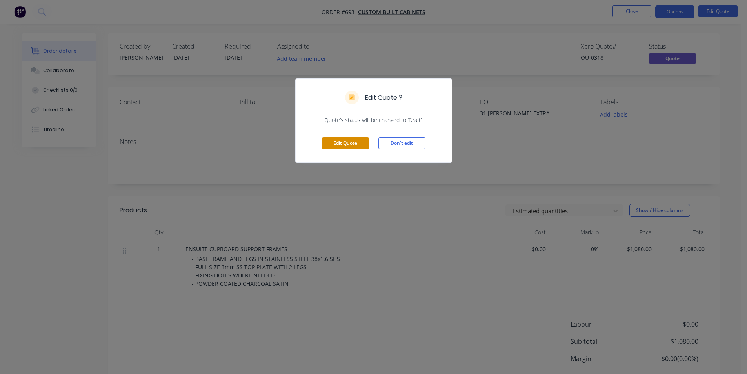
click at [335, 137] on button "Edit Quote" at bounding box center [345, 143] width 47 height 12
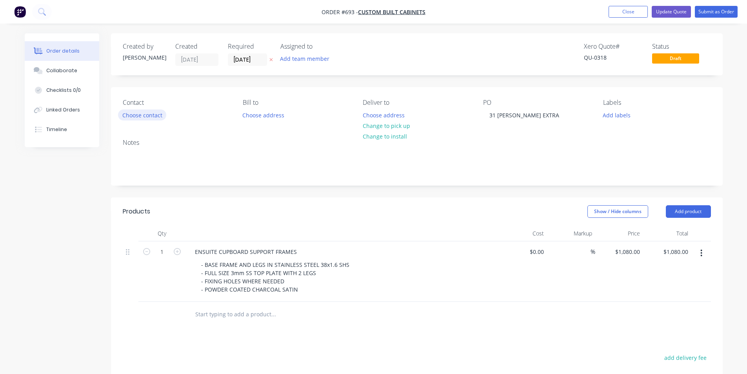
click at [145, 116] on button "Choose contact" at bounding box center [142, 114] width 48 height 11
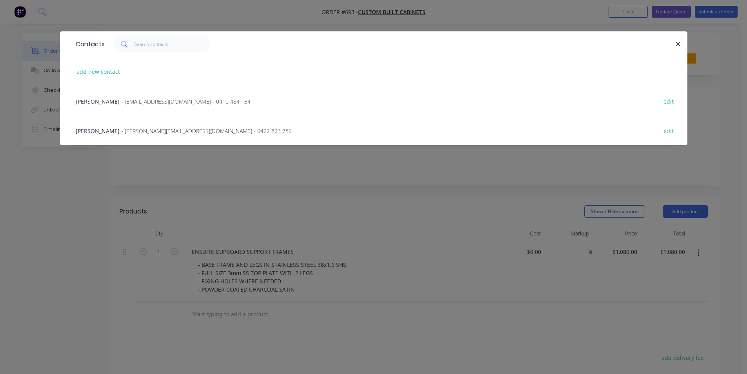
click at [139, 130] on span "- [PERSON_NAME][EMAIL_ADDRESS][DOMAIN_NAME] - 0422 823 789" at bounding box center [206, 130] width 171 height 7
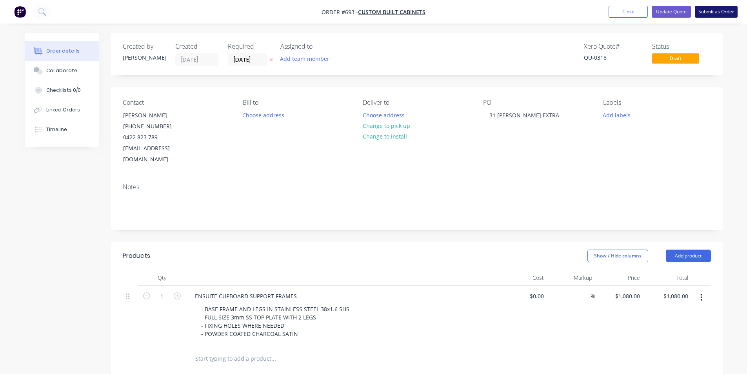
click at [705, 14] on button "Submit as Order" at bounding box center [716, 12] width 43 height 12
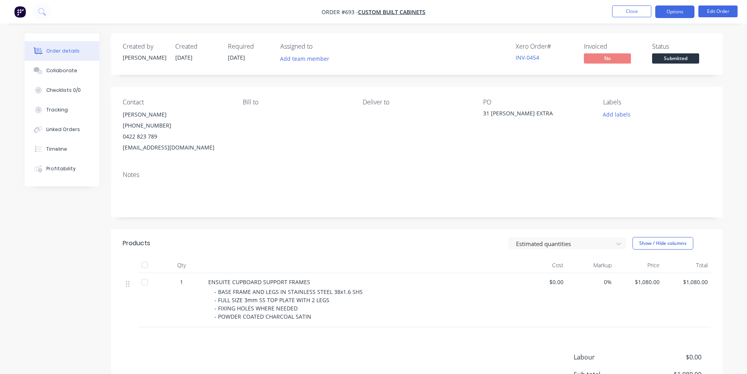
click at [667, 11] on button "Options" at bounding box center [674, 11] width 39 height 13
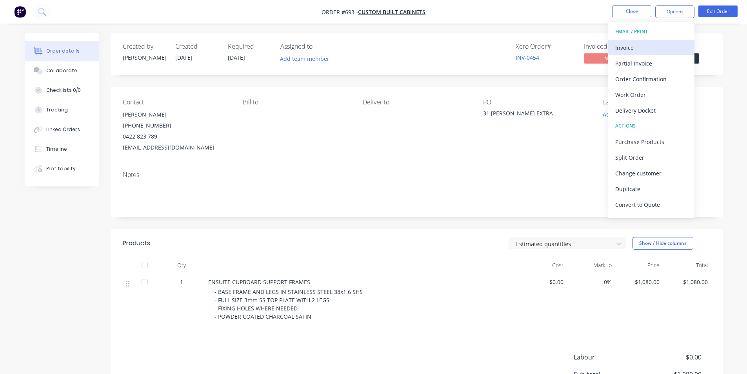
click at [646, 47] on div "Invoice" at bounding box center [651, 47] width 72 height 11
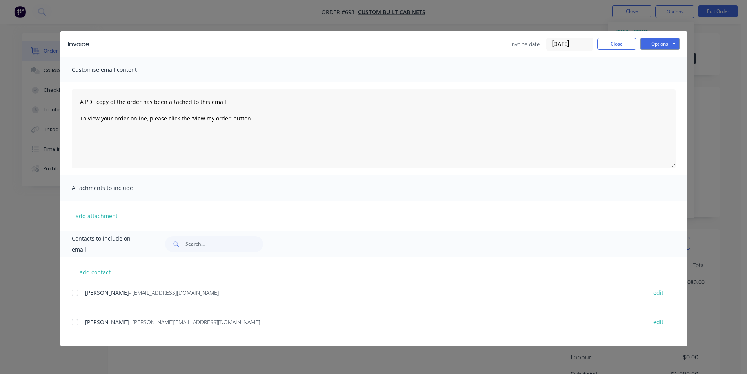
click at [73, 324] on div at bounding box center [75, 322] width 16 height 16
click at [654, 42] on button "Options" at bounding box center [659, 44] width 39 height 12
click at [646, 83] on button "Email" at bounding box center [665, 83] width 50 height 13
click at [610, 42] on button "Close" at bounding box center [616, 44] width 39 height 12
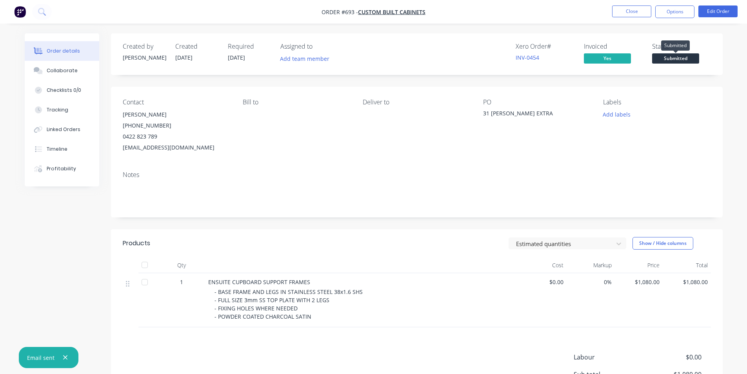
click at [669, 55] on span "Submitted" at bounding box center [675, 58] width 47 height 10
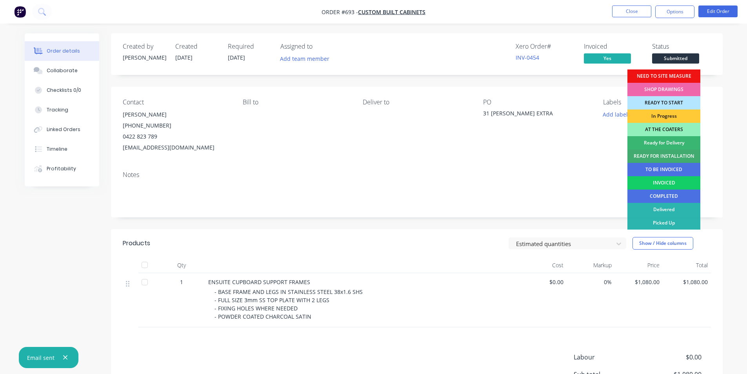
click at [664, 183] on div "INVOICED" at bounding box center [663, 182] width 73 height 13
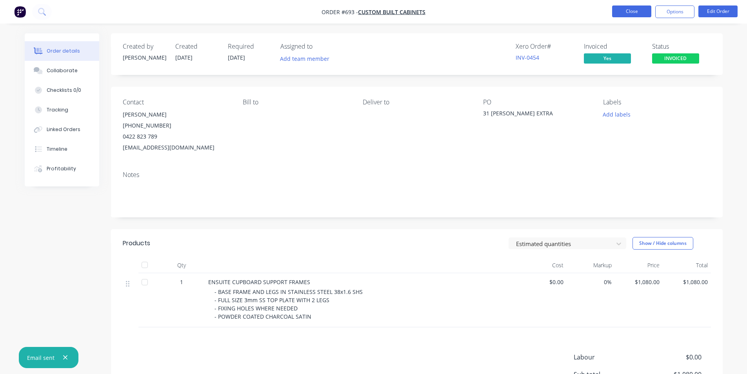
click at [632, 9] on button "Close" at bounding box center [631, 11] width 39 height 12
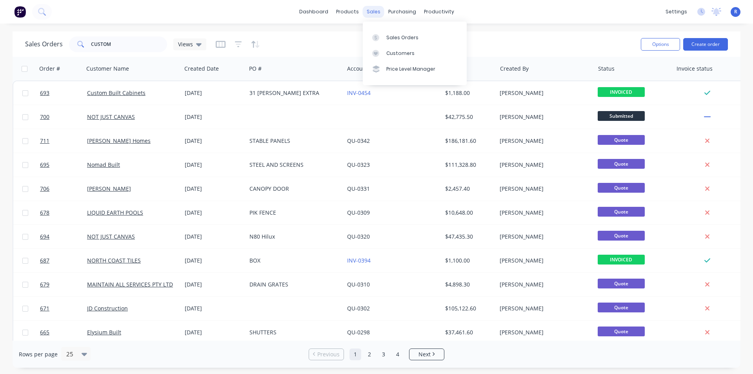
click at [372, 14] on div "sales" at bounding box center [374, 12] width 22 height 12
click at [388, 33] on link "Sales Orders" at bounding box center [415, 37] width 104 height 16
drag, startPoint x: 131, startPoint y: 45, endPoint x: 83, endPoint y: 46, distance: 48.6
click at [83, 46] on div "CUSTOM" at bounding box center [118, 44] width 98 height 16
type input "TUB RACK"
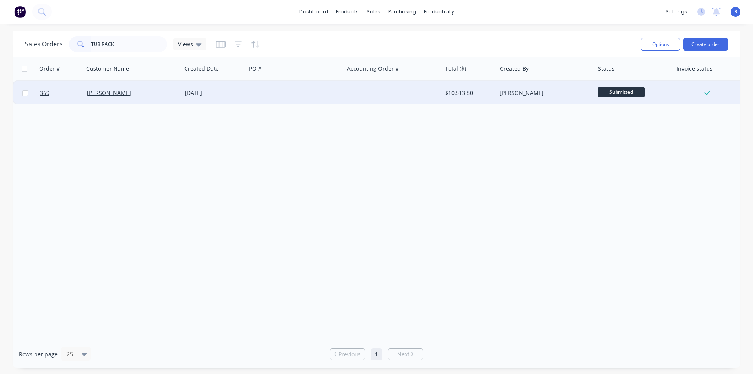
click at [354, 87] on div at bounding box center [393, 93] width 98 height 24
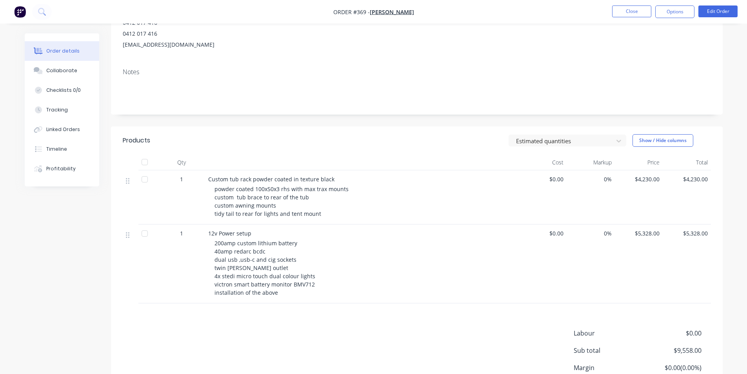
scroll to position [78, 0]
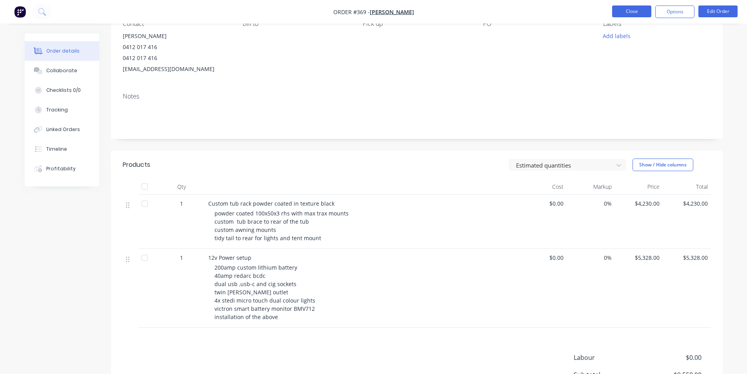
click at [630, 11] on button "Close" at bounding box center [631, 11] width 39 height 12
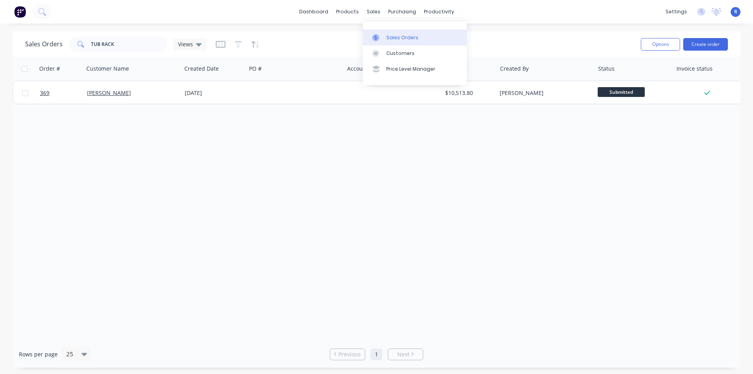
click at [389, 35] on div "Sales Orders" at bounding box center [402, 37] width 32 height 7
drag, startPoint x: 148, startPoint y: 45, endPoint x: 80, endPoint y: 44, distance: 67.4
click at [80, 44] on div "TUB RACK" at bounding box center [118, 44] width 98 height 16
click at [700, 47] on button "Create order" at bounding box center [705, 44] width 45 height 13
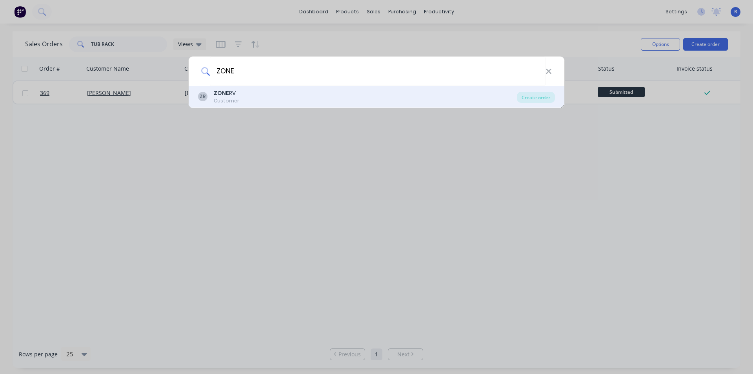
type input "ZONE"
click at [236, 97] on div "Customer" at bounding box center [226, 100] width 25 height 7
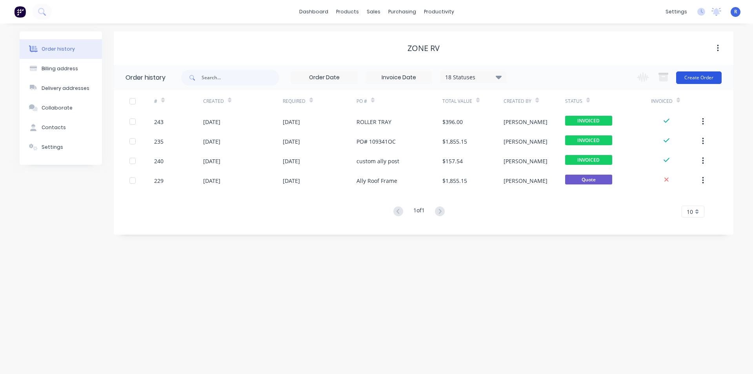
click at [684, 80] on button "Create Order" at bounding box center [698, 77] width 45 height 13
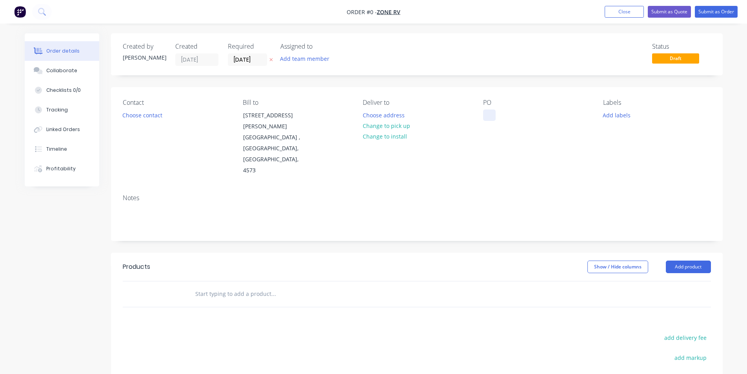
click at [483, 113] on div at bounding box center [489, 114] width 13 height 11
click at [700, 260] on button "Add product" at bounding box center [688, 266] width 45 height 13
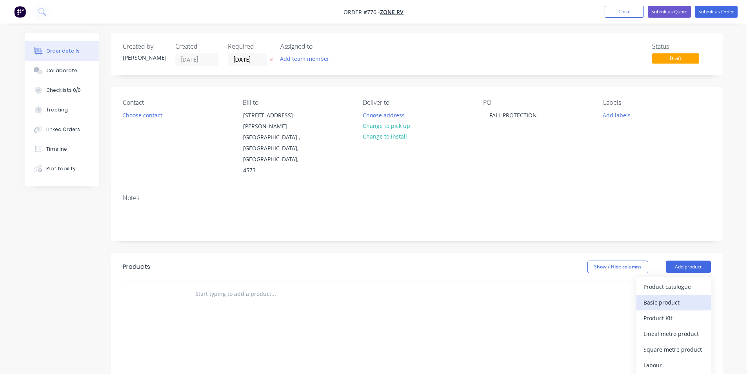
click at [665, 296] on div "Basic product" at bounding box center [673, 301] width 60 height 11
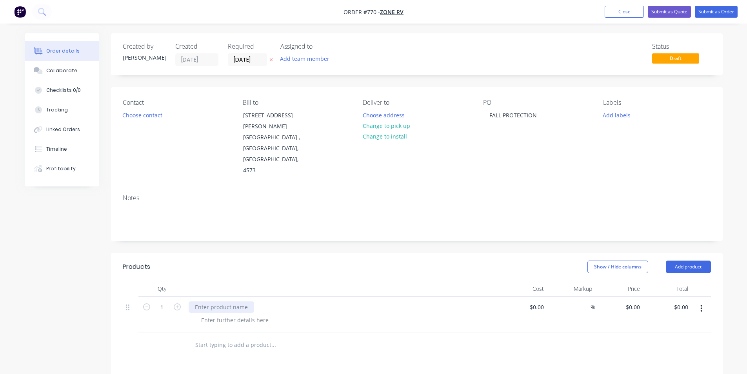
click at [210, 301] on div at bounding box center [221, 306] width 65 height 11
click at [208, 314] on div at bounding box center [235, 319] width 80 height 11
click at [279, 314] on div "- 50 SHS FRAMING. - 2 OF FIXED PANELS APPROX." at bounding box center [239, 324] width 89 height 20
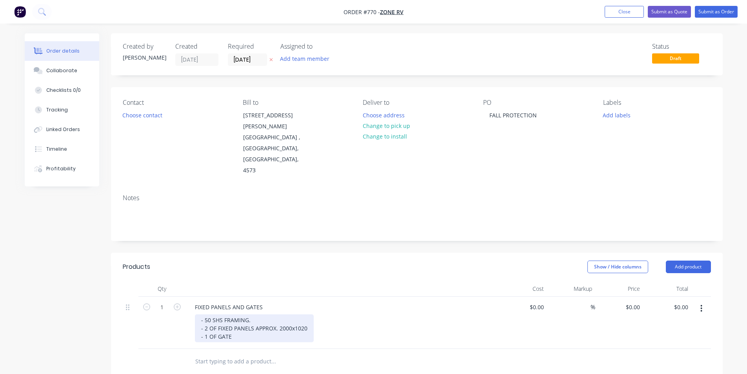
click at [254, 314] on div "- 50 SHS FRAMING. - 2 OF FIXED PANELS APPROX. 2000x1020 - 1 OF GATE" at bounding box center [254, 328] width 119 height 28
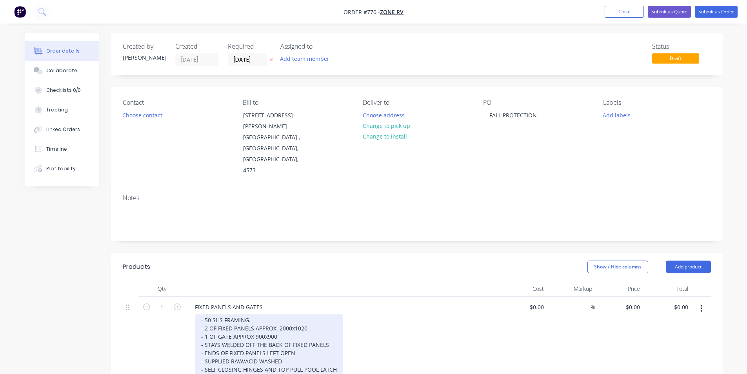
scroll to position [39, 0]
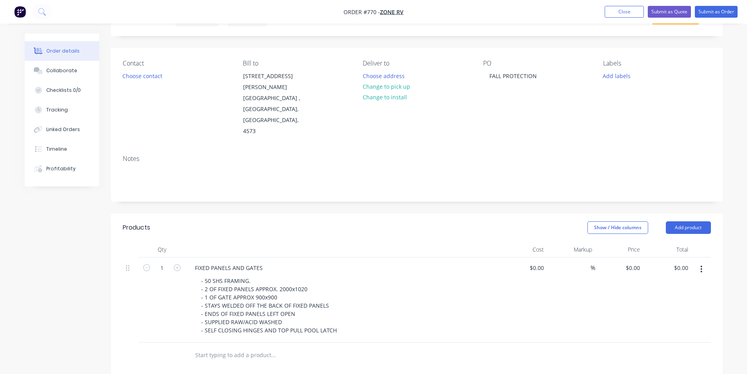
click at [347, 213] on header "Products Show / Hide columns Add product" at bounding box center [416, 227] width 611 height 28
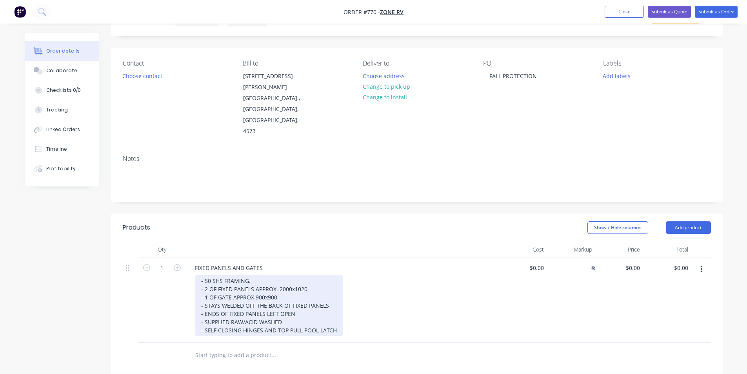
click at [335, 307] on div "- 50 SHS FRAMING. - 2 OF FIXED PANELS APPROX. 2000x1020 - 1 OF GATE APPROX 900x…" at bounding box center [269, 305] width 148 height 61
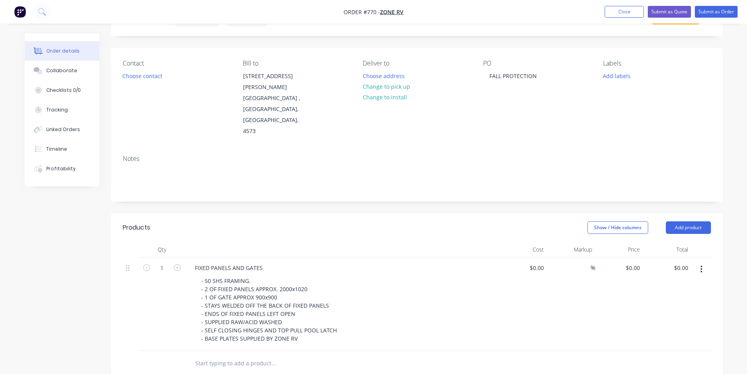
click at [448, 355] on div at bounding box center [327, 363] width 276 height 16
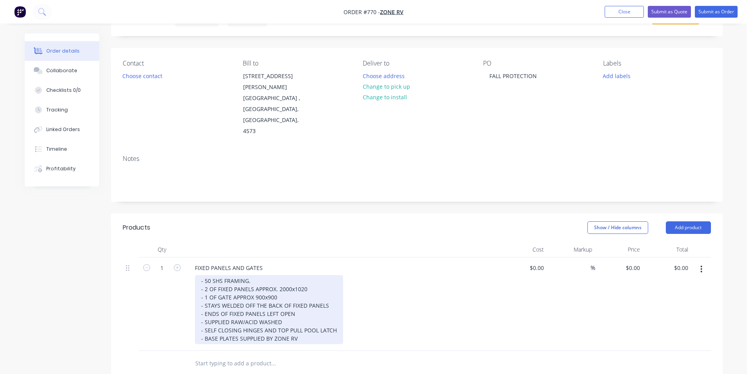
click at [286, 299] on div "- 50 SHS FRAMING. - 2 OF FIXED PANELS APPROX. 2000x1020 - 1 OF GATE APPROX 900x…" at bounding box center [269, 309] width 148 height 69
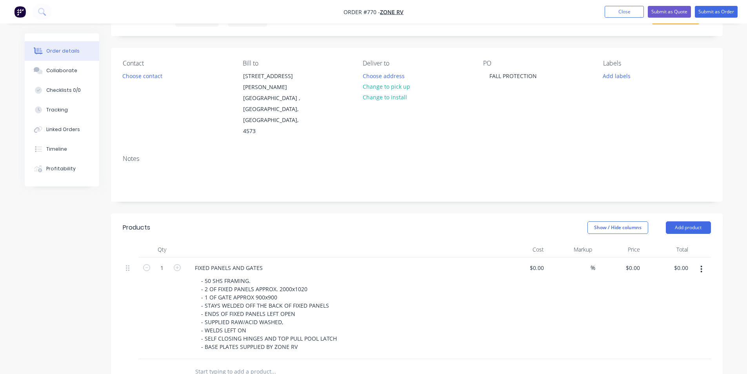
click at [407, 297] on div "- 50 SHS FRAMING. - 2 OF FIXED PANELS APPROX. 2000x1020 - 1 OF GATE APPROX 900x…" at bounding box center [345, 313] width 301 height 77
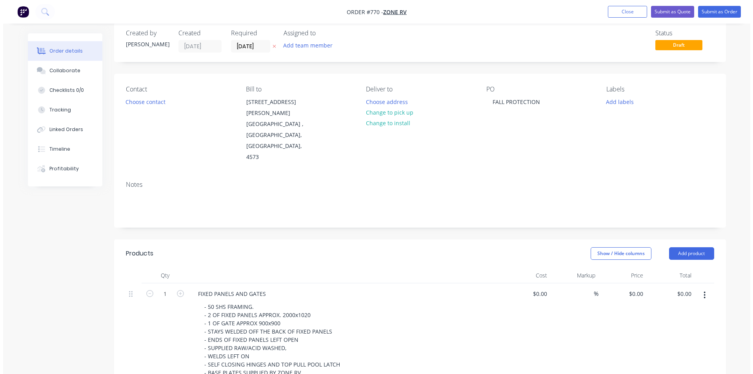
scroll to position [0, 0]
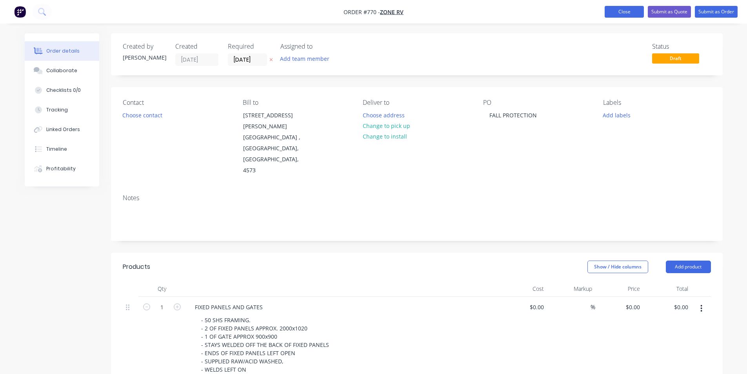
click at [635, 13] on button "Close" at bounding box center [623, 12] width 39 height 12
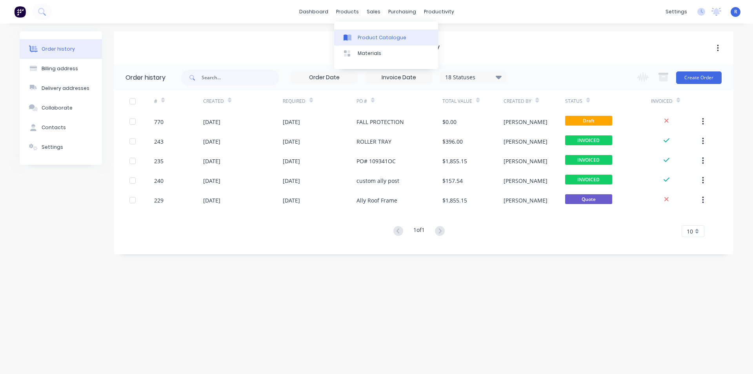
click at [361, 40] on div "Product Catalogue" at bounding box center [381, 37] width 49 height 7
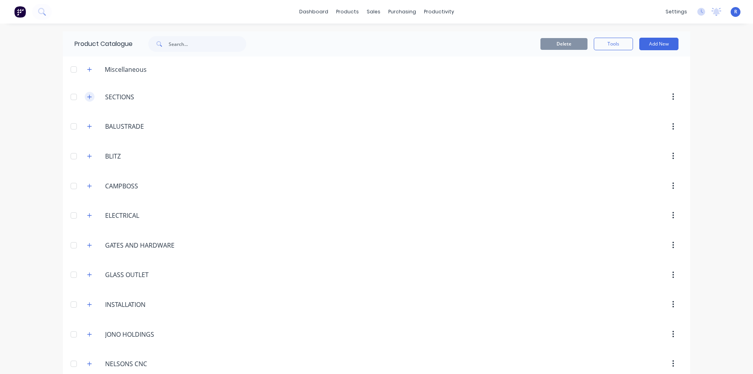
click at [87, 98] on icon "button" at bounding box center [89, 96] width 5 height 5
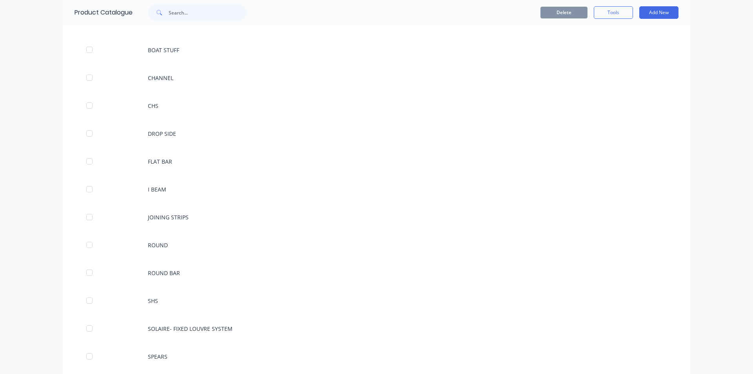
scroll to position [157, 0]
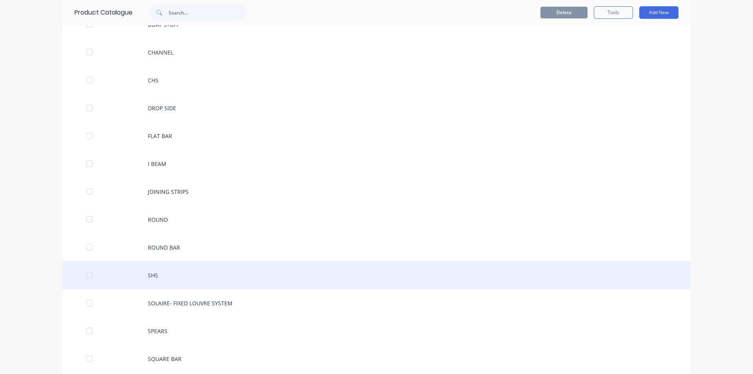
click at [181, 276] on div "SHS" at bounding box center [376, 275] width 627 height 28
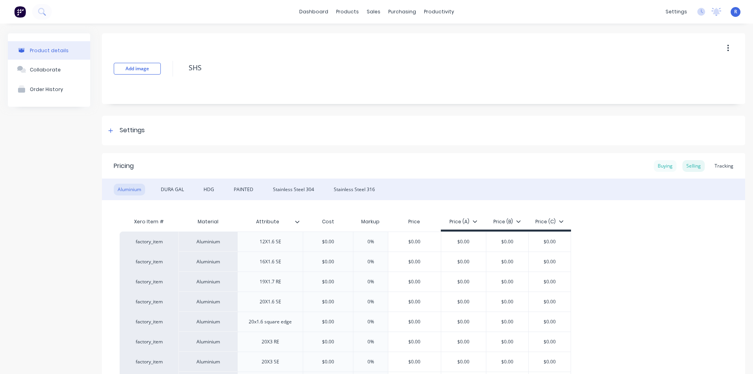
click at [657, 167] on div "Buying" at bounding box center [664, 166] width 23 height 12
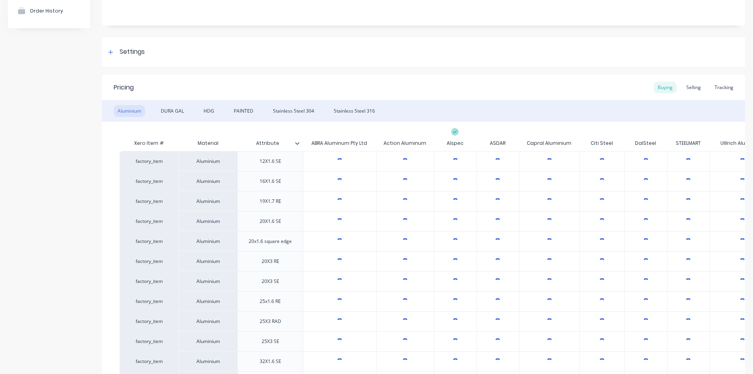
type textarea "x"
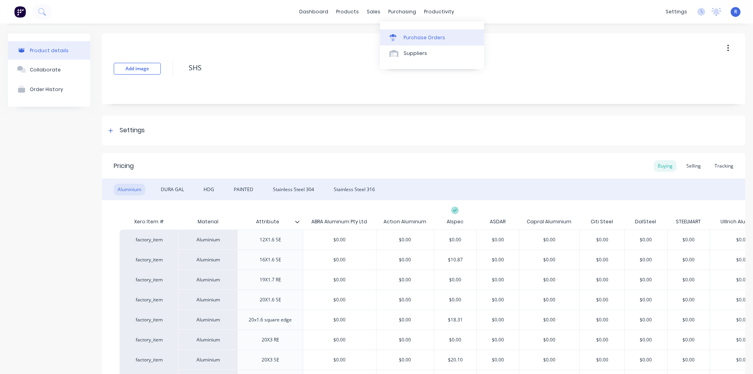
click at [405, 39] on div "Purchase Orders" at bounding box center [424, 37] width 42 height 7
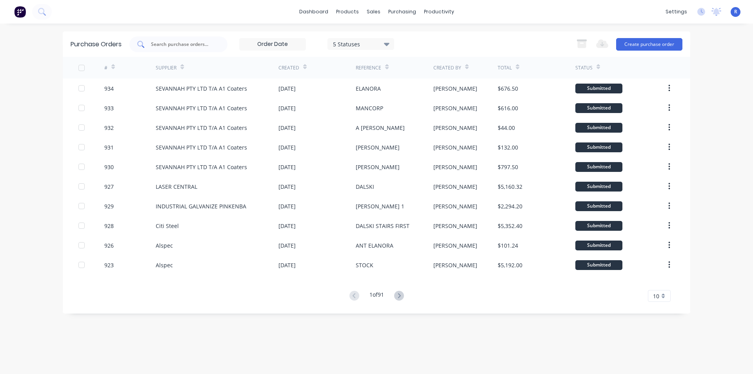
click at [192, 47] on input "text" at bounding box center [182, 44] width 65 height 8
type input "ALSPEC"
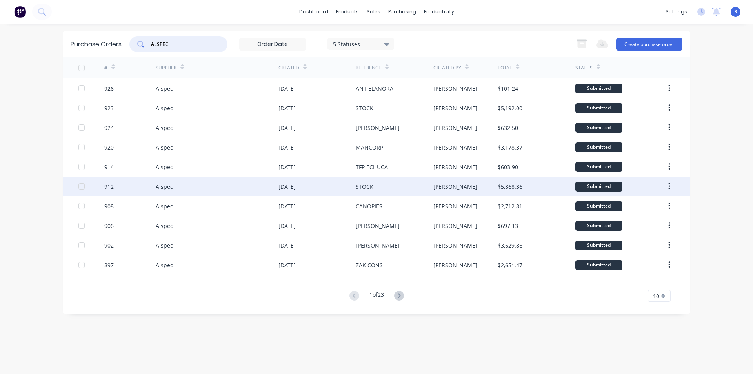
click at [402, 189] on div "STOCK" at bounding box center [394, 186] width 77 height 20
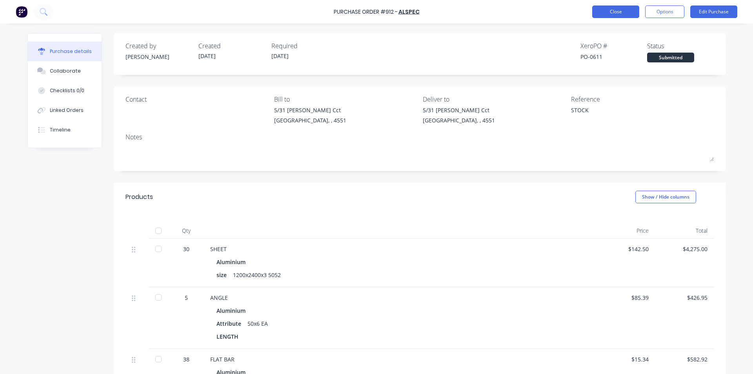
click at [599, 13] on button "Close" at bounding box center [615, 11] width 47 height 13
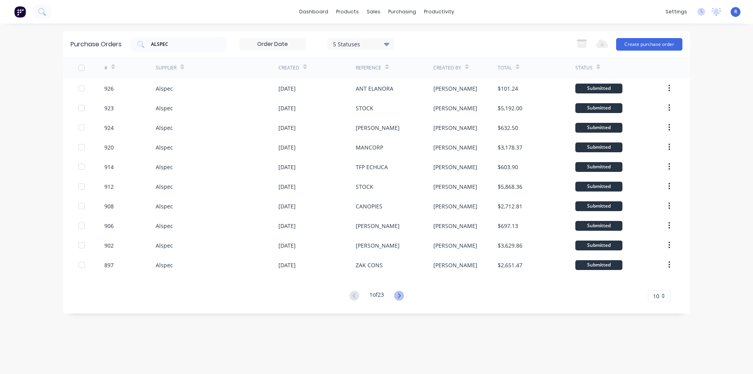
click at [400, 297] on icon at bounding box center [398, 295] width 3 height 5
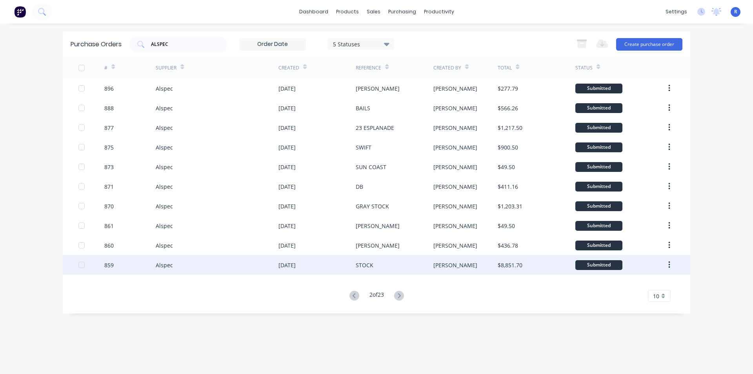
click at [354, 257] on div "[DATE]" at bounding box center [316, 265] width 77 height 20
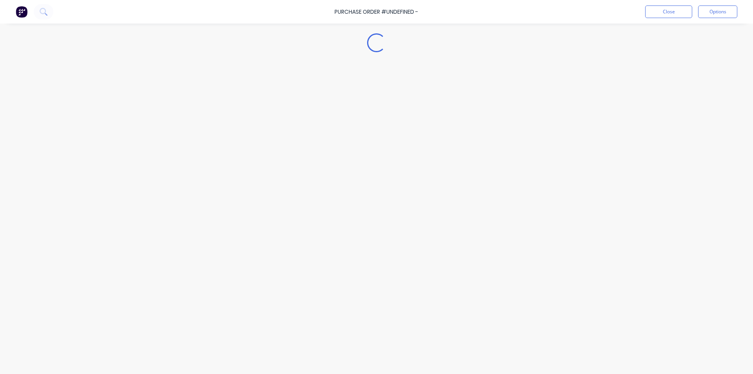
type textarea "x"
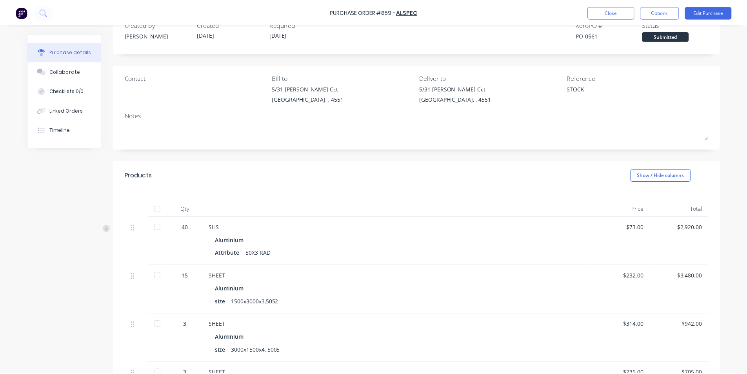
scroll to position [39, 0]
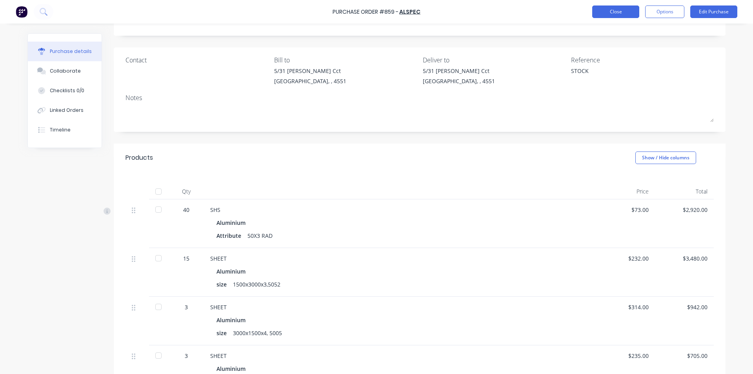
click at [612, 15] on button "Close" at bounding box center [615, 11] width 47 height 13
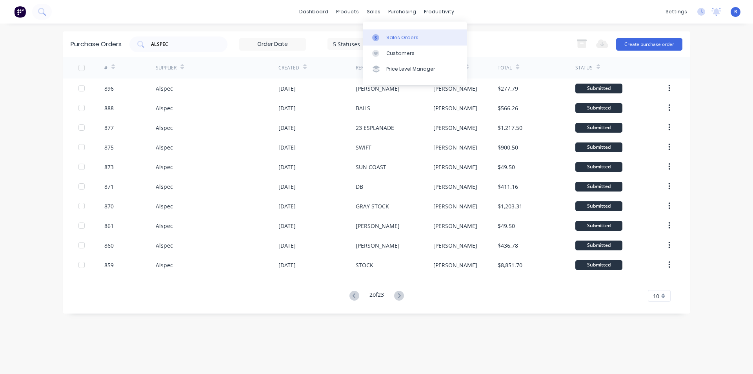
click at [386, 34] on div "Sales Orders" at bounding box center [402, 37] width 32 height 7
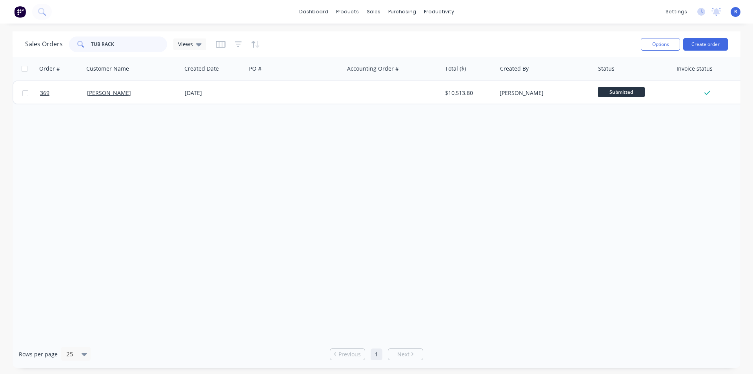
drag, startPoint x: 138, startPoint y: 45, endPoint x: 51, endPoint y: 44, distance: 87.8
click at [51, 44] on div "Sales Orders TUB RACK Views" at bounding box center [115, 44] width 181 height 16
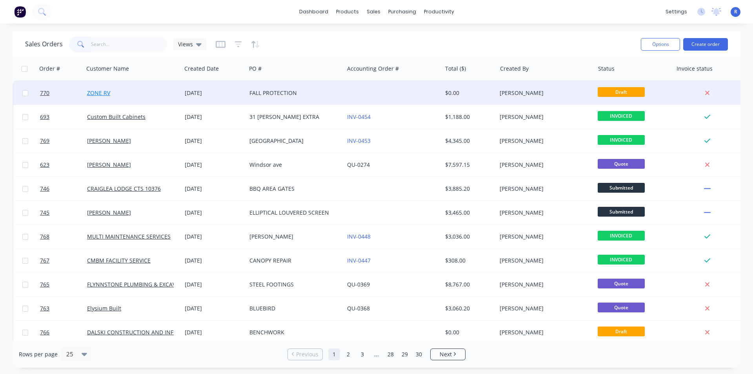
click at [102, 91] on link "ZONE RV" at bounding box center [98, 92] width 23 height 7
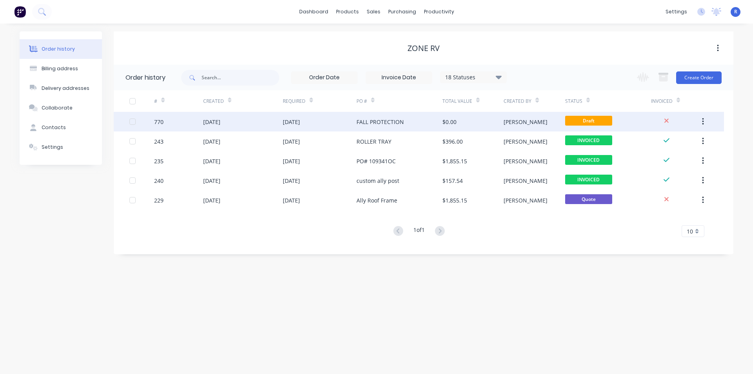
click at [419, 122] on div "FALL PROTECTION" at bounding box center [399, 122] width 86 height 20
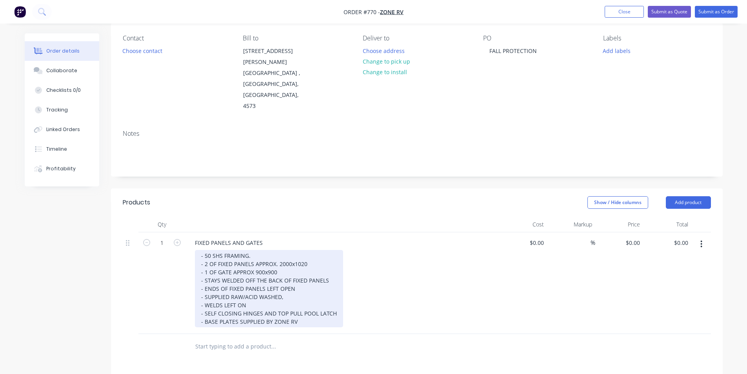
scroll to position [78, 0]
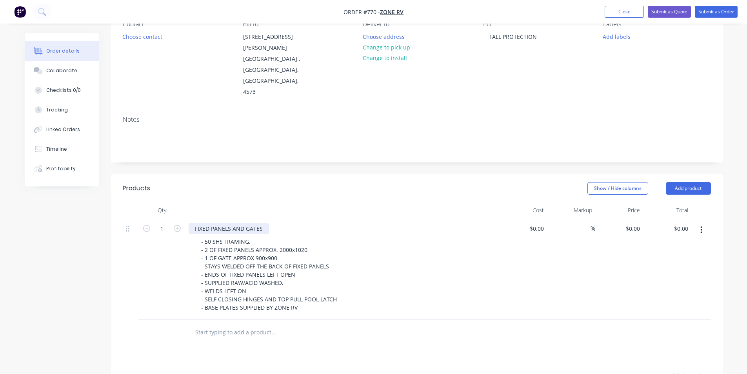
click at [265, 223] on div "FIXED PANELS AND GATES" at bounding box center [229, 228] width 80 height 11
click at [251, 178] on header "Products Show / Hide columns Add product" at bounding box center [416, 188] width 611 height 28
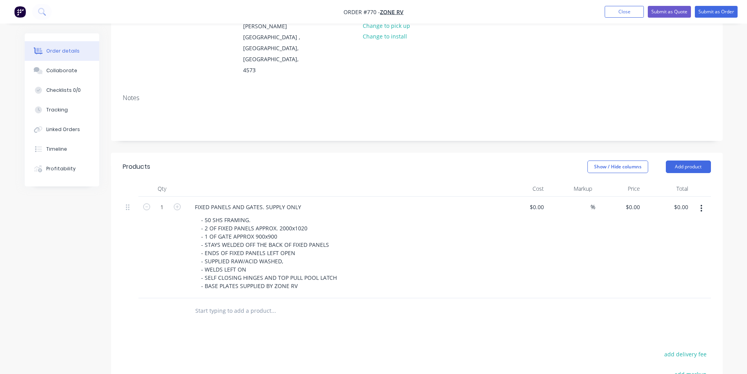
scroll to position [118, 0]
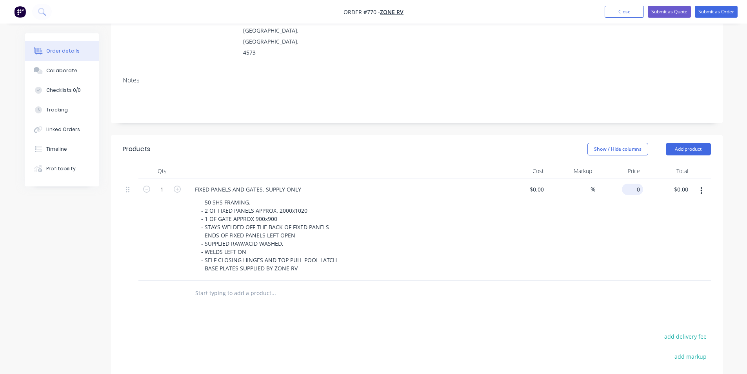
click at [634, 183] on input "0" at bounding box center [634, 188] width 18 height 11
type input "$2,375.00"
click at [566, 286] on div "Products Show / Hide columns Add product Qty Cost Markup Price Total 1 FIXED PA…" at bounding box center [416, 314] width 611 height 359
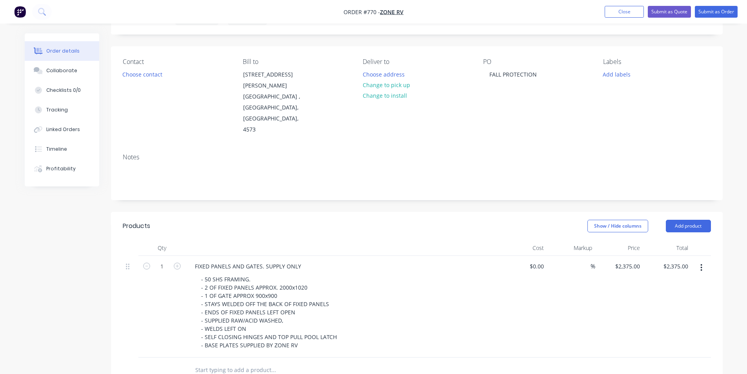
scroll to position [0, 0]
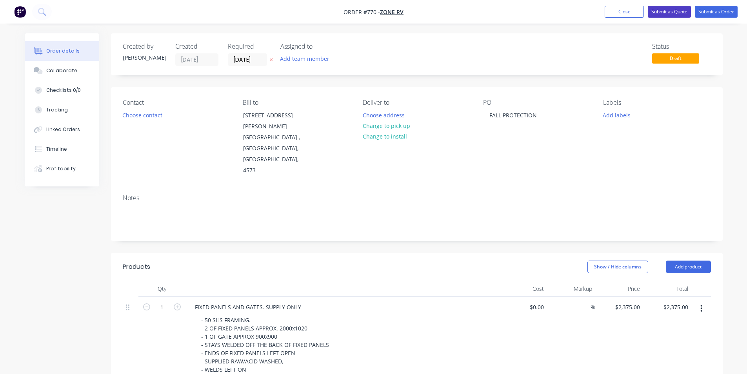
click at [675, 13] on button "Submit as Quote" at bounding box center [669, 12] width 43 height 12
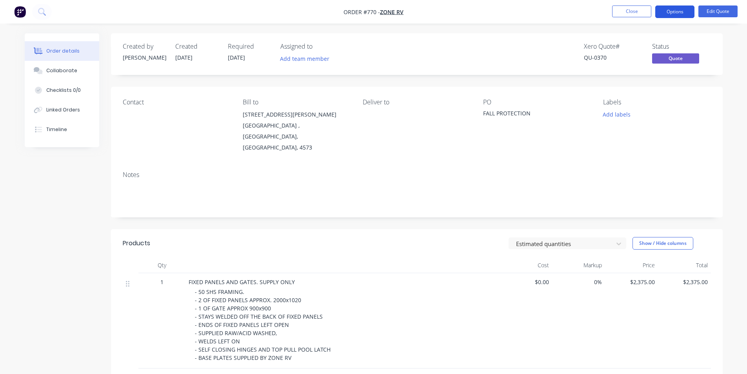
click at [678, 16] on button "Options" at bounding box center [674, 11] width 39 height 13
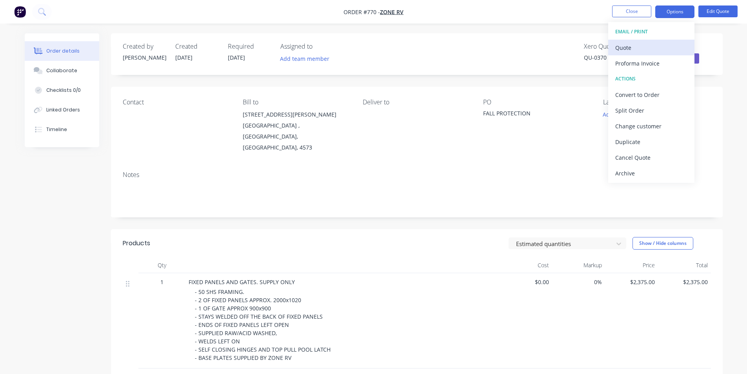
click at [661, 44] on div "Quote" at bounding box center [651, 47] width 72 height 11
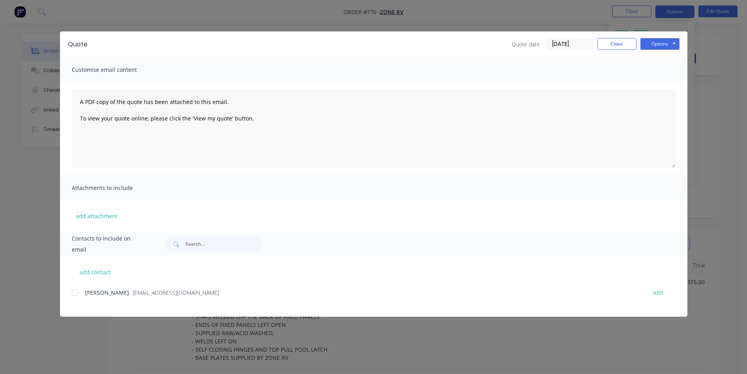
click at [74, 291] on div at bounding box center [75, 293] width 16 height 16
click at [659, 40] on button "Options" at bounding box center [659, 44] width 39 height 12
click at [655, 81] on button "Email" at bounding box center [665, 83] width 50 height 13
click at [608, 44] on button "Close" at bounding box center [616, 44] width 39 height 12
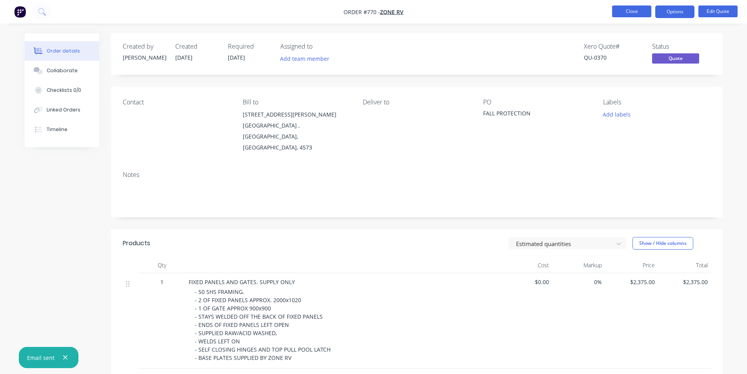
click at [633, 10] on button "Close" at bounding box center [631, 11] width 39 height 12
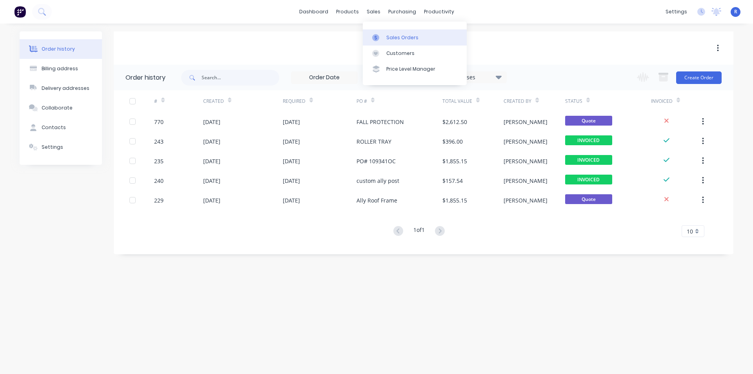
click at [393, 32] on link "Sales Orders" at bounding box center [415, 37] width 104 height 16
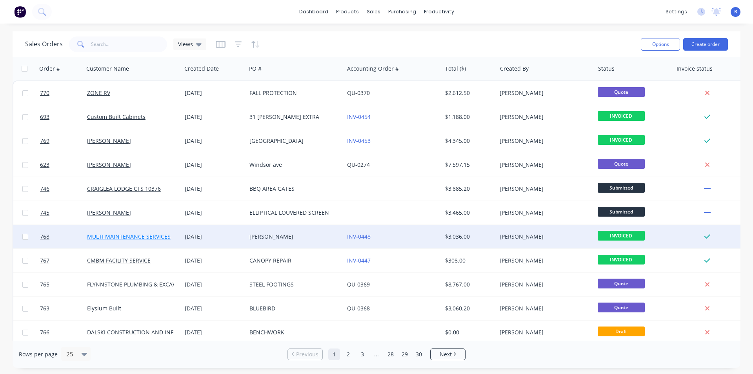
click at [165, 235] on link "MULTI MAINTENANCE SERVICES" at bounding box center [128, 235] width 83 height 7
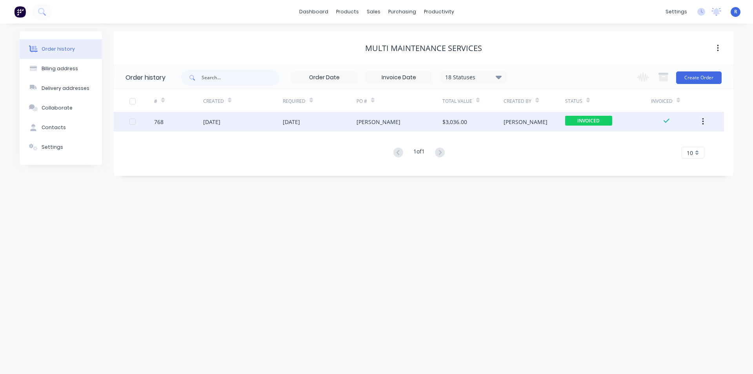
click at [529, 119] on div "[PERSON_NAME]" at bounding box center [533, 122] width 61 height 20
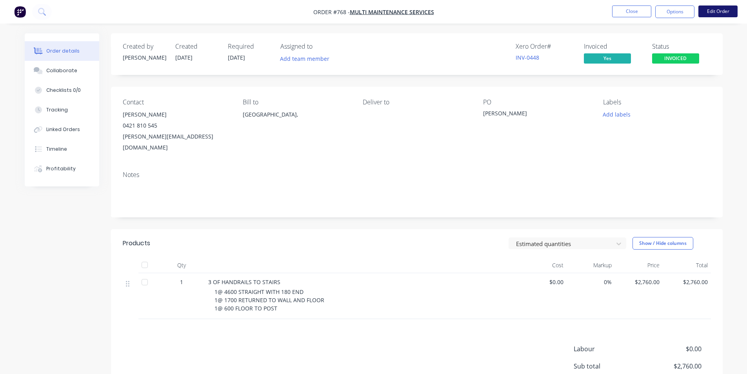
click at [710, 11] on button "Edit Order" at bounding box center [717, 11] width 39 height 12
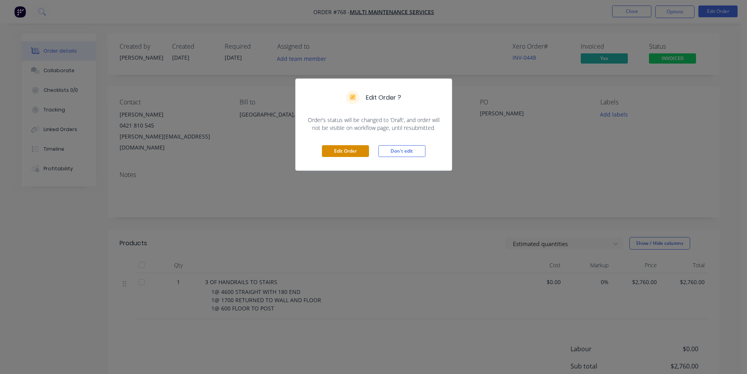
click at [351, 151] on button "Edit Order" at bounding box center [345, 151] width 47 height 12
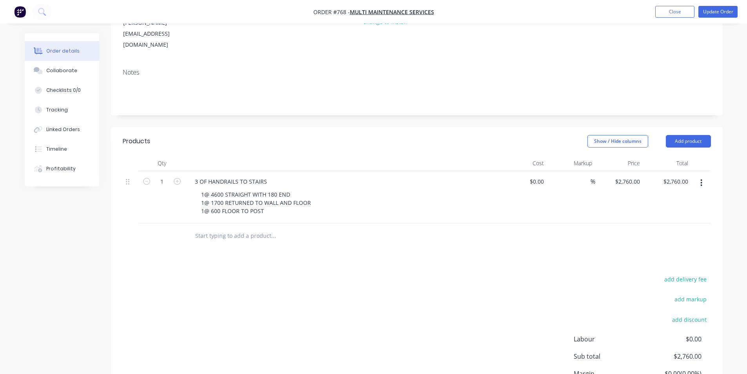
scroll to position [118, 0]
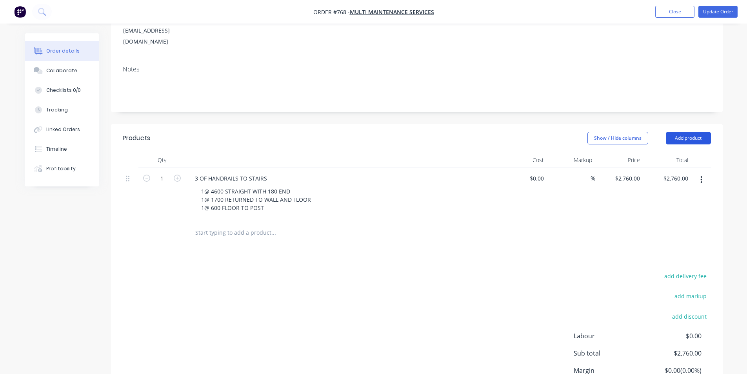
click at [684, 132] on button "Add product" at bounding box center [688, 138] width 45 height 13
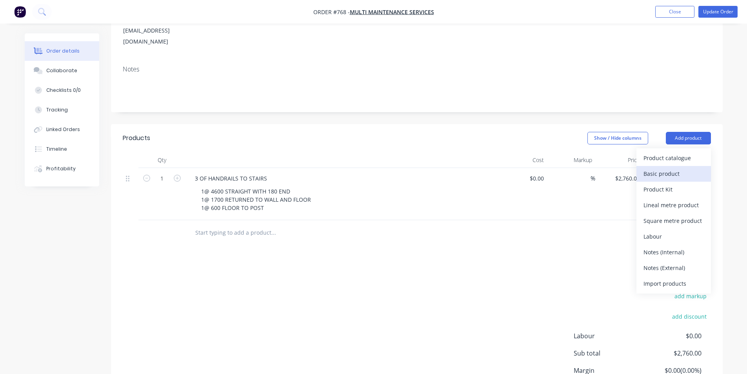
click at [671, 168] on div "Basic product" at bounding box center [673, 173] width 60 height 11
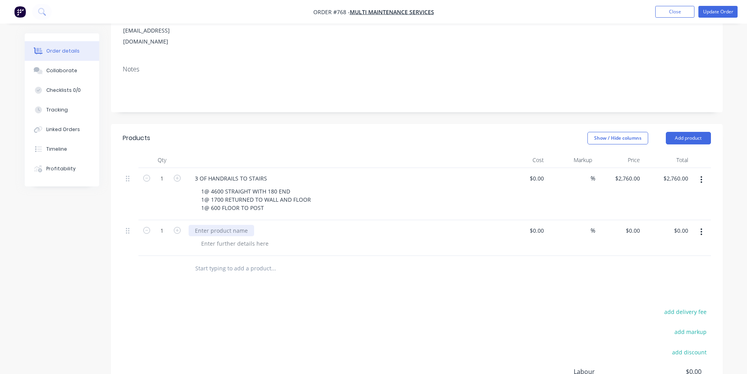
click at [213, 225] on div at bounding box center [221, 230] width 65 height 11
click at [334, 277] on div "Products Show / Hide columns Add product Qty Cost Markup Price Total 1 3 OF HAN…" at bounding box center [416, 296] width 611 height 345
click at [641, 225] on input "0" at bounding box center [638, 230] width 9 height 11
type input "$1,380.00"
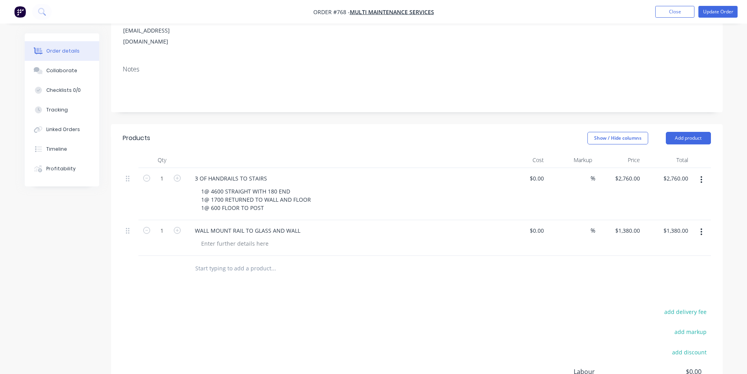
click at [485, 270] on div "Products Show / Hide columns Add product Qty Cost Markup Price Total 1 3 OF HAN…" at bounding box center [416, 296] width 611 height 345
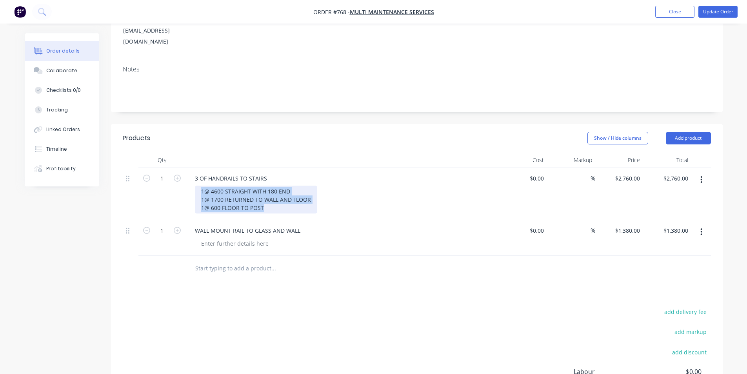
drag, startPoint x: 278, startPoint y: 190, endPoint x: 199, endPoint y: 166, distance: 82.8
click at [199, 185] on div "1@ 4600 STRAIGHT WITH 180 END 1@ 1700 RETURNED TO WALL AND FLOOR 1@ 600 FLOOR T…" at bounding box center [256, 199] width 122 height 28
copy div "1@ 4600 STRAIGHT WITH 180 END 1@ 1700 RETURNED TO WALL AND FLOOR 1@ 600 FLOOR T…"
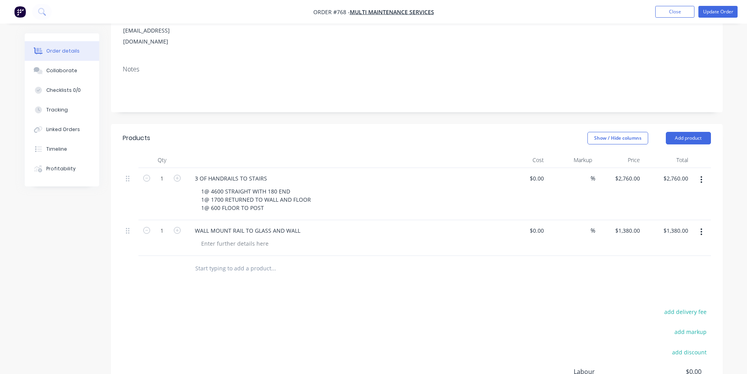
click at [703, 172] on button "button" at bounding box center [701, 179] width 18 height 14
click at [655, 241] on div "Delete" at bounding box center [673, 246] width 60 height 11
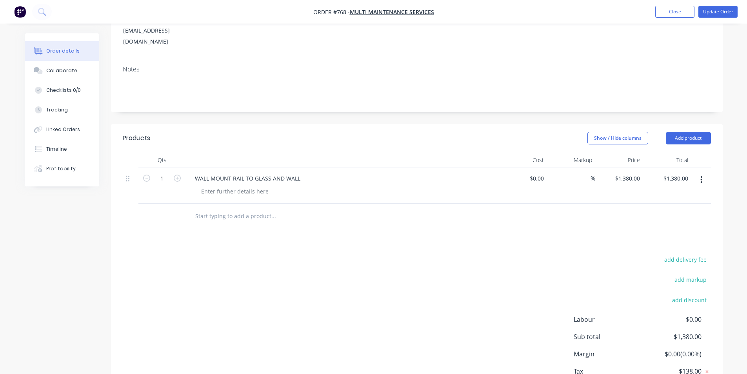
scroll to position [0, 0]
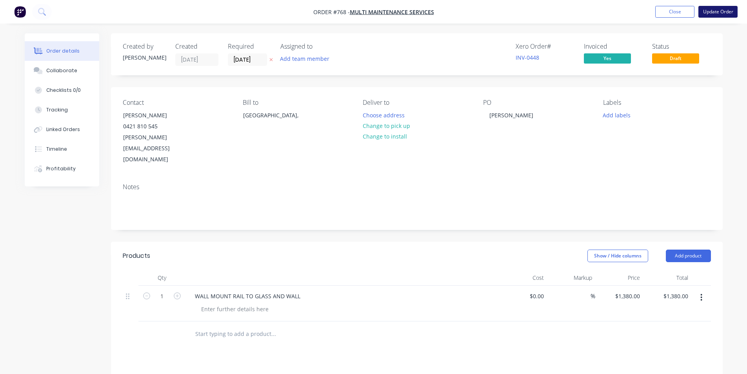
click at [711, 12] on button "Update Order" at bounding box center [717, 12] width 39 height 12
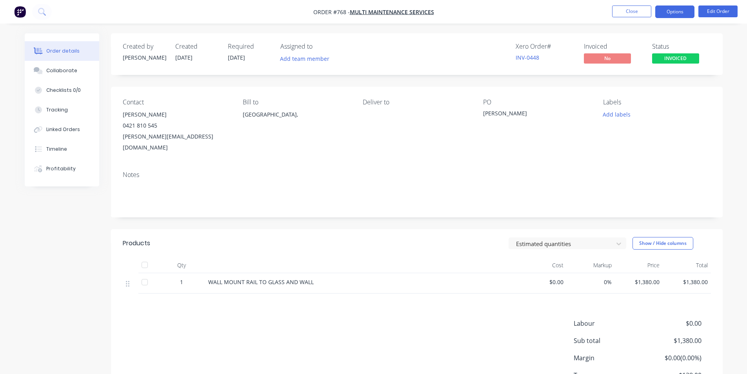
click at [673, 12] on button "Options" at bounding box center [674, 11] width 39 height 13
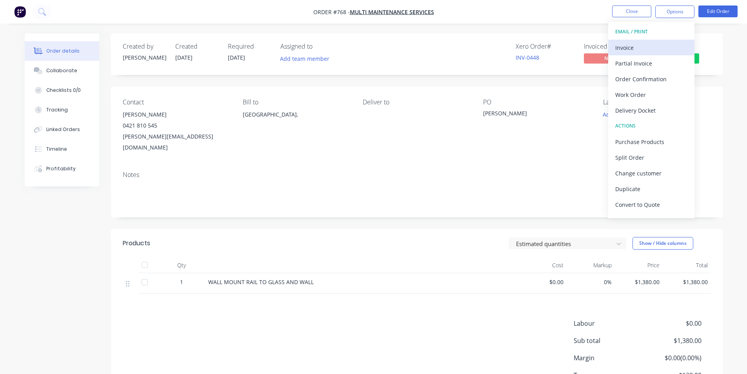
click at [646, 45] on div "Invoice" at bounding box center [651, 47] width 72 height 11
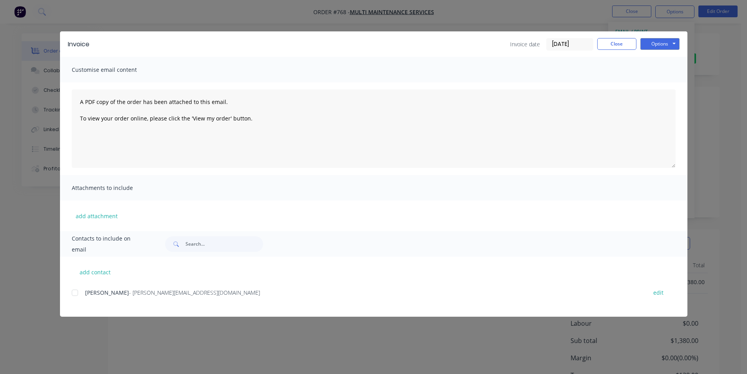
click at [76, 294] on div at bounding box center [75, 293] width 16 height 16
click at [657, 42] on button "Options" at bounding box center [659, 44] width 39 height 12
click at [659, 80] on button "Email" at bounding box center [665, 83] width 50 height 13
click at [614, 44] on button "Close" at bounding box center [616, 44] width 39 height 12
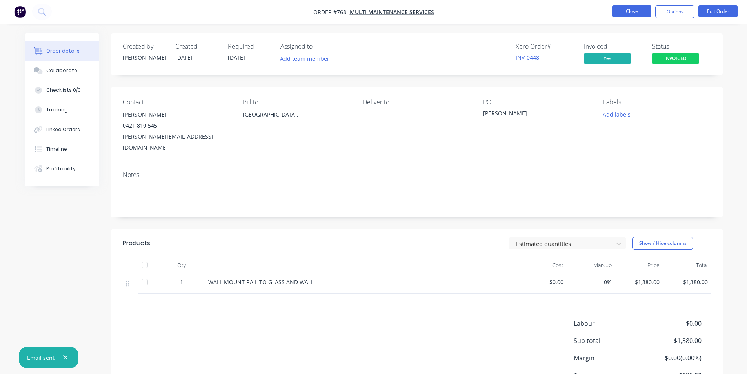
click at [624, 13] on button "Close" at bounding box center [631, 11] width 39 height 12
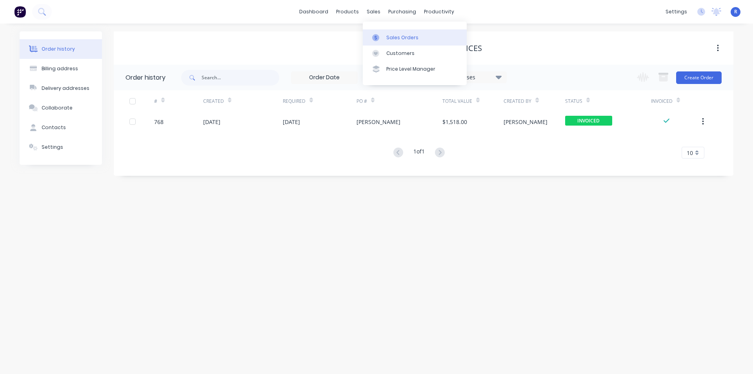
click at [382, 38] on div at bounding box center [378, 37] width 12 height 7
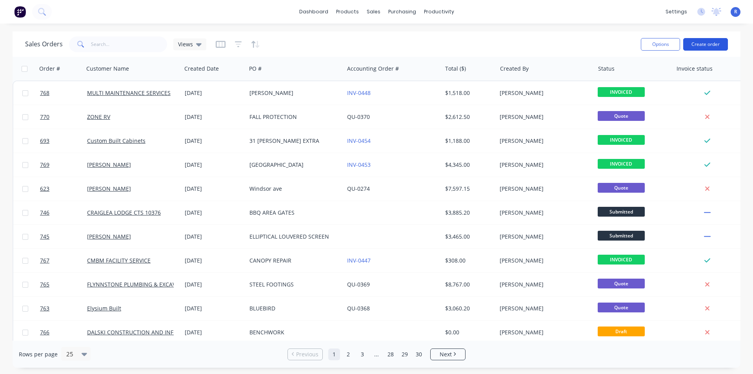
click at [710, 47] on button "Create order" at bounding box center [705, 44] width 45 height 13
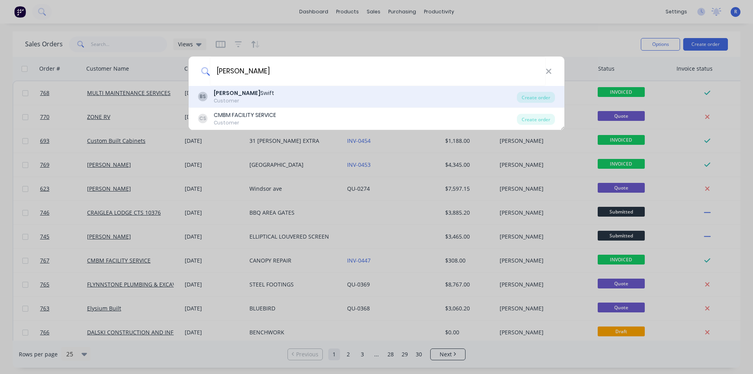
type input "[PERSON_NAME]"
click at [239, 97] on div "[PERSON_NAME]" at bounding box center [244, 93] width 60 height 8
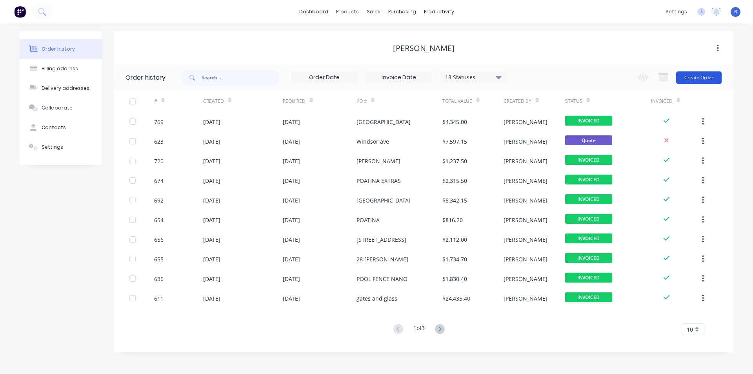
click at [709, 79] on button "Create Order" at bounding box center [698, 77] width 45 height 13
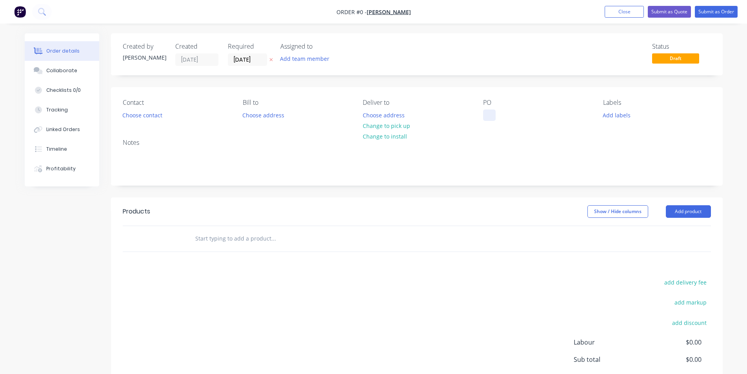
click at [489, 111] on div at bounding box center [489, 114] width 13 height 11
drag, startPoint x: 517, startPoint y: 115, endPoint x: 485, endPoint y: 116, distance: 31.4
click at [485, 116] on div "[PERSON_NAME]" at bounding box center [511, 114] width 56 height 11
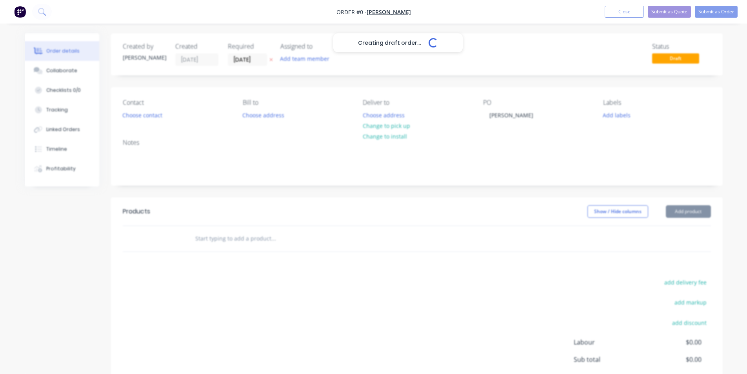
click at [703, 212] on div "Creating draft order... Loading... Order details Collaborate Checklists 0/0 Tra…" at bounding box center [373, 242] width 713 height 418
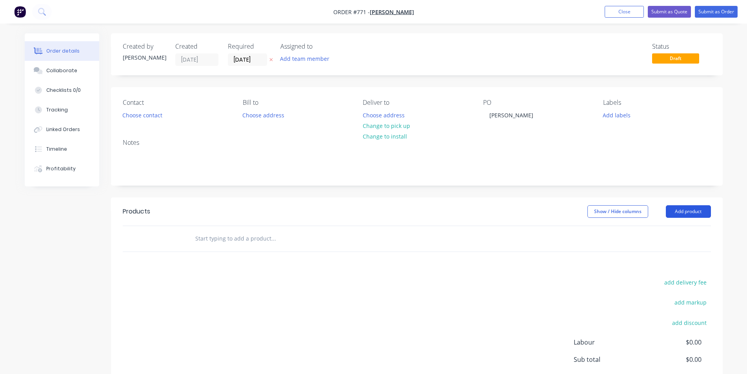
click at [699, 212] on button "Add product" at bounding box center [688, 211] width 45 height 13
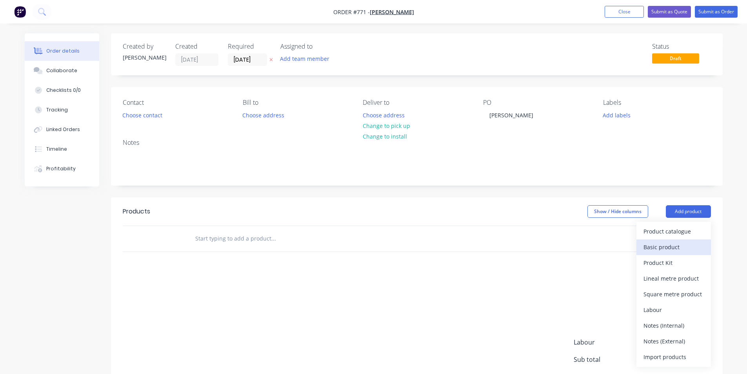
click at [663, 249] on div "Basic product" at bounding box center [673, 246] width 60 height 11
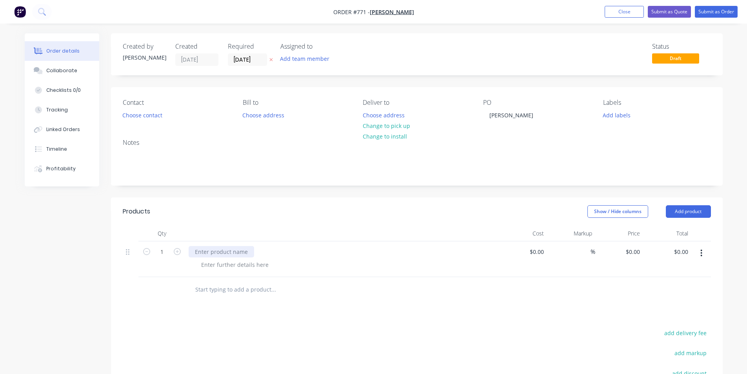
click at [225, 251] on div at bounding box center [221, 251] width 65 height 11
click at [220, 263] on div at bounding box center [235, 264] width 80 height 11
paste div
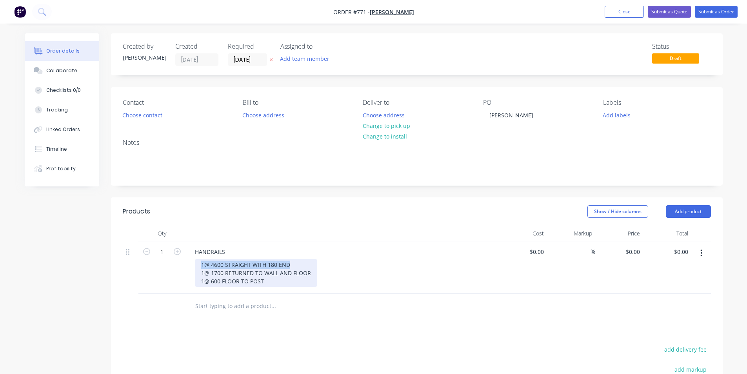
drag, startPoint x: 301, startPoint y: 267, endPoint x: 200, endPoint y: 265, distance: 100.7
click at [200, 265] on div "1@ 4600 STRAIGHT WITH 180 END 1@ 1700 RETURNED TO WALL AND FLOOR 1@ 600 FLOOR T…" at bounding box center [256, 273] width 122 height 28
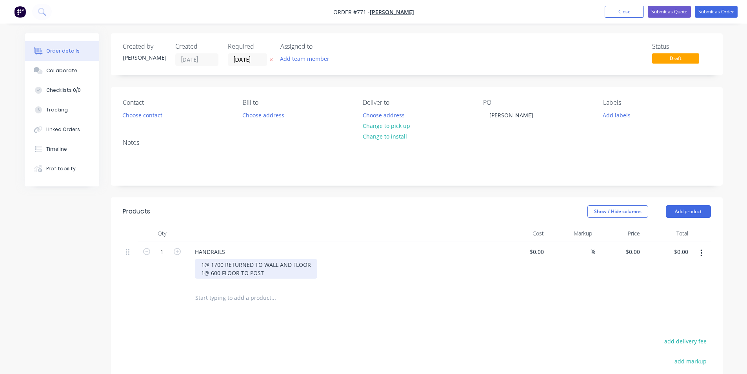
click at [200, 274] on div "1@ 1700 RETURNED TO WALL AND FLOOR 1@ 600 FLOOR TO POST" at bounding box center [256, 269] width 122 height 20
click at [638, 250] on input "0" at bounding box center [638, 251] width 9 height 11
type input "$1,300.00"
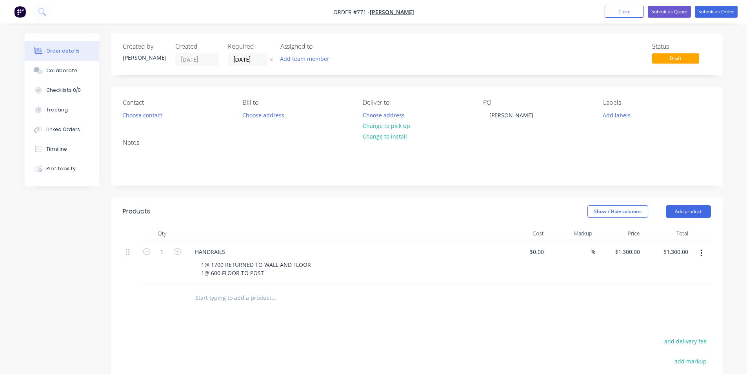
click at [454, 302] on div at bounding box center [327, 298] width 276 height 16
click at [642, 252] on input "1300" at bounding box center [634, 251] width 16 height 11
type input "$1,300.00"
click at [579, 292] on div at bounding box center [417, 297] width 588 height 25
click at [320, 302] on input "text" at bounding box center [273, 298] width 157 height 16
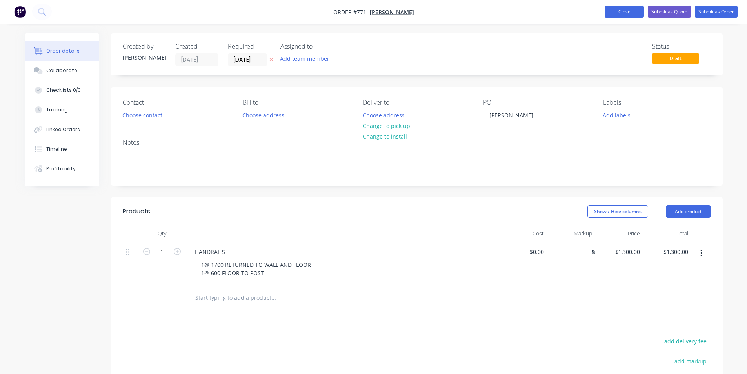
click at [631, 11] on button "Close" at bounding box center [623, 12] width 39 height 12
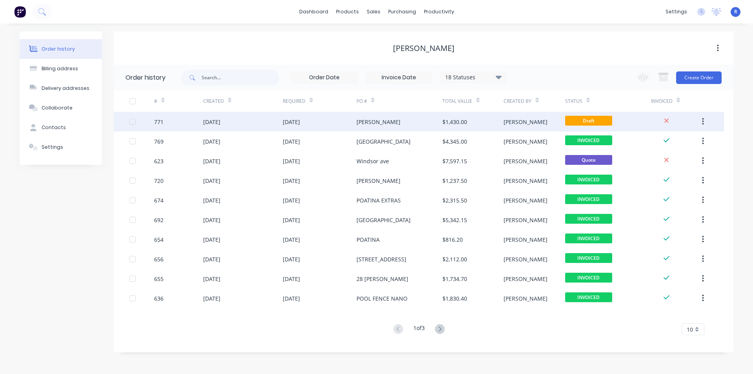
click at [374, 120] on div "[PERSON_NAME]" at bounding box center [378, 122] width 44 height 8
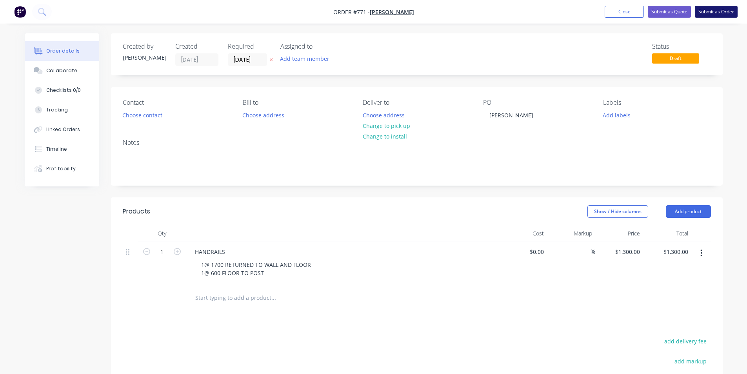
click at [709, 9] on button "Submit as Order" at bounding box center [716, 12] width 43 height 12
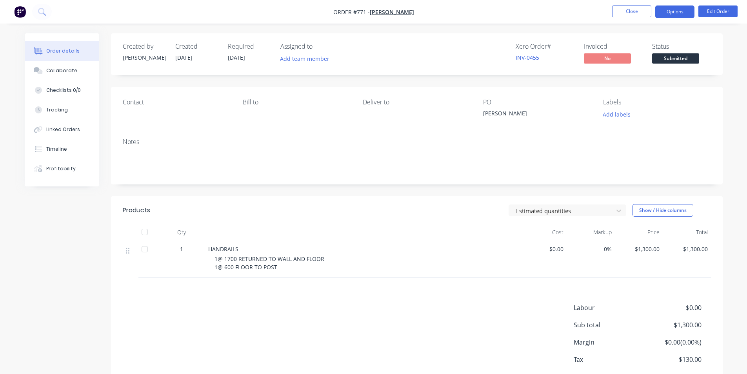
click at [672, 12] on button "Options" at bounding box center [674, 11] width 39 height 13
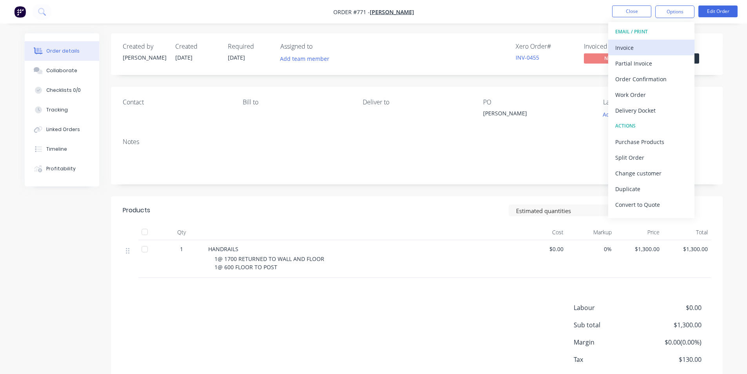
click at [664, 47] on div "Invoice" at bounding box center [651, 47] width 72 height 11
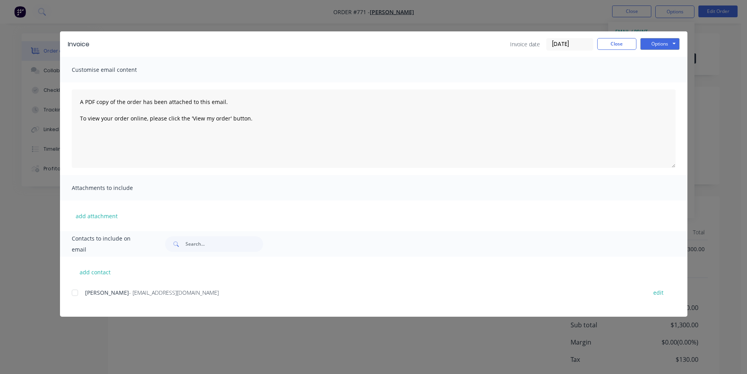
click at [74, 292] on div at bounding box center [75, 293] width 16 height 16
click at [649, 43] on button "Options" at bounding box center [659, 44] width 39 height 12
click at [664, 84] on button "Email" at bounding box center [665, 83] width 50 height 13
click at [620, 48] on button "Close" at bounding box center [616, 44] width 39 height 12
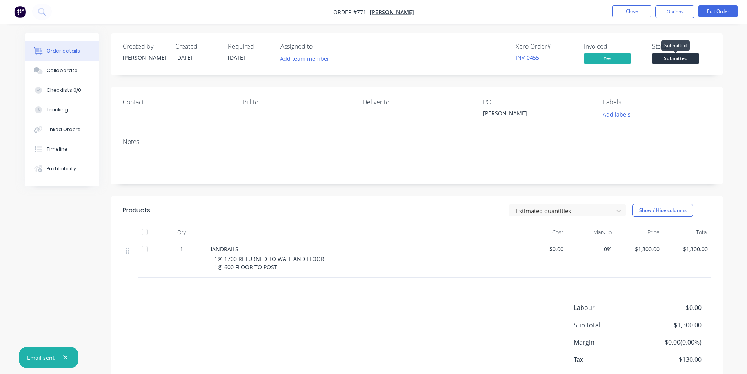
click at [678, 58] on span "Submitted" at bounding box center [675, 58] width 47 height 10
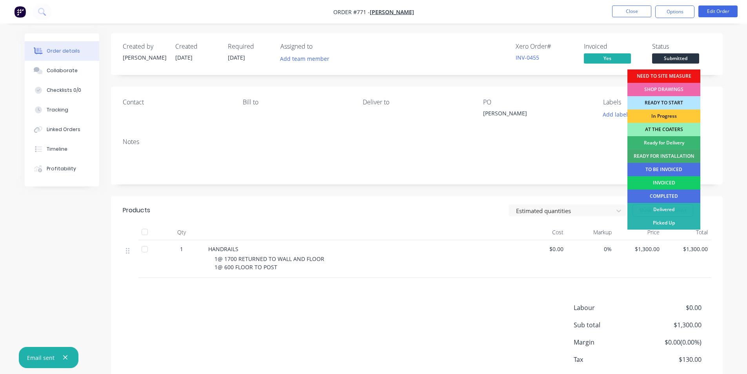
click at [663, 181] on div "INVOICED" at bounding box center [663, 182] width 73 height 13
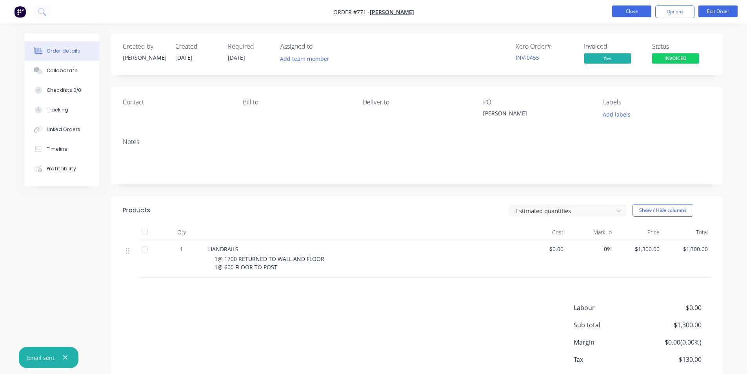
click at [636, 14] on button "Close" at bounding box center [631, 11] width 39 height 12
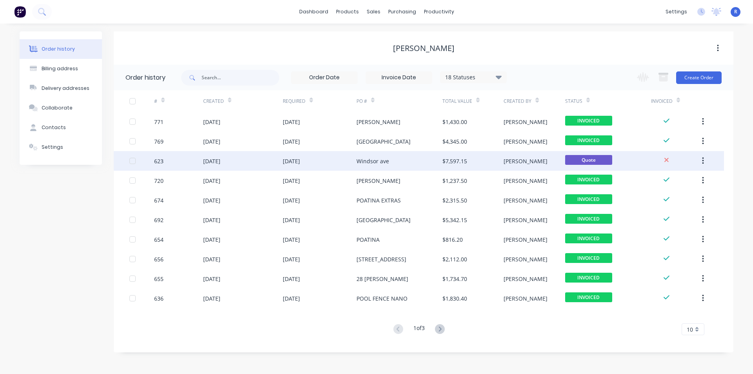
click at [386, 160] on div "Windsor ave" at bounding box center [372, 161] width 33 height 8
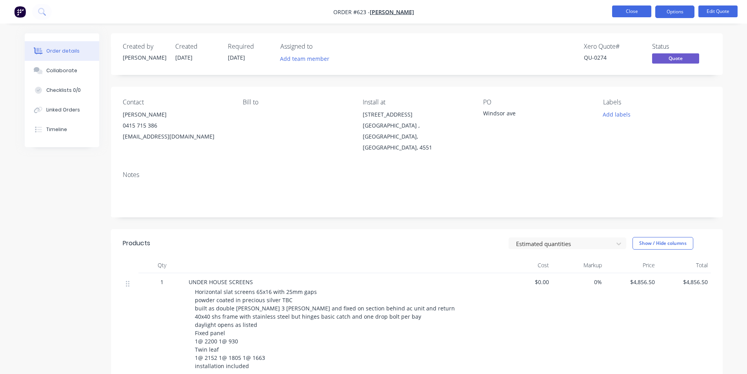
click at [614, 13] on button "Close" at bounding box center [631, 11] width 39 height 12
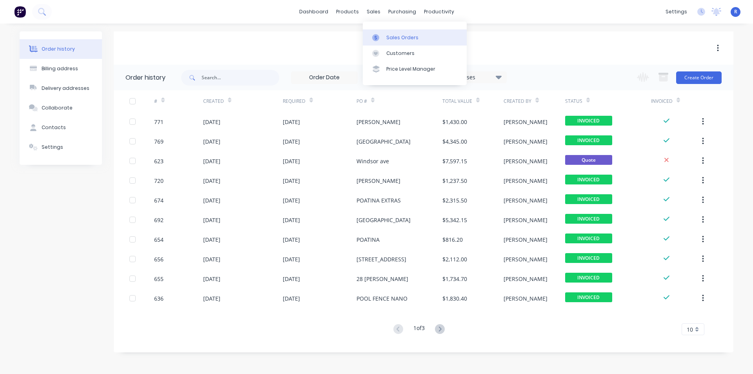
click at [392, 42] on link "Sales Orders" at bounding box center [415, 37] width 104 height 16
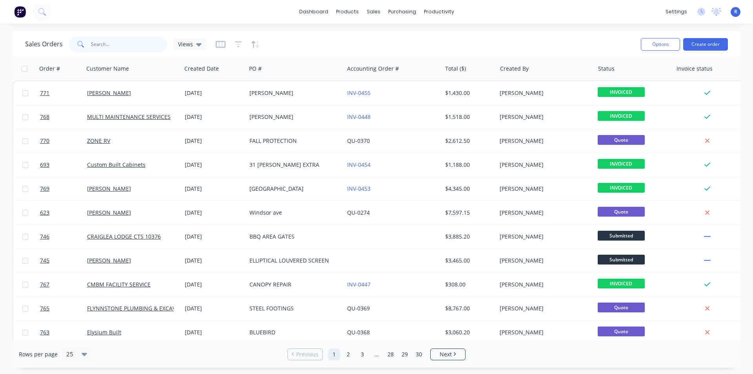
click at [135, 43] on input "text" at bounding box center [129, 44] width 76 height 16
type input "MAINTAIN"
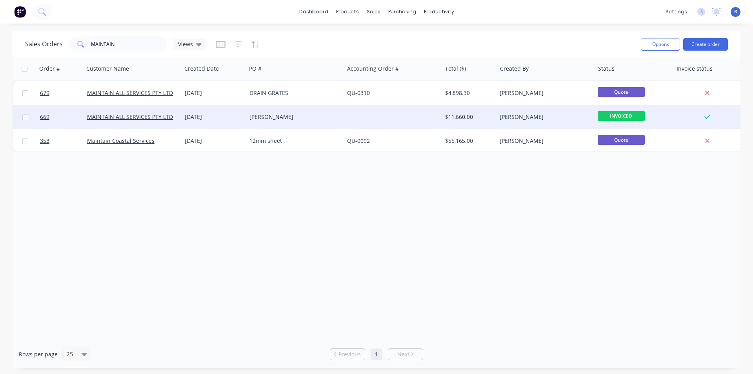
click at [314, 121] on div "[PERSON_NAME]" at bounding box center [295, 117] width 98 height 24
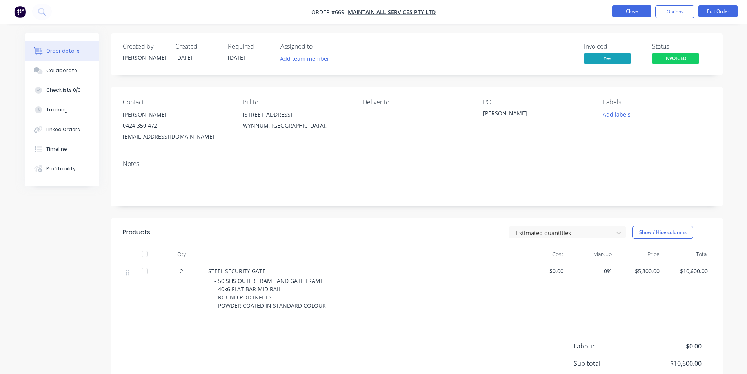
click at [640, 13] on button "Close" at bounding box center [631, 11] width 39 height 12
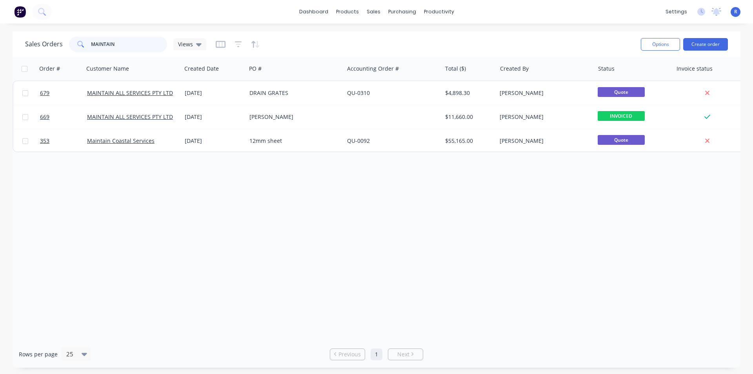
drag, startPoint x: 83, startPoint y: 50, endPoint x: 50, endPoint y: 50, distance: 33.3
click at [50, 50] on div "Sales Orders MAINTAIN Views" at bounding box center [115, 44] width 181 height 16
type input "MANCORP"
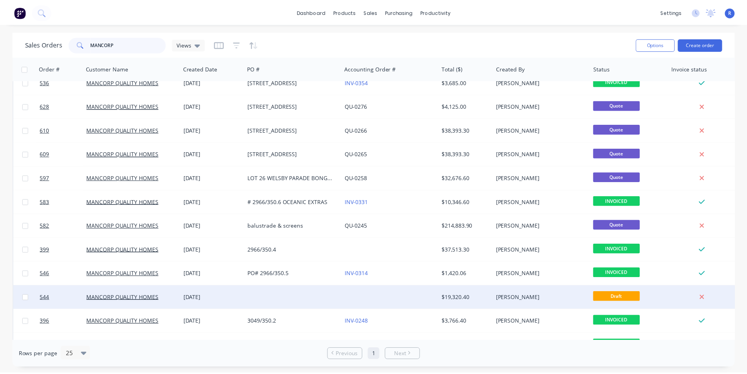
scroll to position [159, 0]
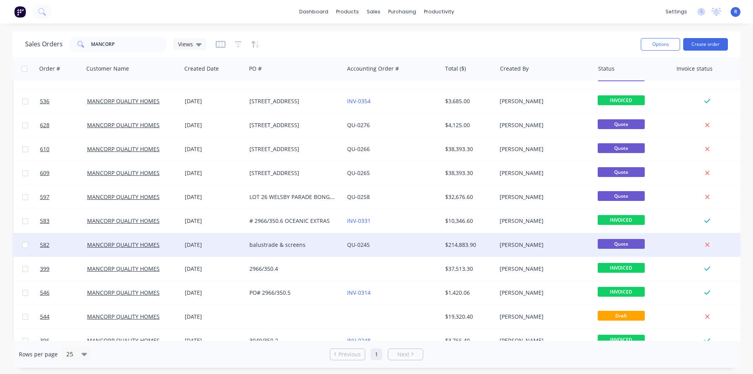
click at [393, 241] on div "QU-0245" at bounding box center [390, 245] width 87 height 8
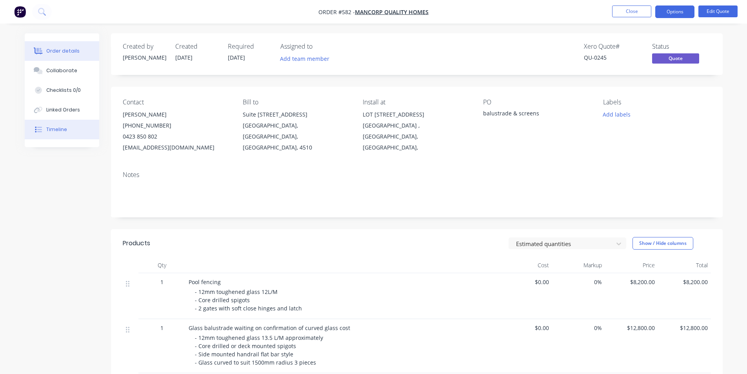
click at [54, 124] on button "Timeline" at bounding box center [62, 130] width 74 height 20
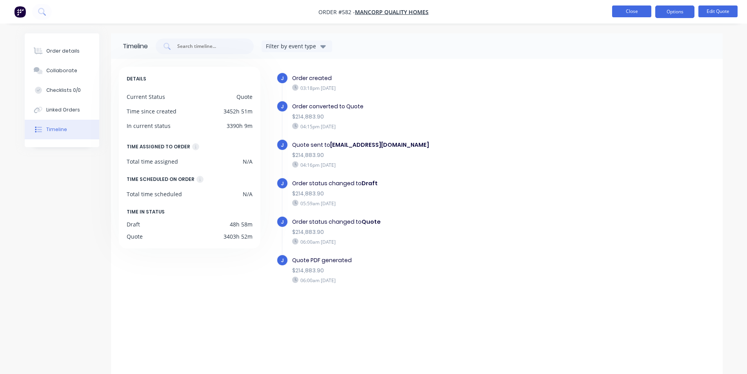
click at [635, 12] on button "Close" at bounding box center [631, 11] width 39 height 12
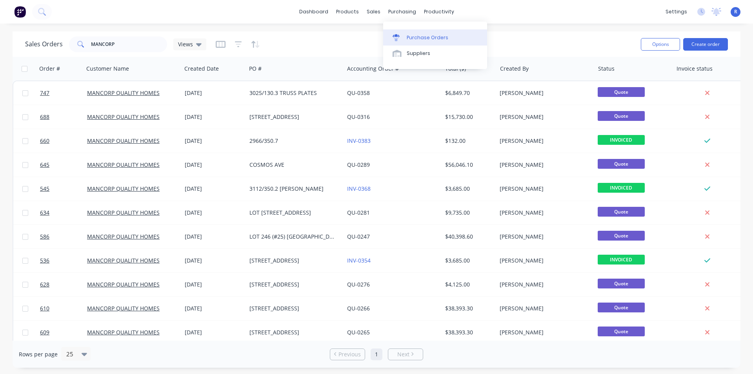
click at [418, 30] on link "Purchase Orders" at bounding box center [435, 37] width 104 height 16
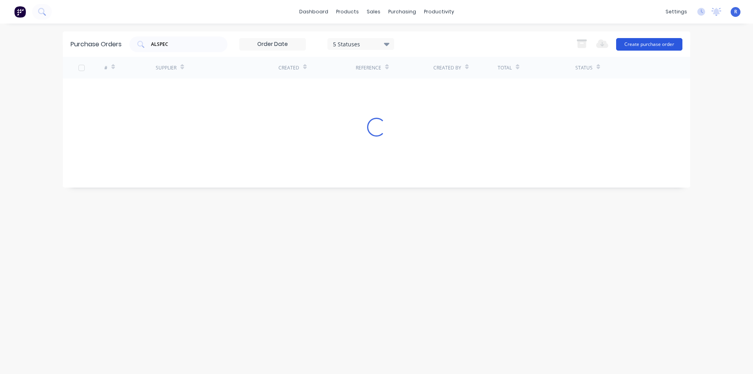
click at [634, 44] on button "Create purchase order" at bounding box center [649, 44] width 66 height 13
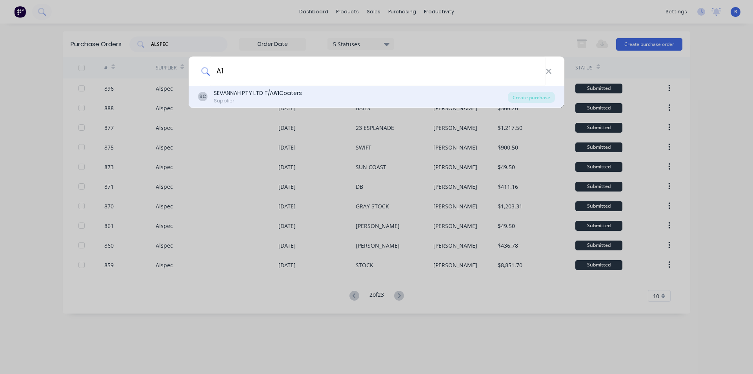
type input "A1"
click at [235, 93] on div "SEVANNAH PTY LTD T/A A1 Coaters" at bounding box center [258, 93] width 88 height 8
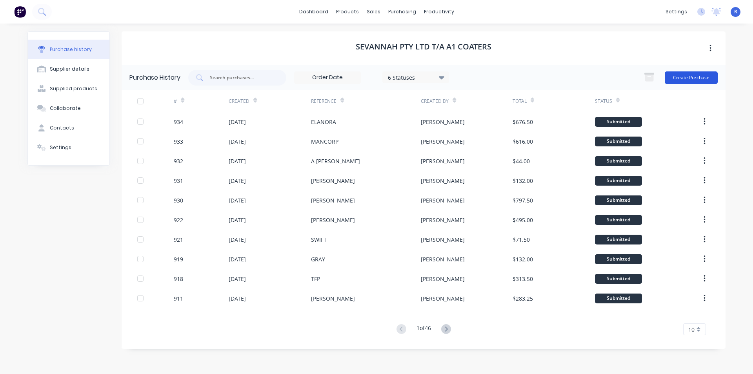
click at [684, 76] on button "Create Purchase" at bounding box center [690, 77] width 53 height 13
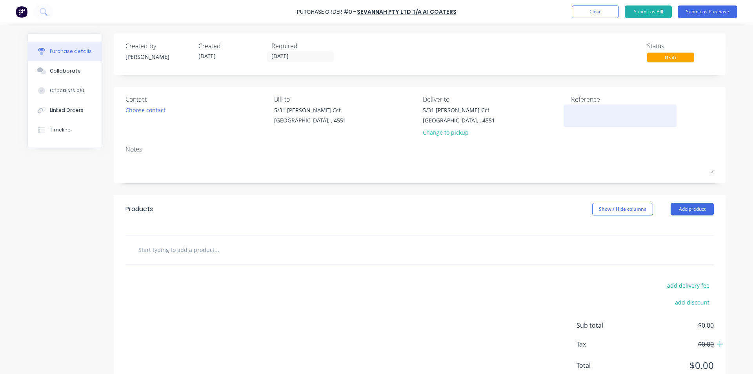
click at [581, 109] on textarea at bounding box center [620, 115] width 98 height 18
type textarea "MA"
type textarea "x"
type textarea "MAR"
type textarea "x"
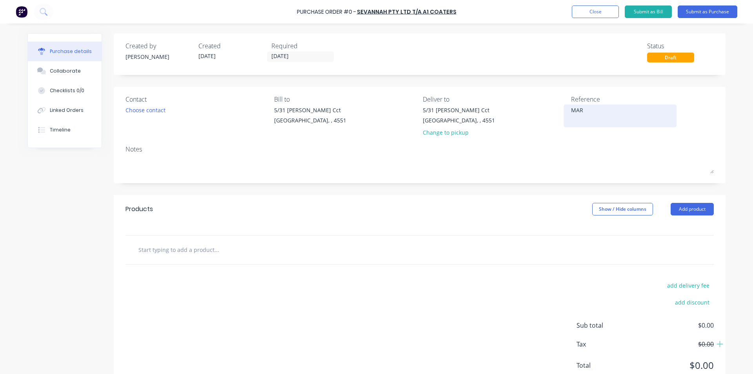
type textarea "MARO"
type textarea "x"
type textarea "[PERSON_NAME]"
type textarea "x"
type textarea "MAROOC"
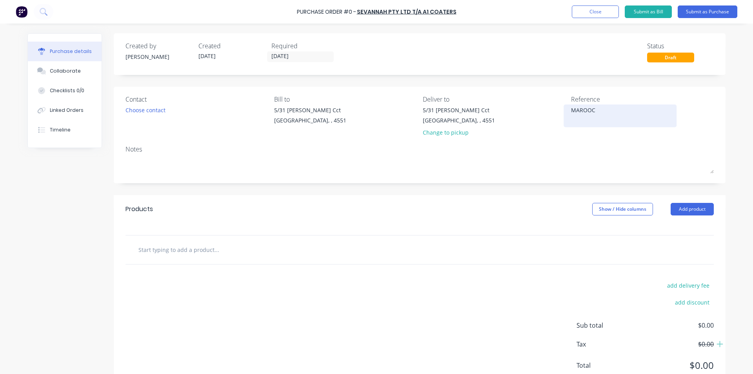
type textarea "x"
type textarea "MAROOCH"
type textarea "x"
type textarea "MAROOCHY"
type textarea "x"
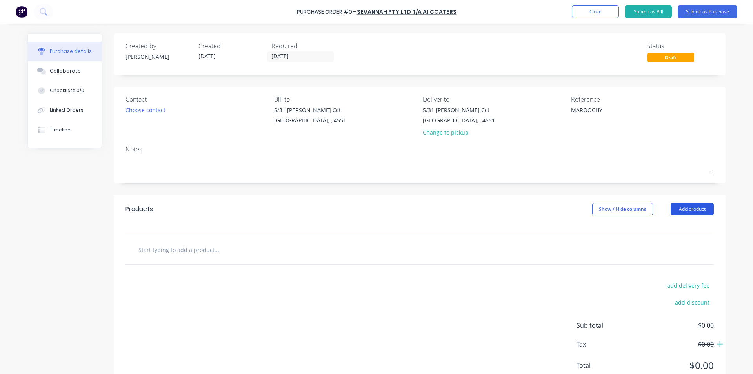
type textarea "MAROOCHY"
click at [685, 213] on button "Add product" at bounding box center [691, 209] width 43 height 13
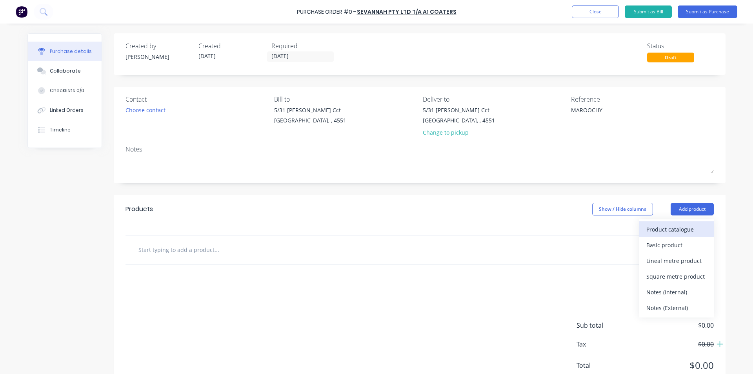
click at [679, 224] on div "Product catalogue" at bounding box center [676, 228] width 60 height 11
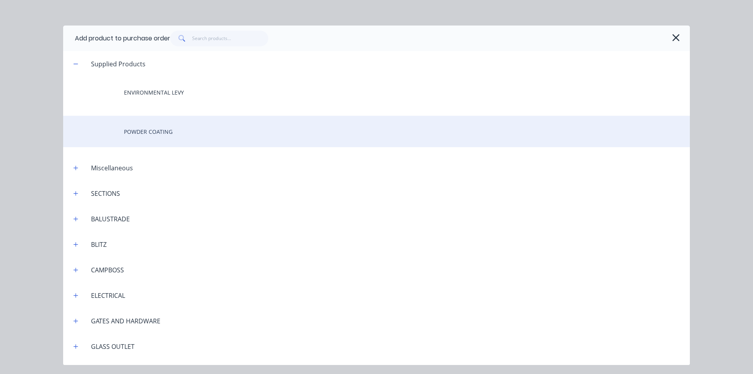
click at [194, 123] on div "POWDER COATING" at bounding box center [376, 131] width 626 height 31
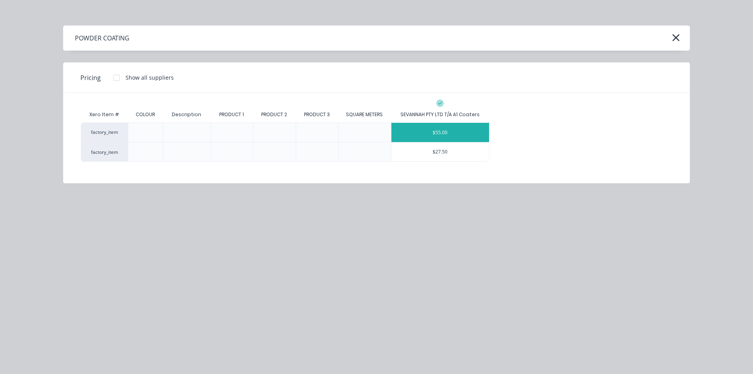
click at [438, 136] on div "$55.00" at bounding box center [440, 132] width 98 height 19
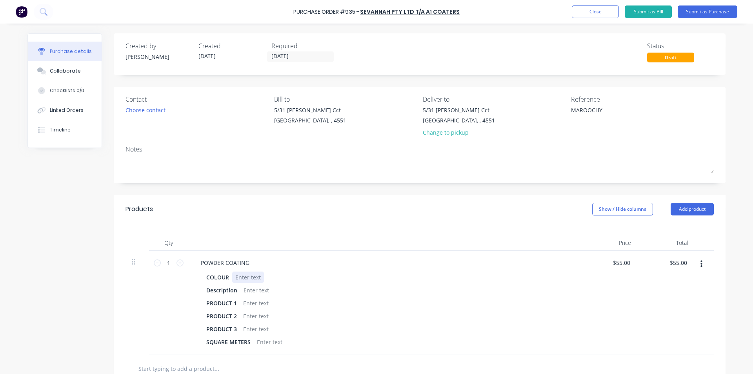
type textarea "x"
click at [247, 276] on div at bounding box center [248, 276] width 32 height 11
type textarea "x"
click at [249, 291] on div at bounding box center [256, 289] width 32 height 11
type textarea "x"
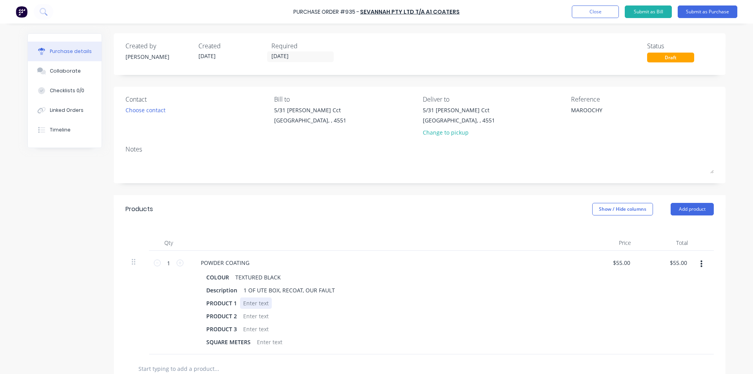
click at [254, 301] on div at bounding box center [256, 302] width 32 height 11
click at [176, 263] on icon at bounding box center [179, 262] width 7 height 7
type textarea "x"
type input "2"
type input "$110.00"
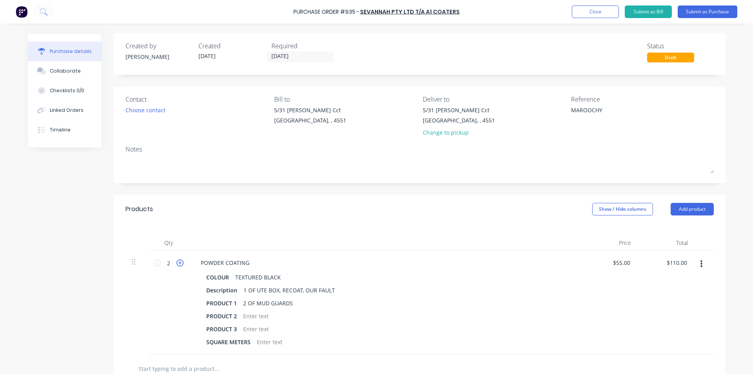
click at [179, 263] on icon at bounding box center [179, 262] width 7 height 7
type textarea "x"
type input "3"
type input "$165.00"
click at [401, 233] on div "Qty Price Total 3 3 POWDER COATING COLOUR TEXTURED BLACK Description 1 OF UTE B…" at bounding box center [419, 288] width 611 height 131
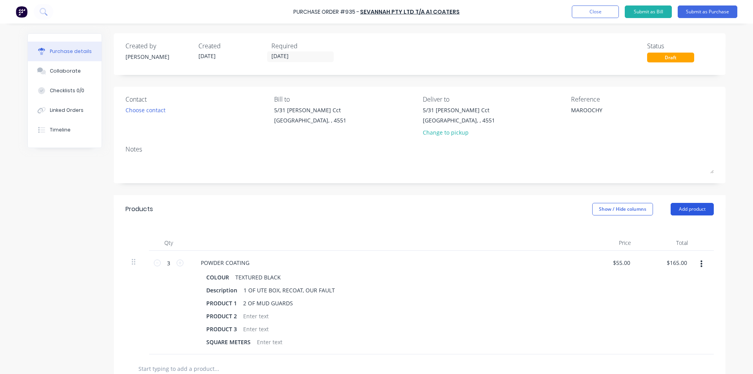
click at [691, 207] on button "Add product" at bounding box center [691, 209] width 43 height 13
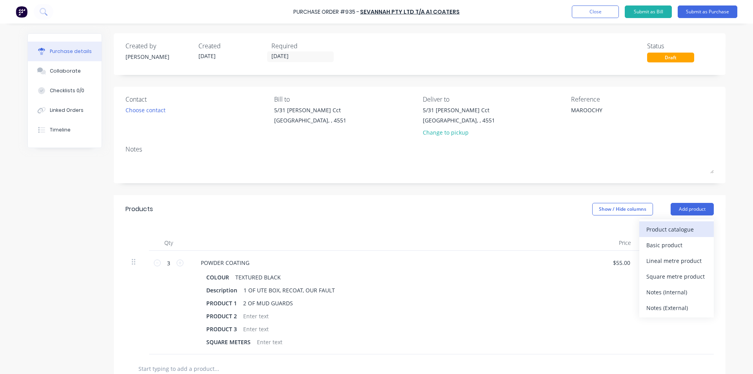
click at [682, 224] on div "Product catalogue" at bounding box center [676, 228] width 60 height 11
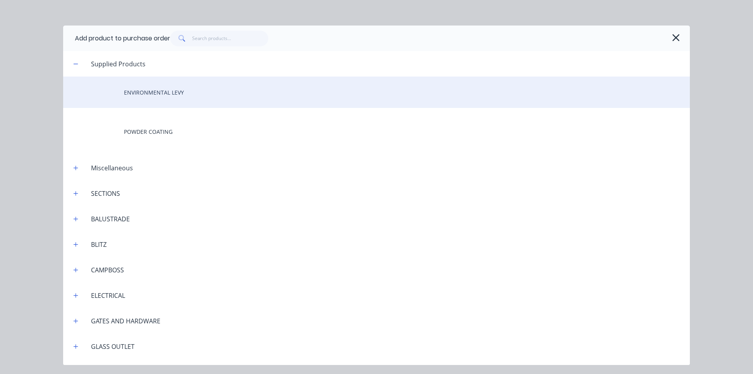
click at [175, 92] on div "ENVIRONMENTAL LEVY" at bounding box center [376, 91] width 626 height 31
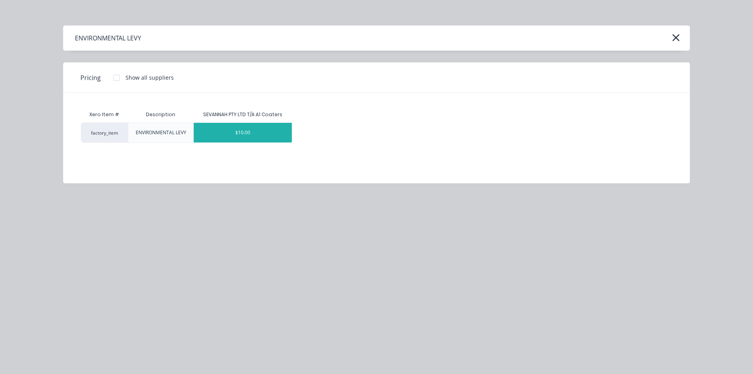
click at [242, 123] on div "$10.00" at bounding box center [243, 133] width 98 height 20
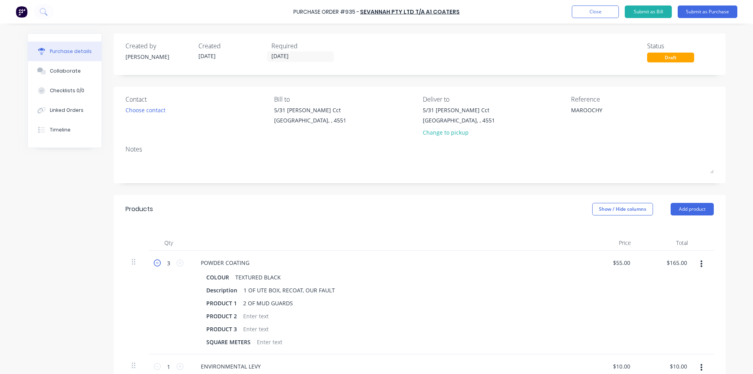
click at [154, 264] on icon at bounding box center [157, 262] width 7 height 7
type textarea "x"
type input "2"
type input "$110.00"
click at [701, 11] on button "Submit as Purchase" at bounding box center [707, 11] width 60 height 13
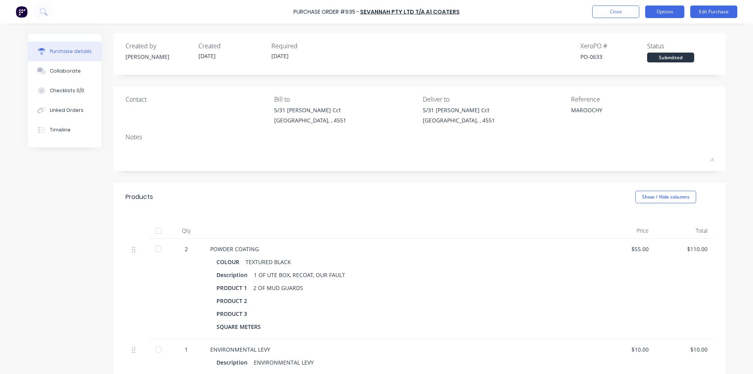
click at [678, 13] on button "Options" at bounding box center [664, 11] width 39 height 13
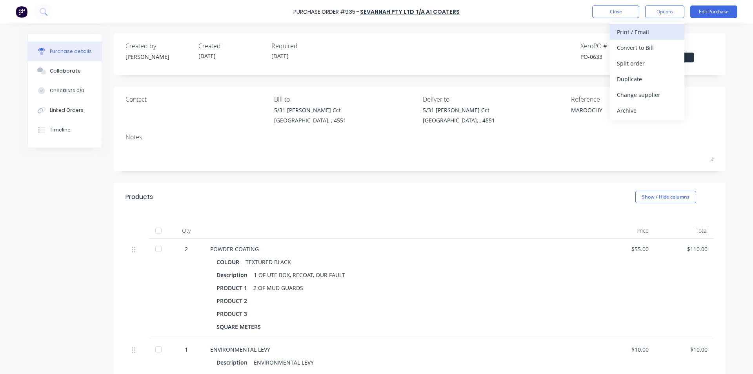
click at [642, 31] on div "Print / Email" at bounding box center [647, 31] width 60 height 11
click at [639, 43] on div "With pricing" at bounding box center [647, 47] width 60 height 11
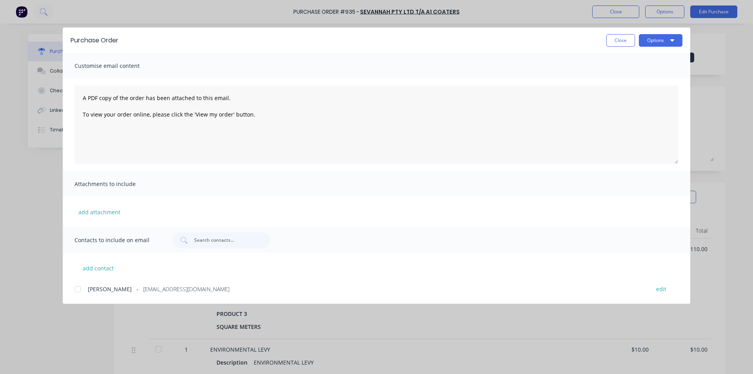
click at [76, 287] on div at bounding box center [78, 289] width 16 height 16
click at [659, 39] on button "Options" at bounding box center [661, 40] width 44 height 13
click at [629, 90] on div "Email" at bounding box center [645, 91] width 60 height 11
click at [624, 44] on button "Close" at bounding box center [620, 40] width 29 height 13
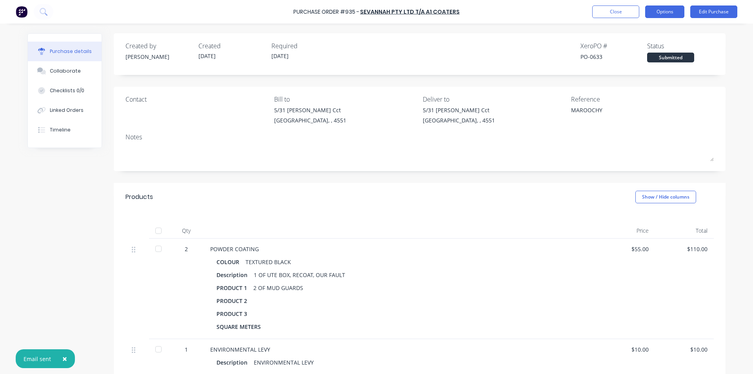
click at [656, 15] on button "Options" at bounding box center [664, 11] width 39 height 13
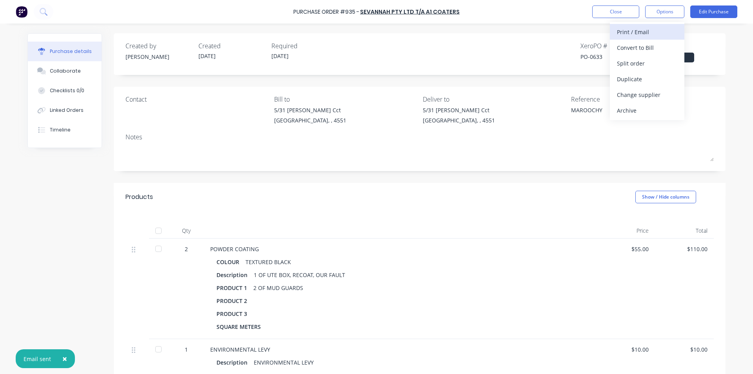
click at [650, 32] on div "Print / Email" at bounding box center [647, 31] width 60 height 11
click at [644, 44] on div "With pricing" at bounding box center [647, 47] width 60 height 11
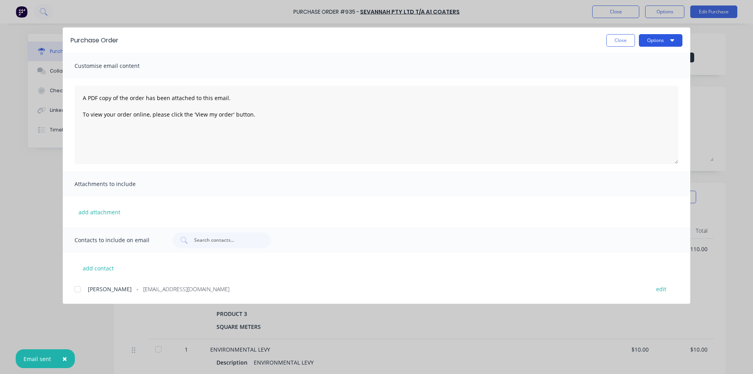
click at [655, 40] on button "Options" at bounding box center [661, 40] width 44 height 13
click at [633, 78] on div "Print" at bounding box center [645, 75] width 60 height 11
click at [618, 42] on button "Close" at bounding box center [620, 40] width 29 height 13
type textarea "x"
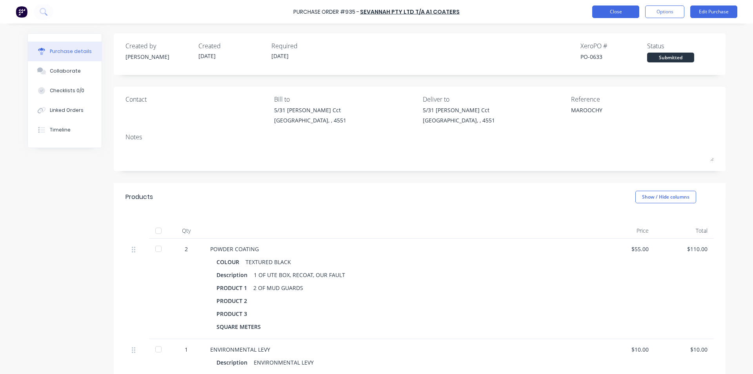
click at [619, 9] on button "Close" at bounding box center [615, 11] width 47 height 13
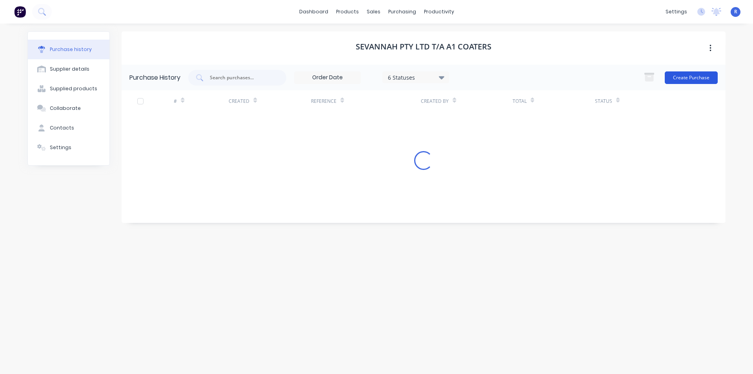
click at [688, 77] on button "Create Purchase" at bounding box center [690, 77] width 53 height 13
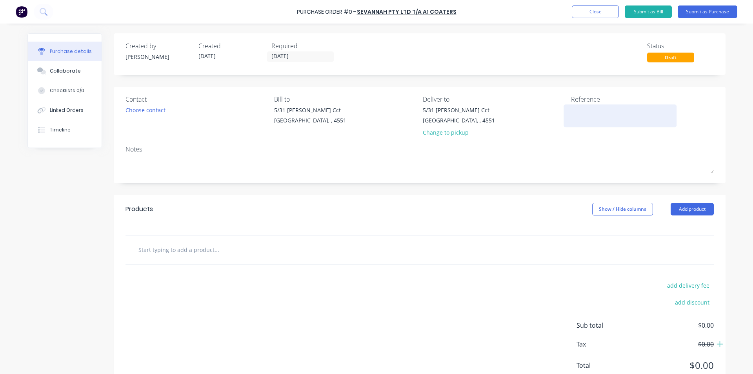
click at [584, 114] on textarea at bounding box center [620, 115] width 98 height 18
type textarea "ZAK"
type textarea "x"
type textarea "ZAK"
click at [677, 212] on button "Add product" at bounding box center [691, 209] width 43 height 13
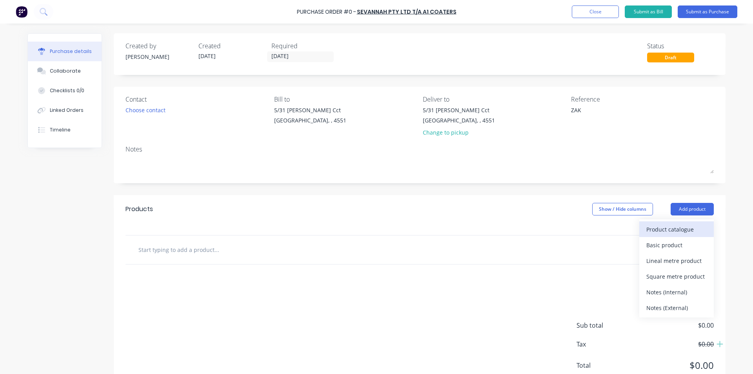
click at [678, 230] on div "Product catalogue" at bounding box center [676, 228] width 60 height 11
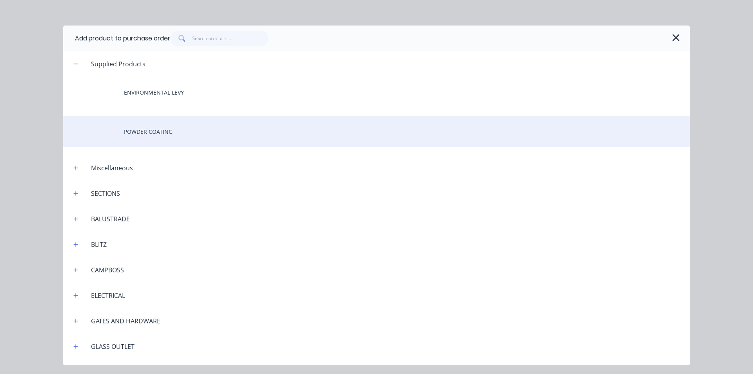
click at [172, 126] on div "POWDER COATING" at bounding box center [376, 131] width 626 height 31
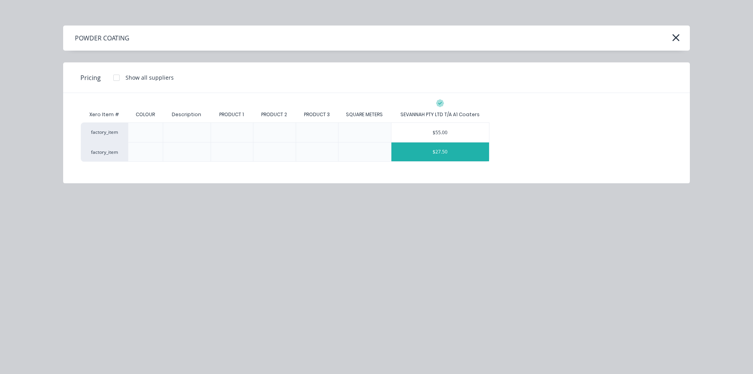
click at [454, 152] on div "$27.50" at bounding box center [440, 151] width 98 height 19
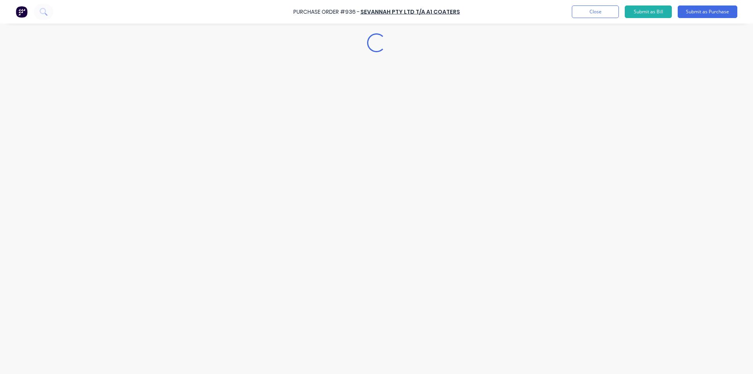
click at [248, 280] on div "Loading..." at bounding box center [376, 175] width 713 height 334
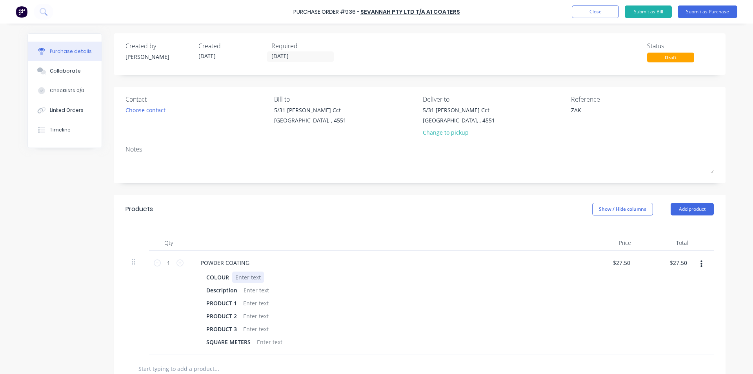
type textarea "x"
click at [246, 275] on div at bounding box center [248, 276] width 32 height 11
type textarea "x"
click at [247, 289] on div at bounding box center [256, 289] width 32 height 11
click at [281, 251] on div "POWDER COATING COLOUR SURF MIST Description 2 OF POSTS, 1850 LONG, 50 SHS PRODU…" at bounding box center [384, 301] width 392 height 103
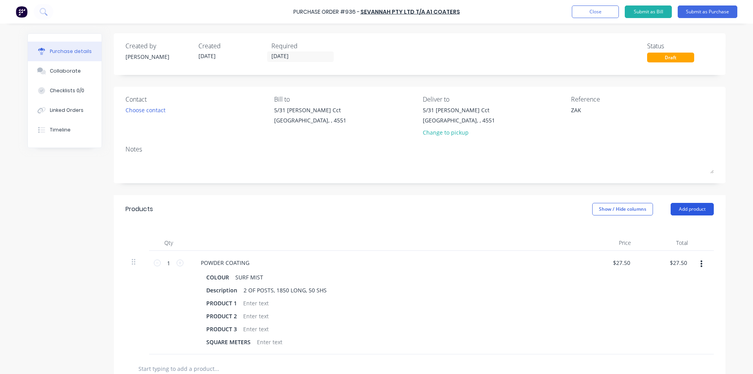
click at [677, 209] on button "Add product" at bounding box center [691, 209] width 43 height 13
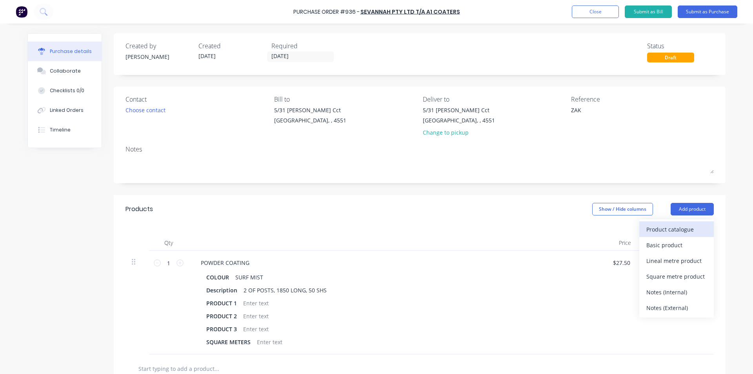
click at [675, 227] on div "Product catalogue" at bounding box center [676, 228] width 60 height 11
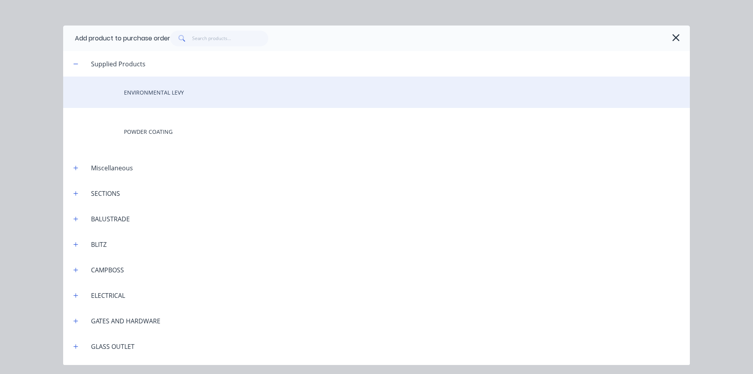
click at [167, 92] on div "ENVIRONMENTAL LEVY" at bounding box center [376, 91] width 626 height 31
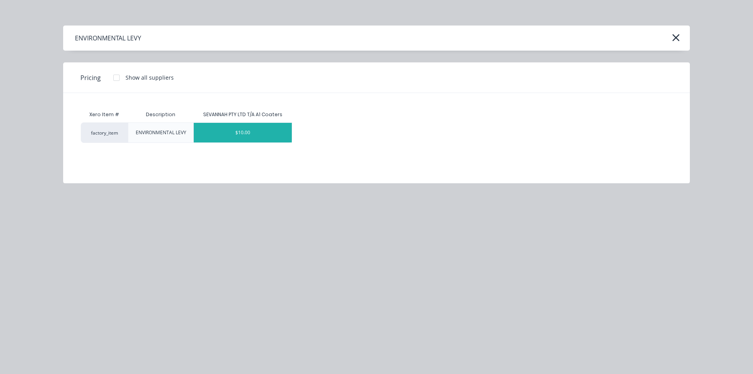
click at [261, 135] on div "$10.00" at bounding box center [243, 133] width 98 height 20
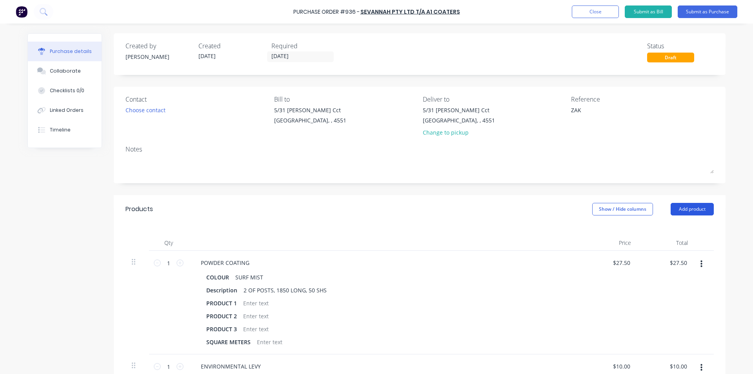
click at [686, 205] on button "Add product" at bounding box center [691, 209] width 43 height 13
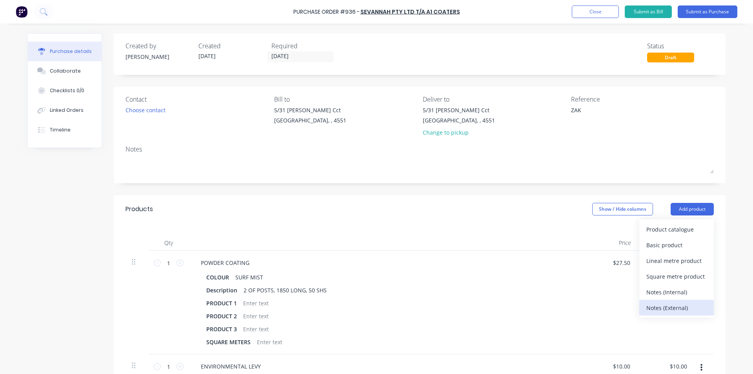
click at [668, 302] on div "Notes (External)" at bounding box center [676, 307] width 60 height 11
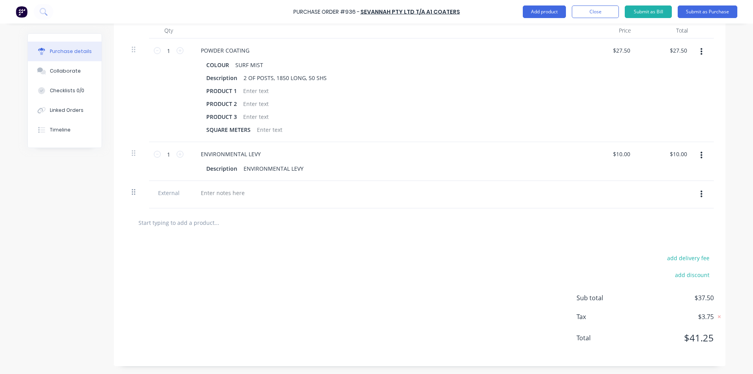
type textarea "x"
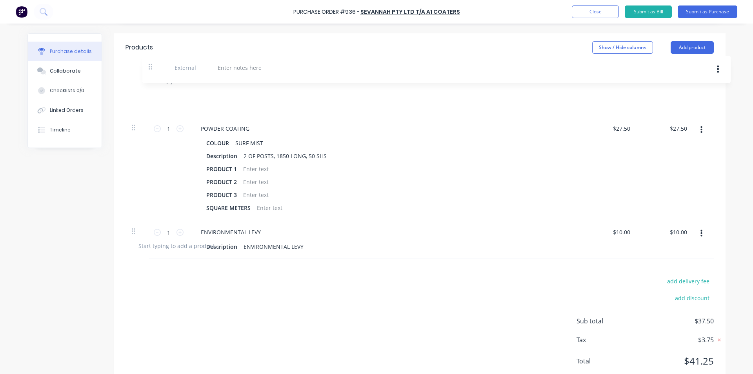
drag, startPoint x: 129, startPoint y: 192, endPoint x: 149, endPoint y: 60, distance: 134.0
click at [149, 60] on div "Products Show / Hide columns Add product Qty Price Total 1 1 POWDER COATING COL…" at bounding box center [419, 211] width 611 height 356
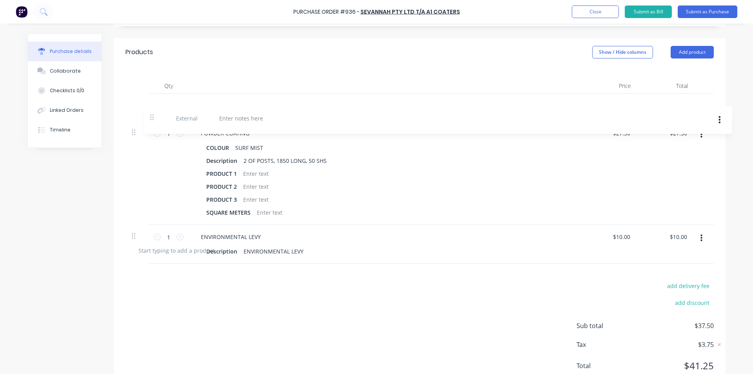
drag, startPoint x: 135, startPoint y: 249, endPoint x: 156, endPoint y: 115, distance: 135.7
click at [156, 115] on div "1 1 POWDER COATING COLOUR SURF MIST Description 2 OF POSTS, 1850 LONG, 50 SHS P…" at bounding box center [419, 165] width 588 height 142
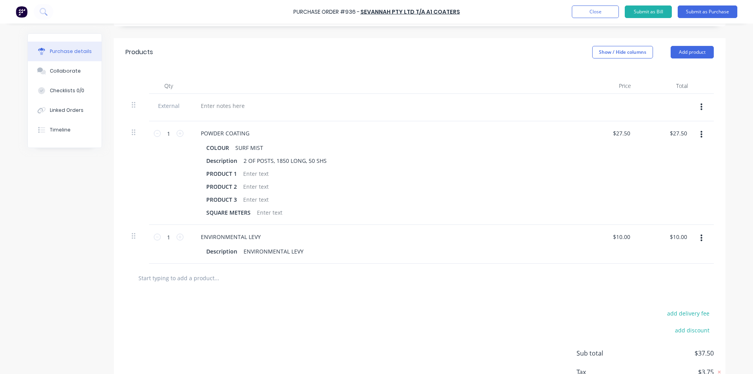
click at [210, 103] on div at bounding box center [222, 105] width 56 height 11
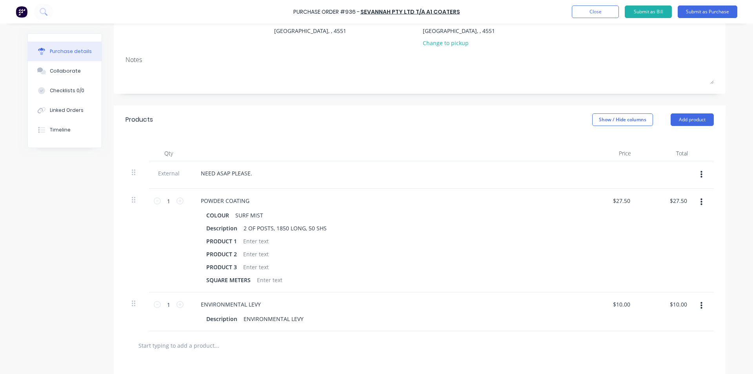
scroll to position [0, 0]
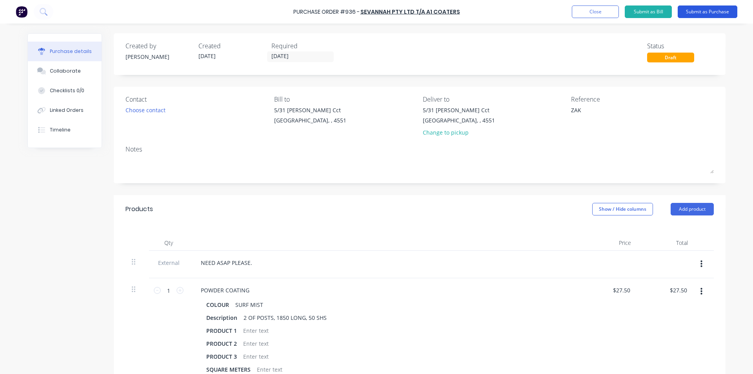
click at [693, 10] on button "Submit as Purchase" at bounding box center [707, 11] width 60 height 13
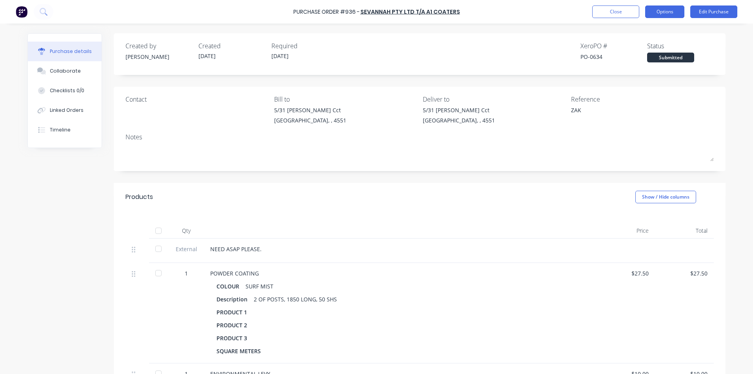
click at [666, 13] on button "Options" at bounding box center [664, 11] width 39 height 13
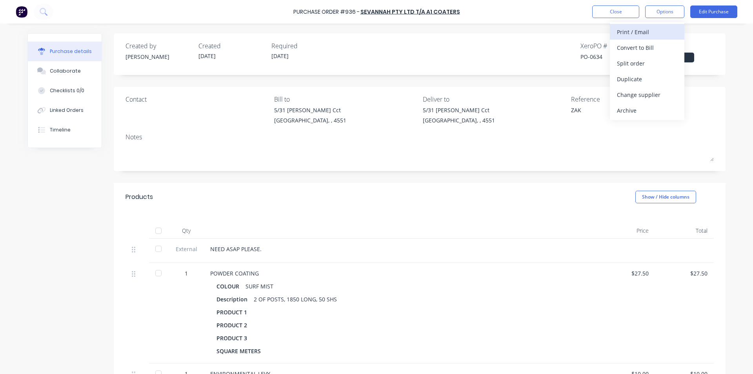
click at [643, 38] on button "Print / Email" at bounding box center [647, 32] width 74 height 16
click at [639, 49] on div "With pricing" at bounding box center [647, 47] width 60 height 11
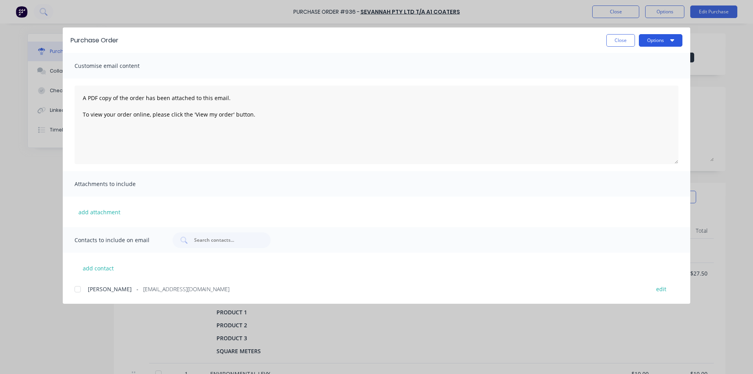
click at [655, 44] on button "Options" at bounding box center [661, 40] width 44 height 13
click at [74, 292] on div at bounding box center [78, 289] width 16 height 16
click at [665, 35] on button "Options" at bounding box center [661, 40] width 44 height 13
click at [630, 88] on div "Email" at bounding box center [645, 91] width 60 height 11
click at [669, 37] on button "Options" at bounding box center [661, 40] width 44 height 13
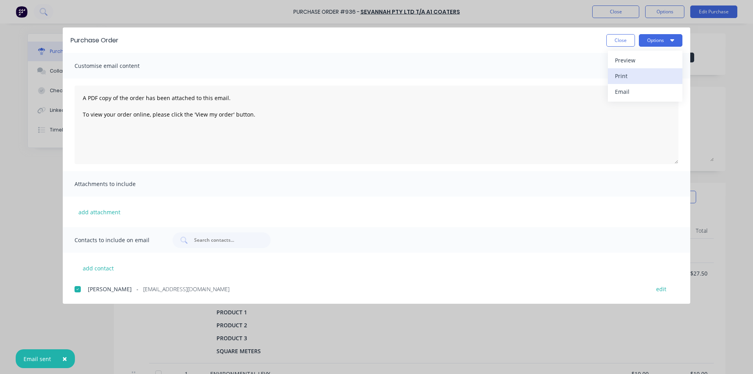
click at [635, 72] on div "Print" at bounding box center [645, 75] width 60 height 11
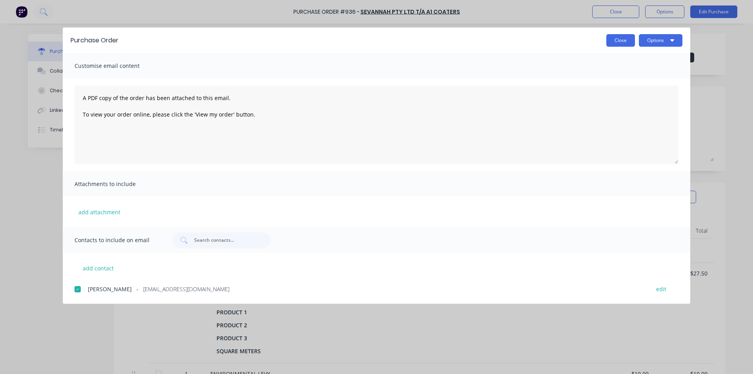
click at [618, 37] on button "Close" at bounding box center [620, 40] width 29 height 13
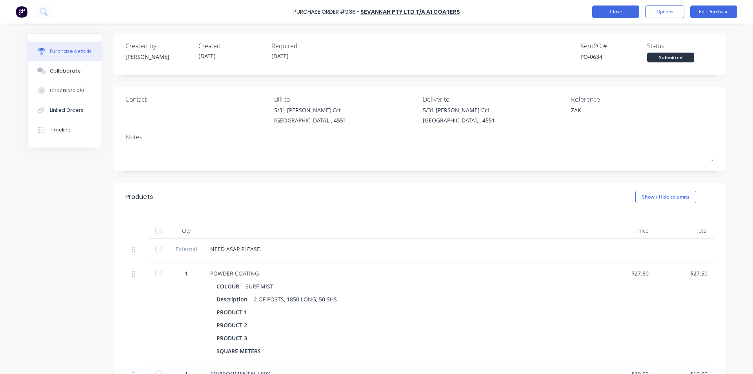
click at [609, 13] on button "Close" at bounding box center [615, 11] width 47 height 13
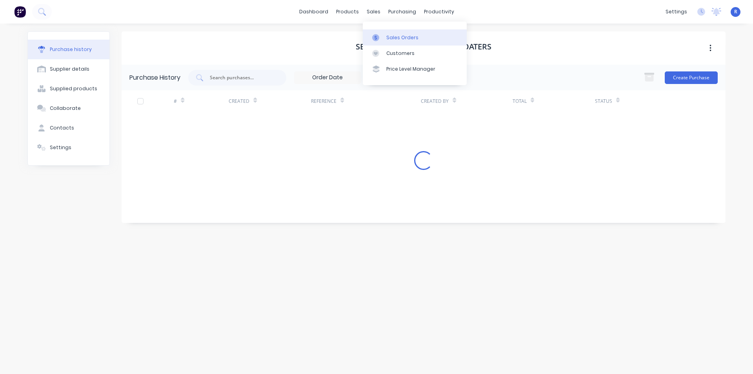
click at [387, 40] on div "Sales Orders" at bounding box center [402, 37] width 32 height 7
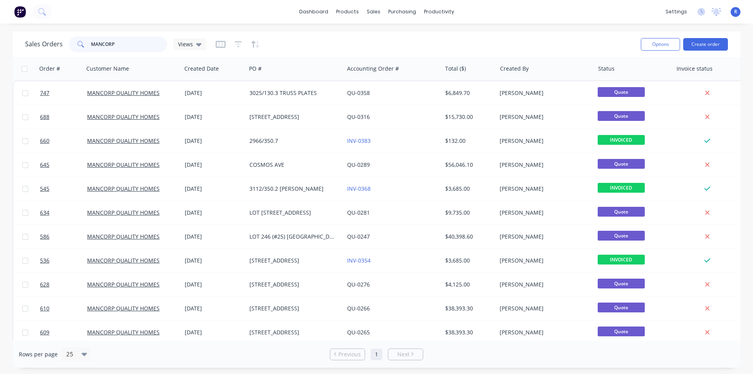
drag, startPoint x: 133, startPoint y: 48, endPoint x: 56, endPoint y: 49, distance: 77.2
click at [56, 49] on div "Sales Orders MANCORP Views" at bounding box center [115, 44] width 181 height 16
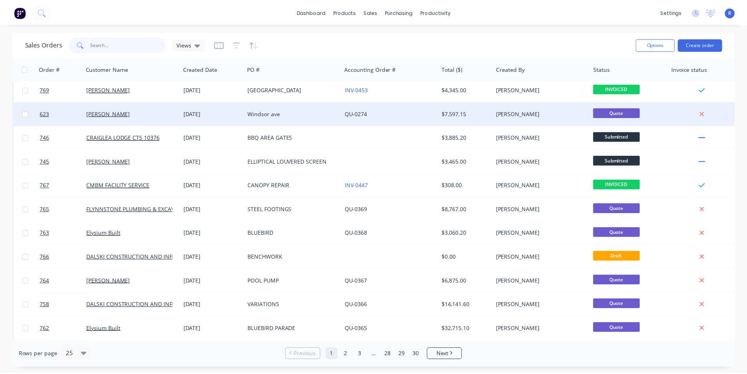
scroll to position [118, 0]
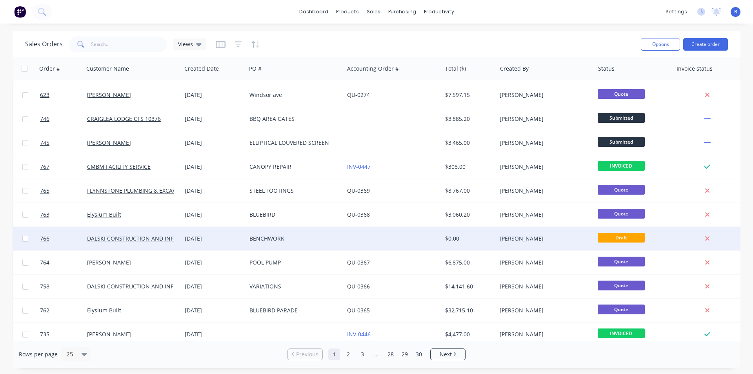
click at [214, 239] on div "[DATE]" at bounding box center [214, 238] width 58 height 8
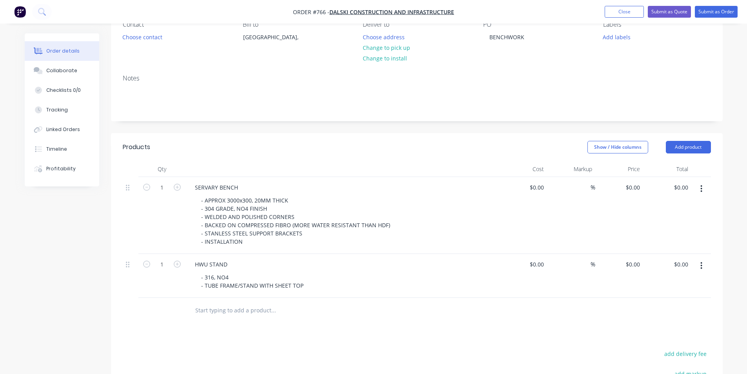
scroll to position [78, 0]
click at [210, 184] on div "SERVARY BENCH" at bounding box center [217, 186] width 56 height 11
click at [335, 160] on header "Products Show / Hide columns Add product" at bounding box center [416, 146] width 611 height 28
click at [305, 282] on div "- 316, NO4 - TUBE FRAME/STAND WITH SHEET TOP" at bounding box center [252, 281] width 115 height 20
click at [371, 298] on div "- 316, NO4 - TUBE FRAME/STAND WITH SHEET TOP - ADJUSTABLE FEET" at bounding box center [345, 285] width 301 height 28
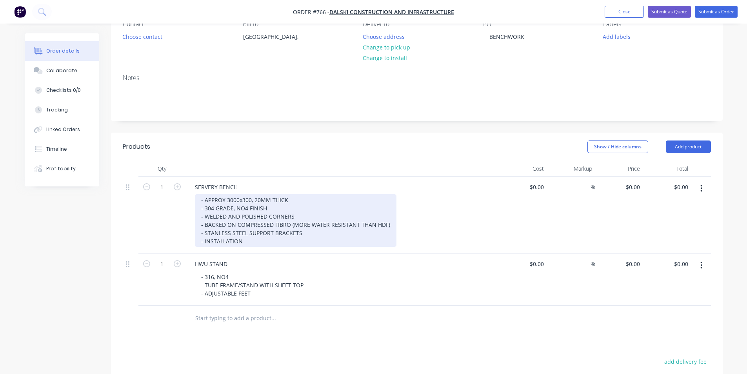
click at [303, 233] on div "- APPROX 3000x300, 20MM THICK - 304 GRADE, NO4 FINISH - WELDED AND POLISHED COR…" at bounding box center [295, 220] width 201 height 53
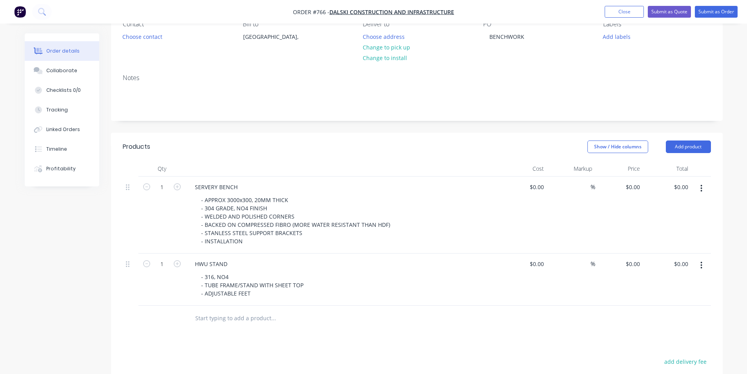
click at [364, 332] on div "Products Show / Hide columns Add product Qty Cost Markup Price Total 1 SERVERY …" at bounding box center [416, 325] width 611 height 386
